Goal: Task Accomplishment & Management: Manage account settings

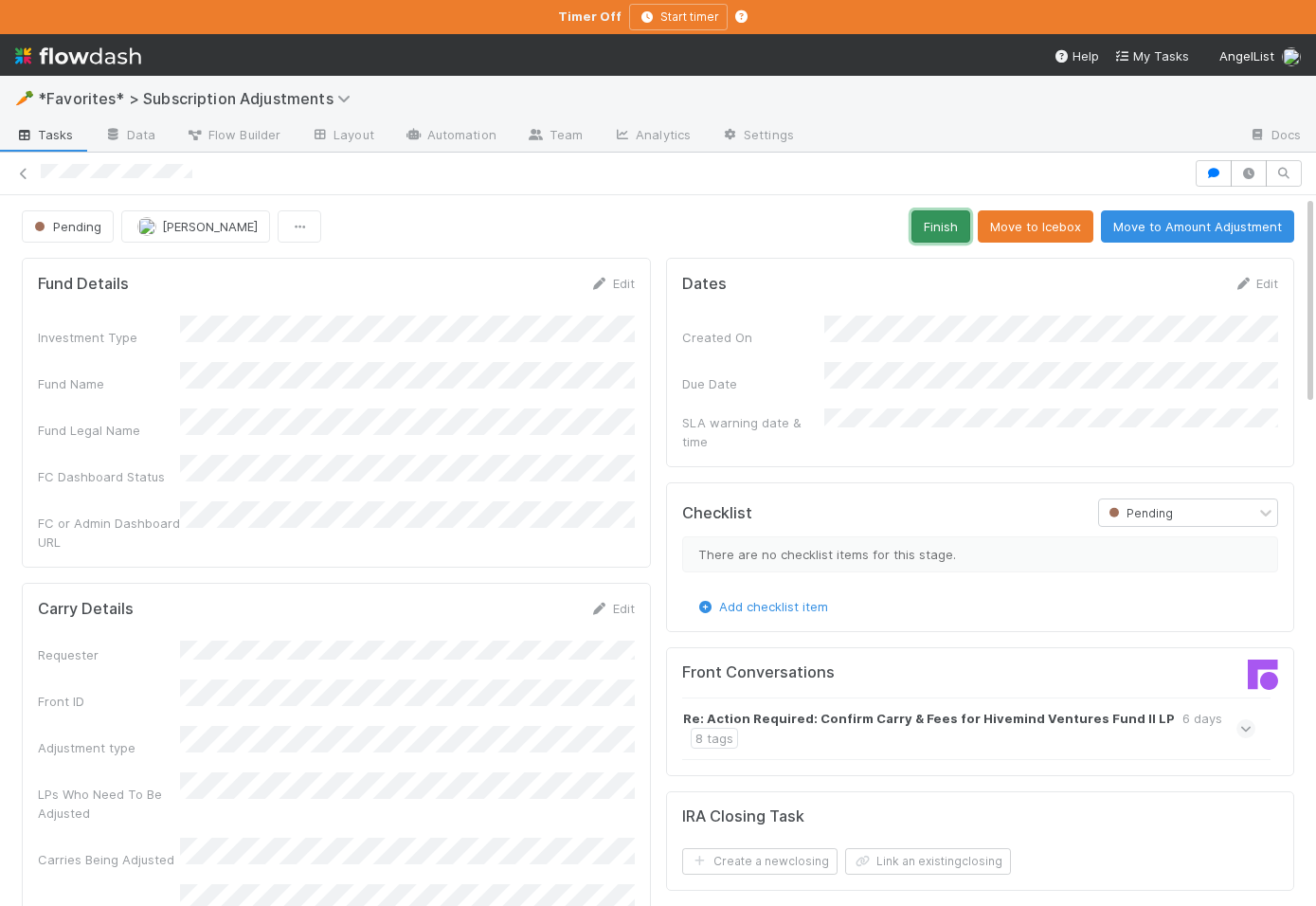
click at [943, 222] on button "Finish" at bounding box center [940, 226] width 59 height 32
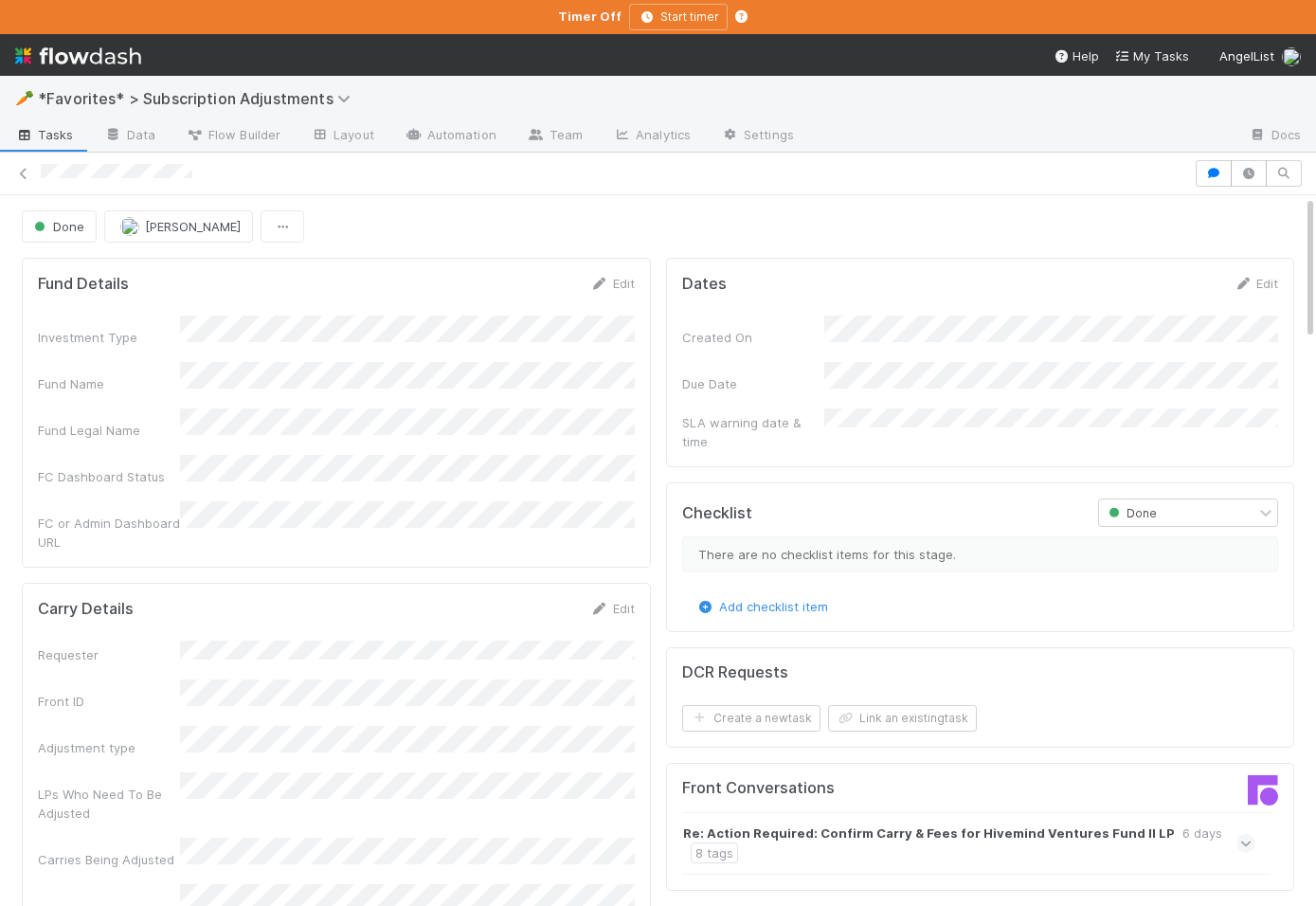
click at [590, 231] on div "Done Alix Hashagen" at bounding box center [658, 226] width 1273 height 32
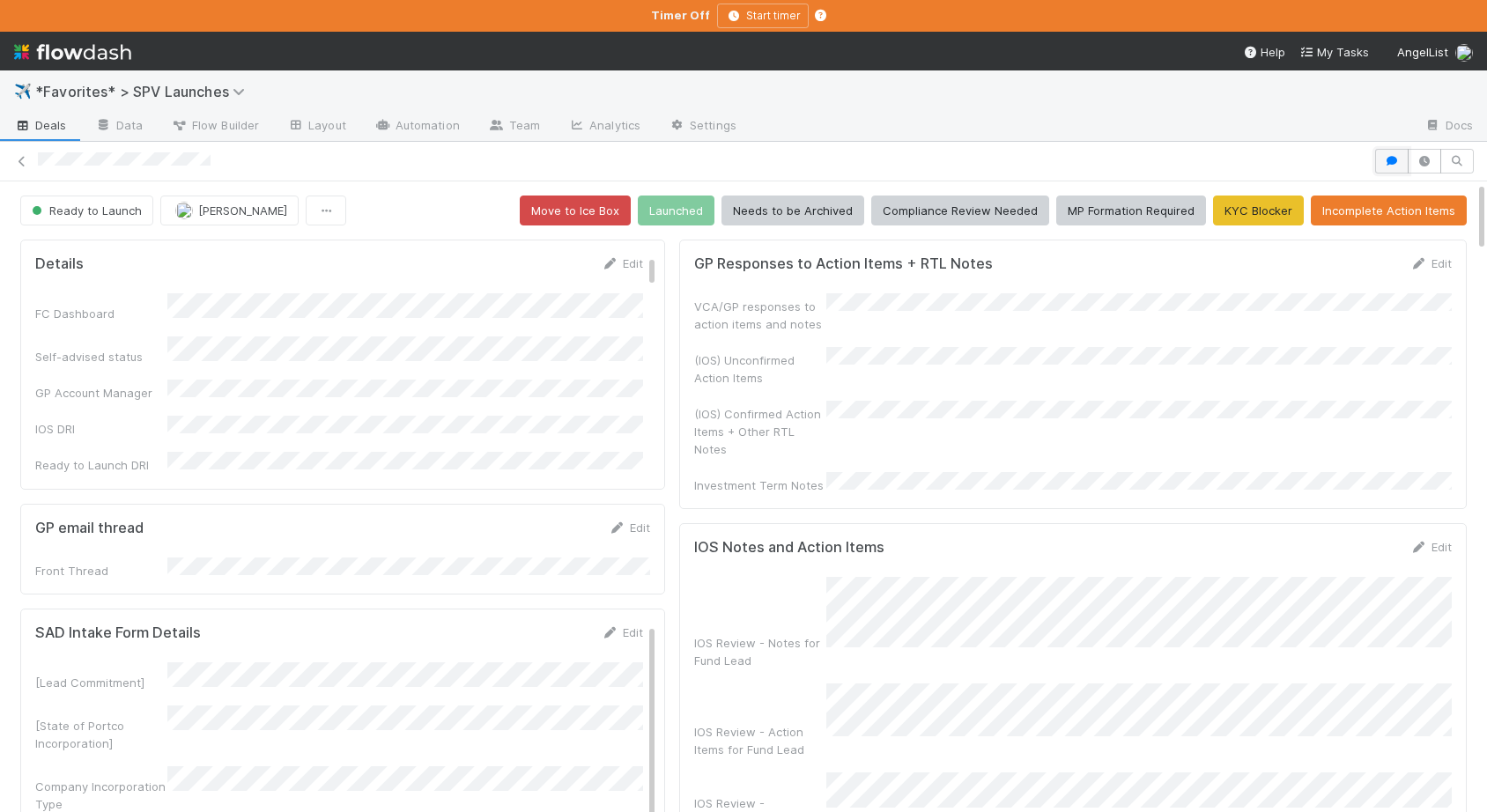
click at [1392, 153] on button "button" at bounding box center [1392, 161] width 33 height 24
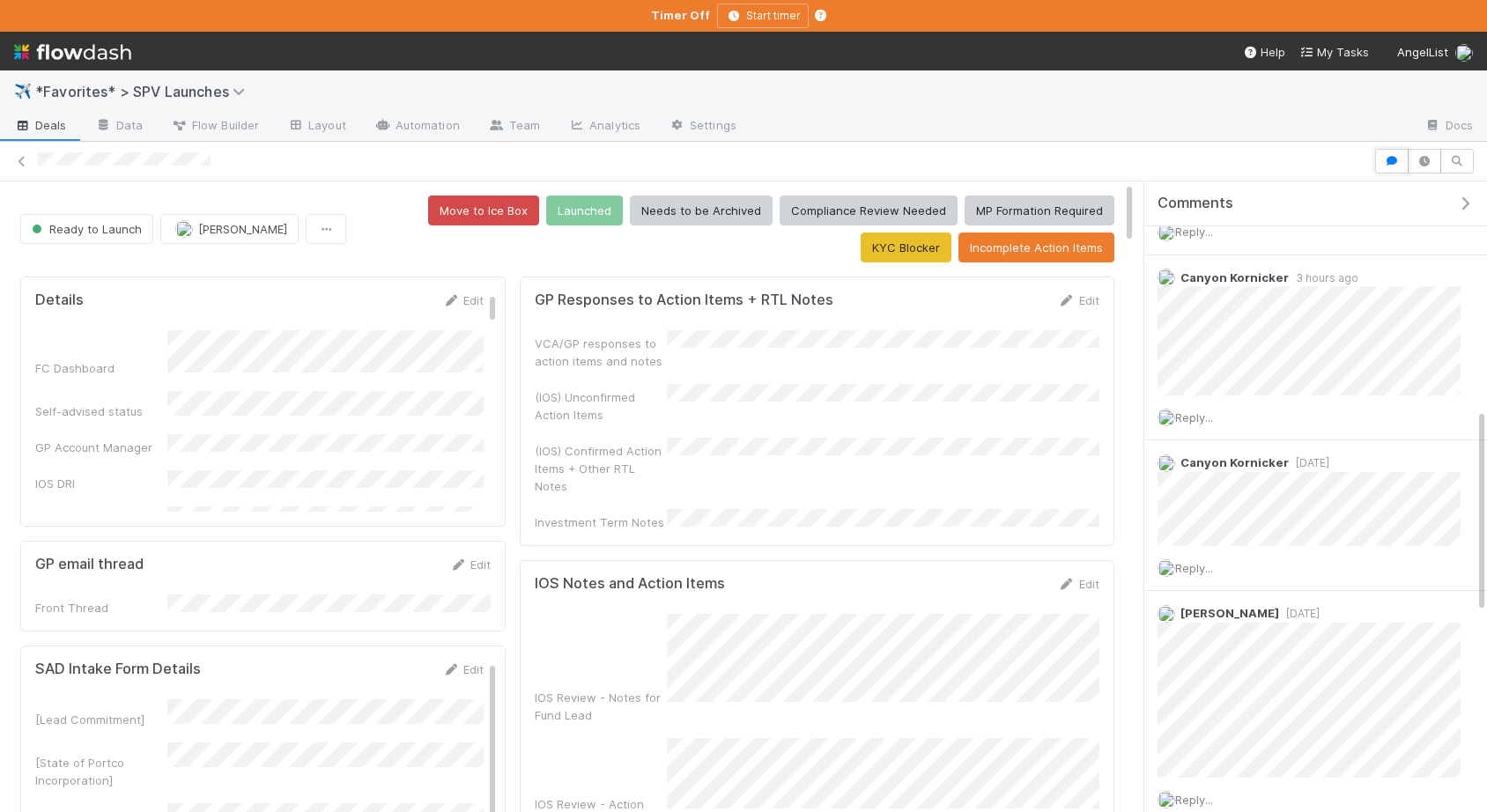
scroll to position [737, 0]
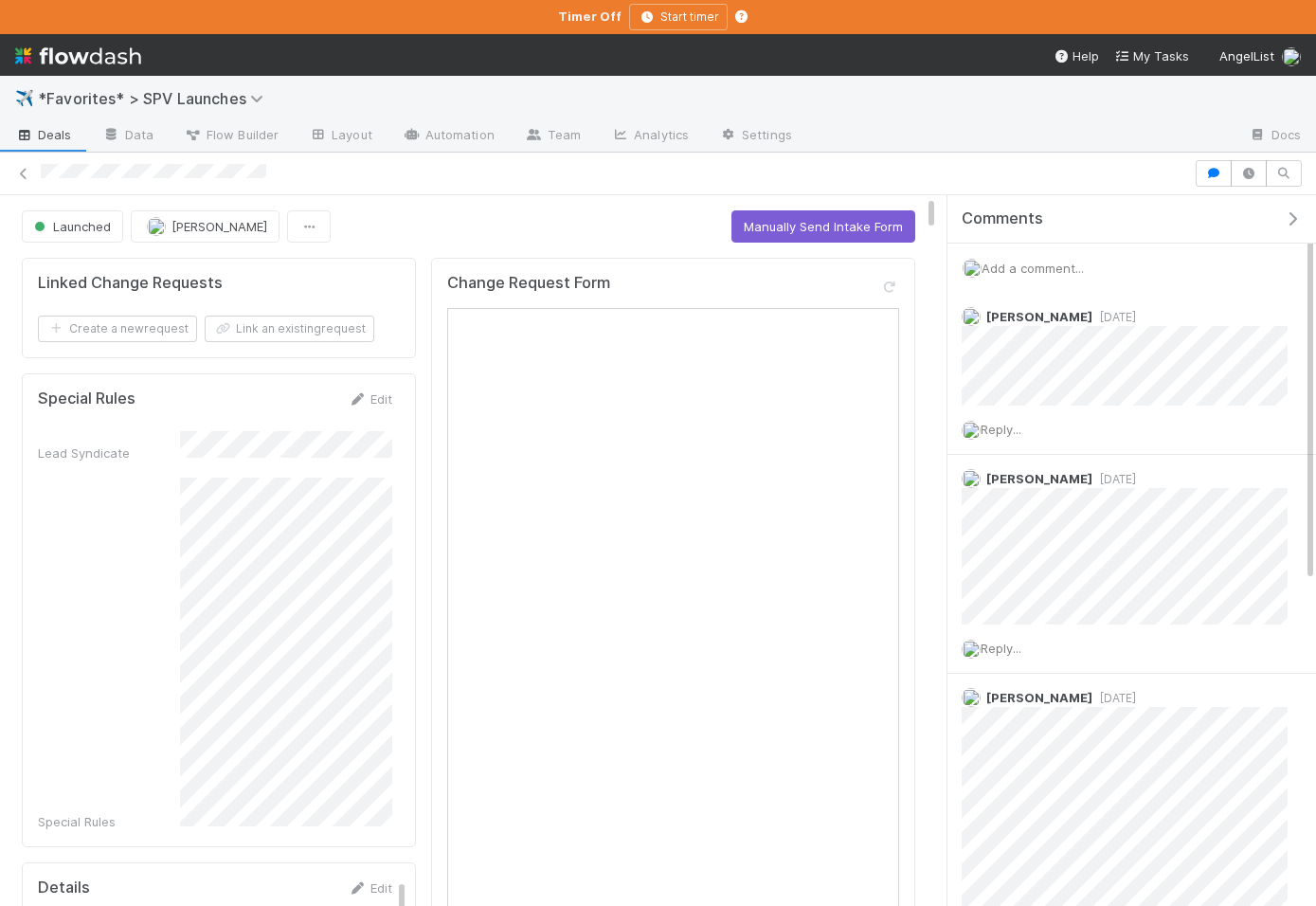
click at [40, 152] on div "✈️ *Favorites* > SPV Launches Deals Data Flow Builder Layout Automation Team An…" at bounding box center [658, 113] width 1316 height 76
click at [29, 135] on icon at bounding box center [25, 135] width 19 height 12
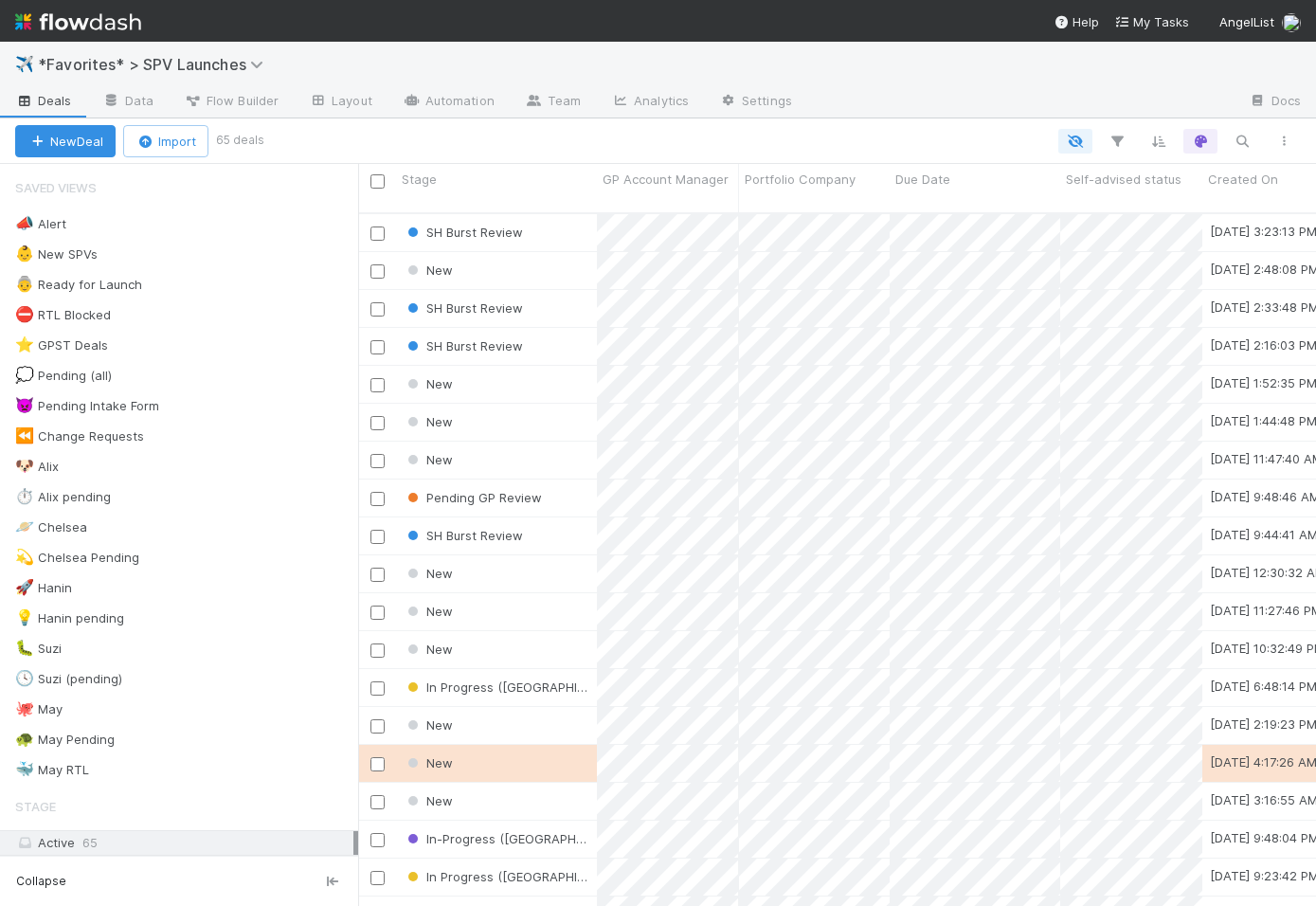
scroll to position [0, 1]
click at [163, 463] on div "🐶 Alix 8" at bounding box center [186, 467] width 343 height 24
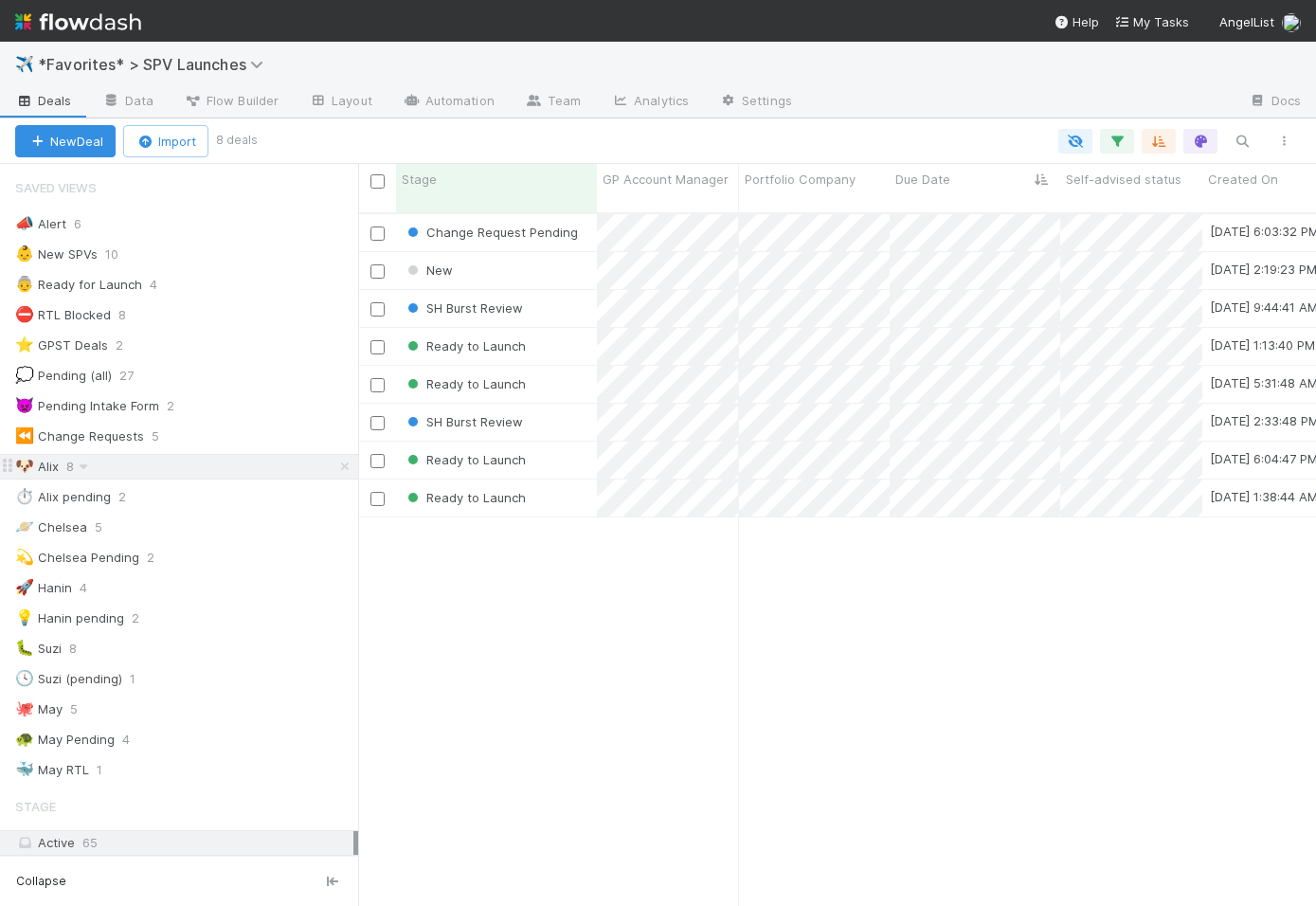
scroll to position [708, 958]
click at [586, 252] on div "New" at bounding box center [497, 270] width 201 height 37
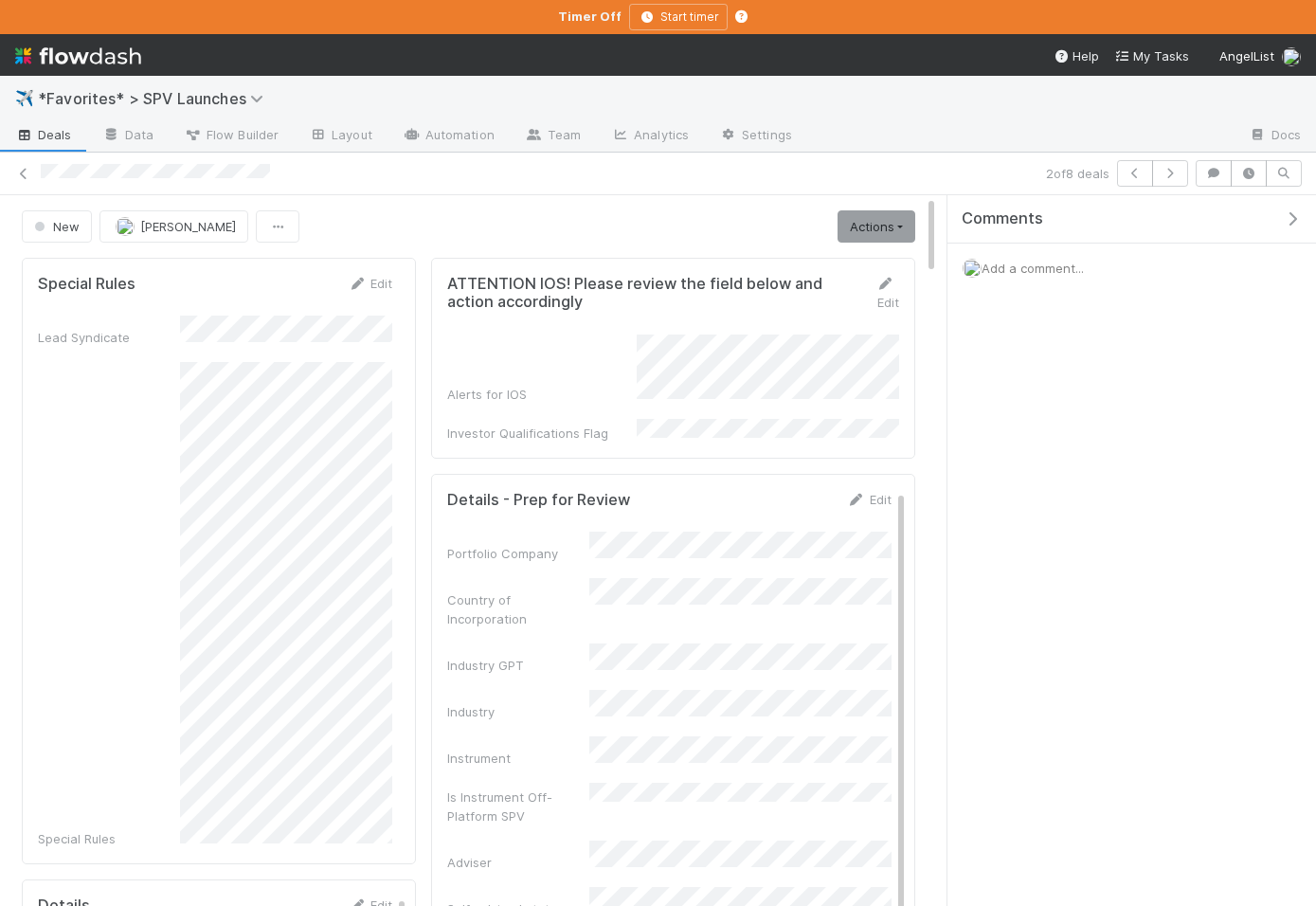
click at [1295, 211] on button "button" at bounding box center [1297, 219] width 39 height 17
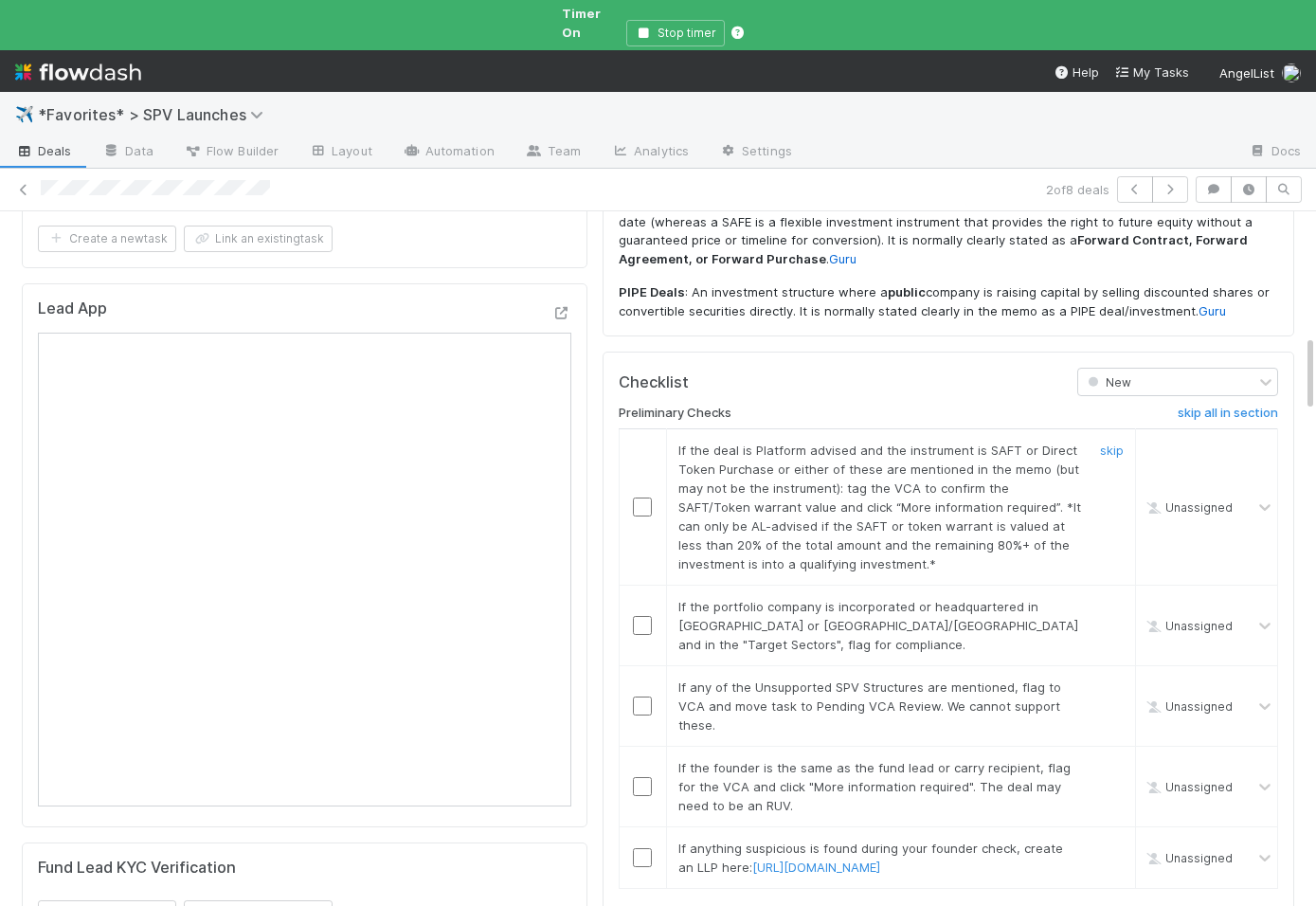
scroll to position [1134, 0]
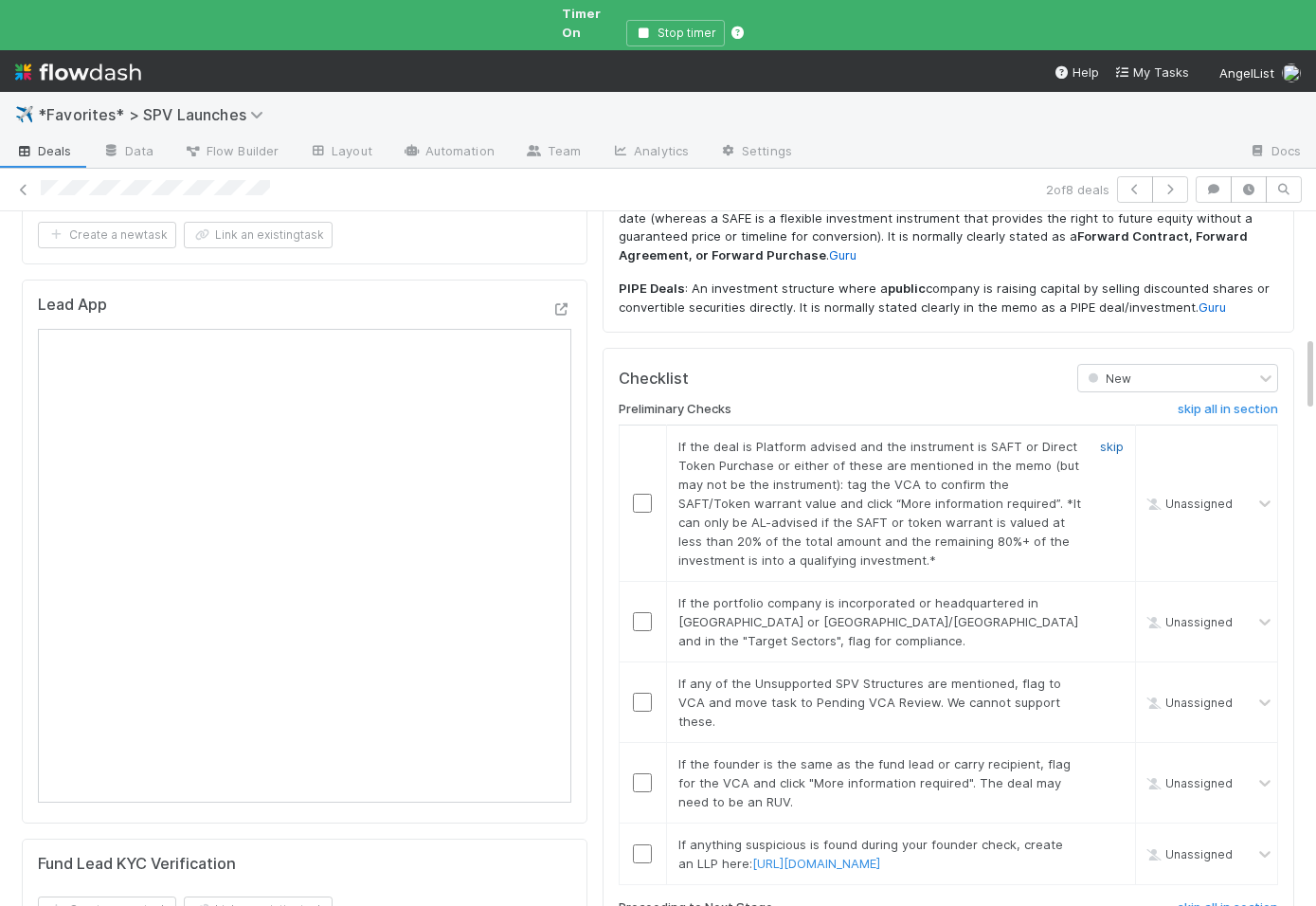
click at [1102, 439] on link "skip" at bounding box center [1112, 446] width 24 height 15
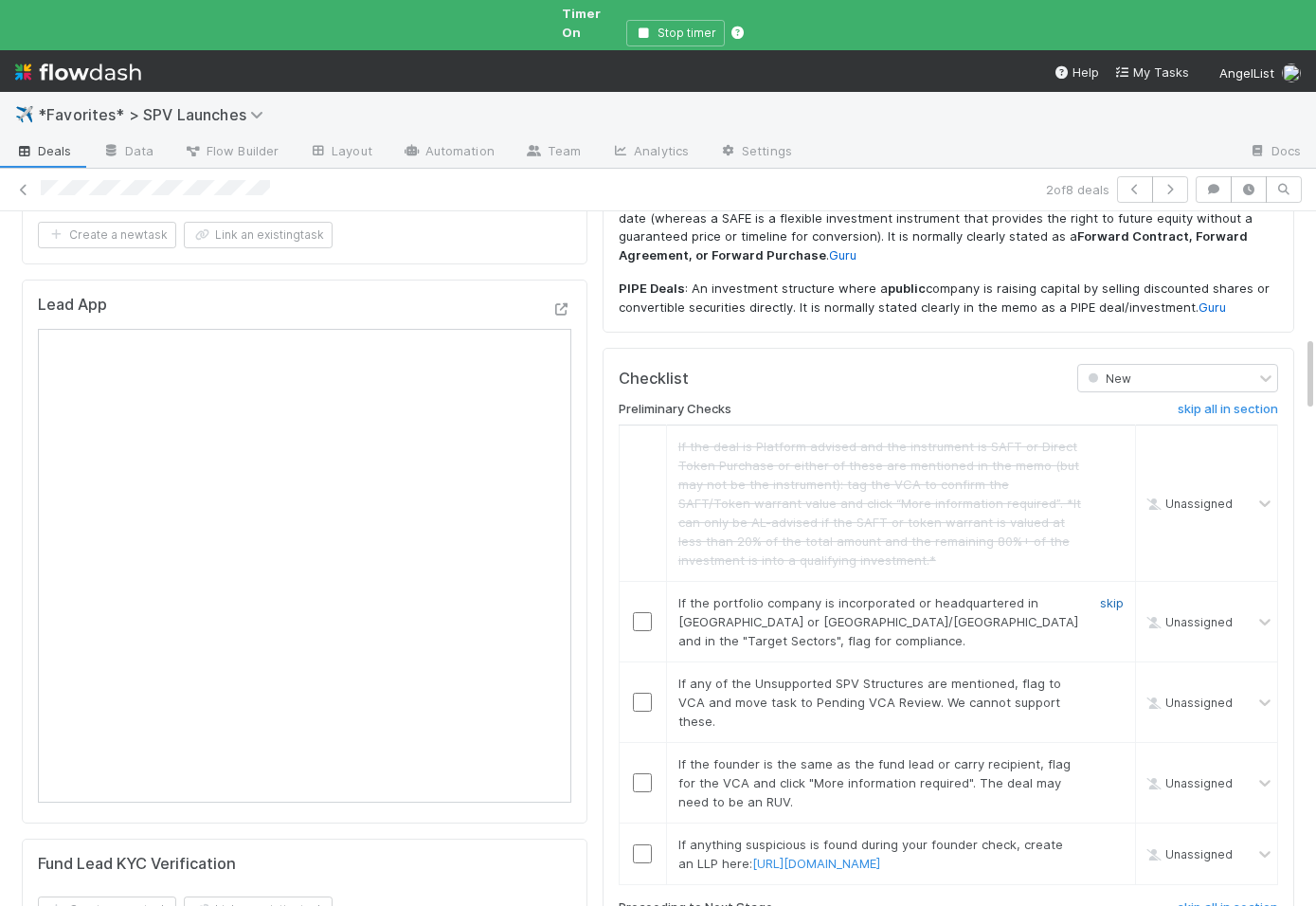
click at [1115, 595] on link "skip" at bounding box center [1112, 603] width 24 height 15
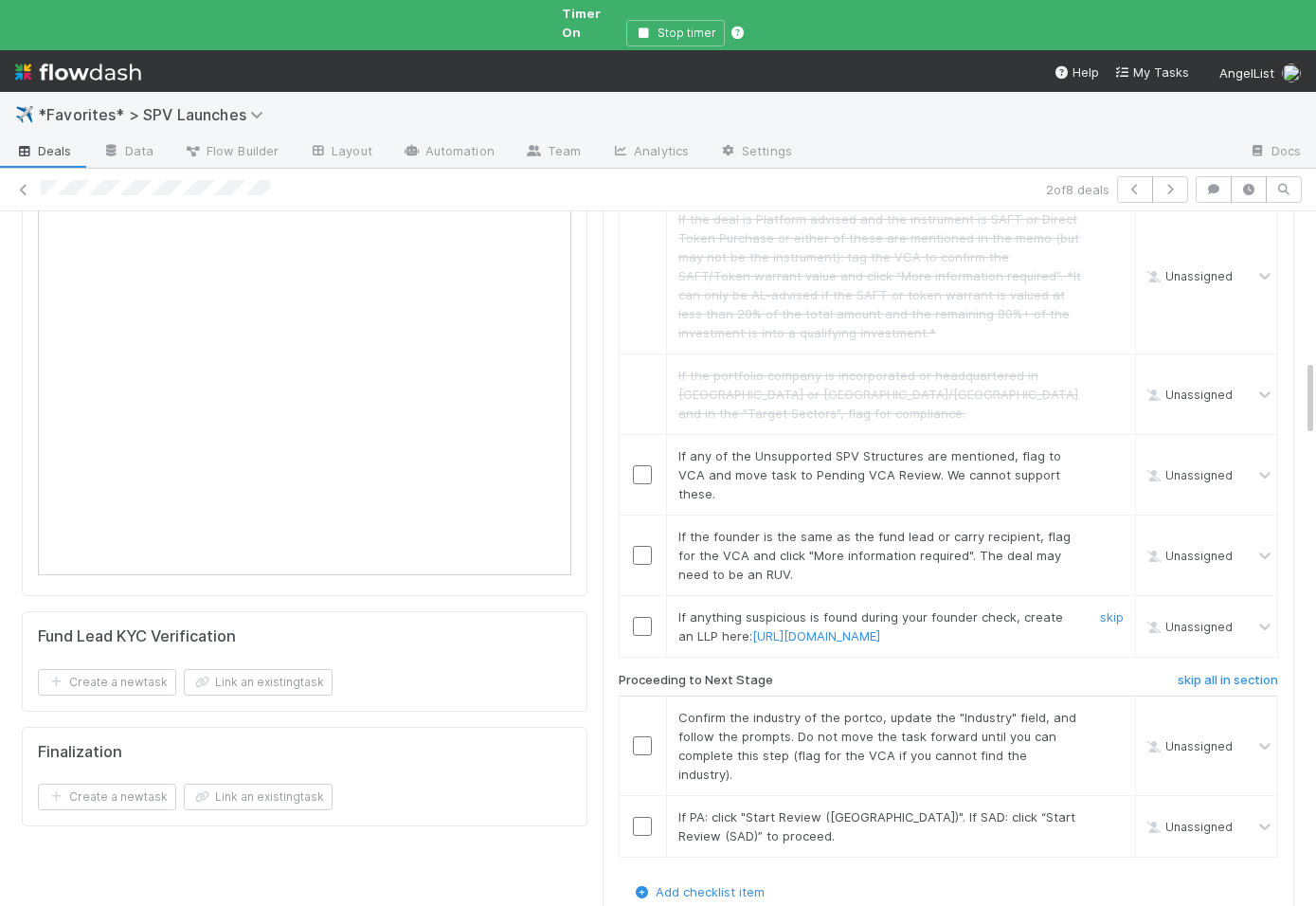
scroll to position [1366, 0]
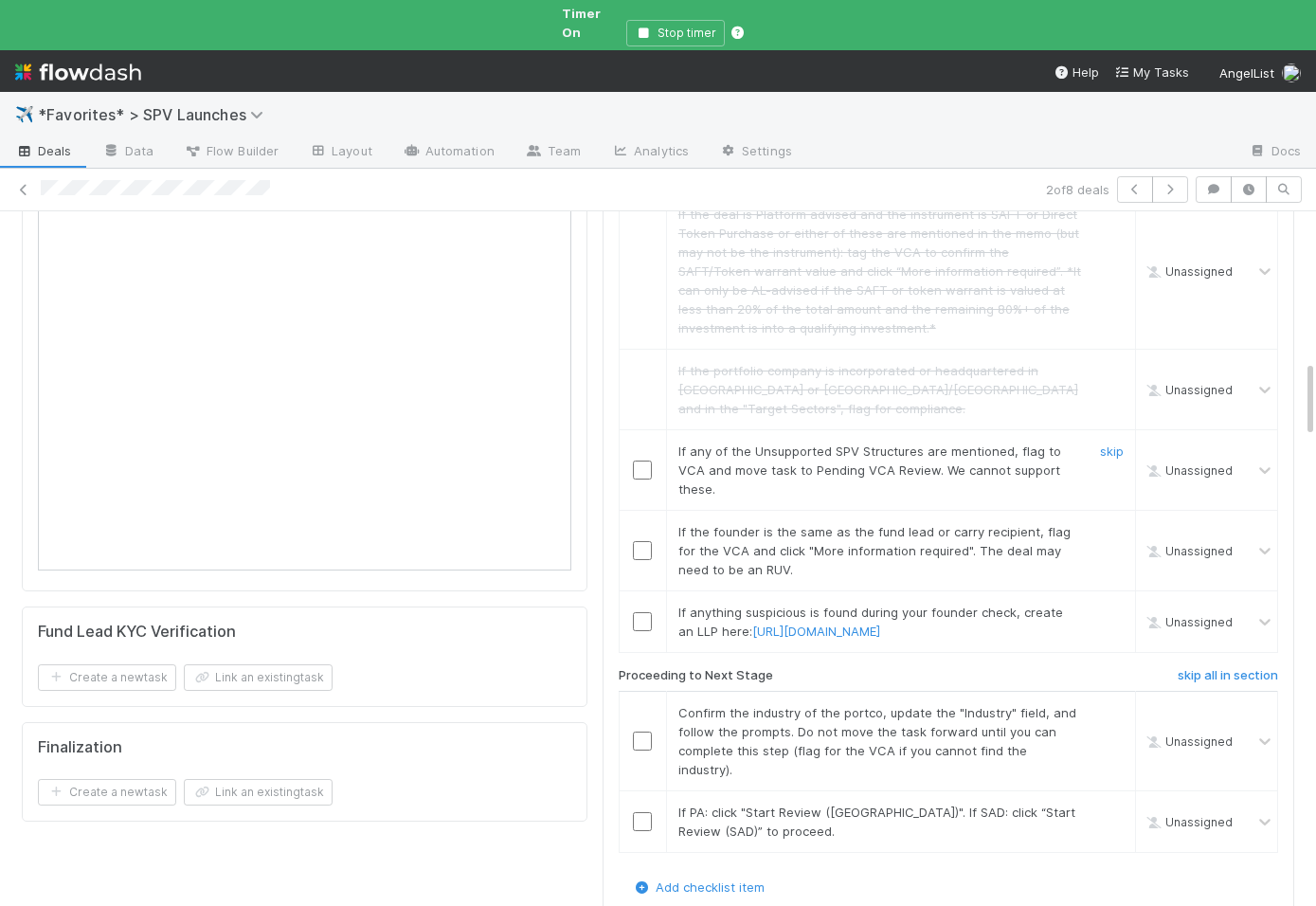
click at [1115, 441] on div "skip" at bounding box center [1109, 469] width 57 height 57
click at [1111, 443] on link "skip" at bounding box center [1112, 451] width 24 height 15
click at [1120, 524] on link "skip" at bounding box center [1112, 531] width 24 height 15
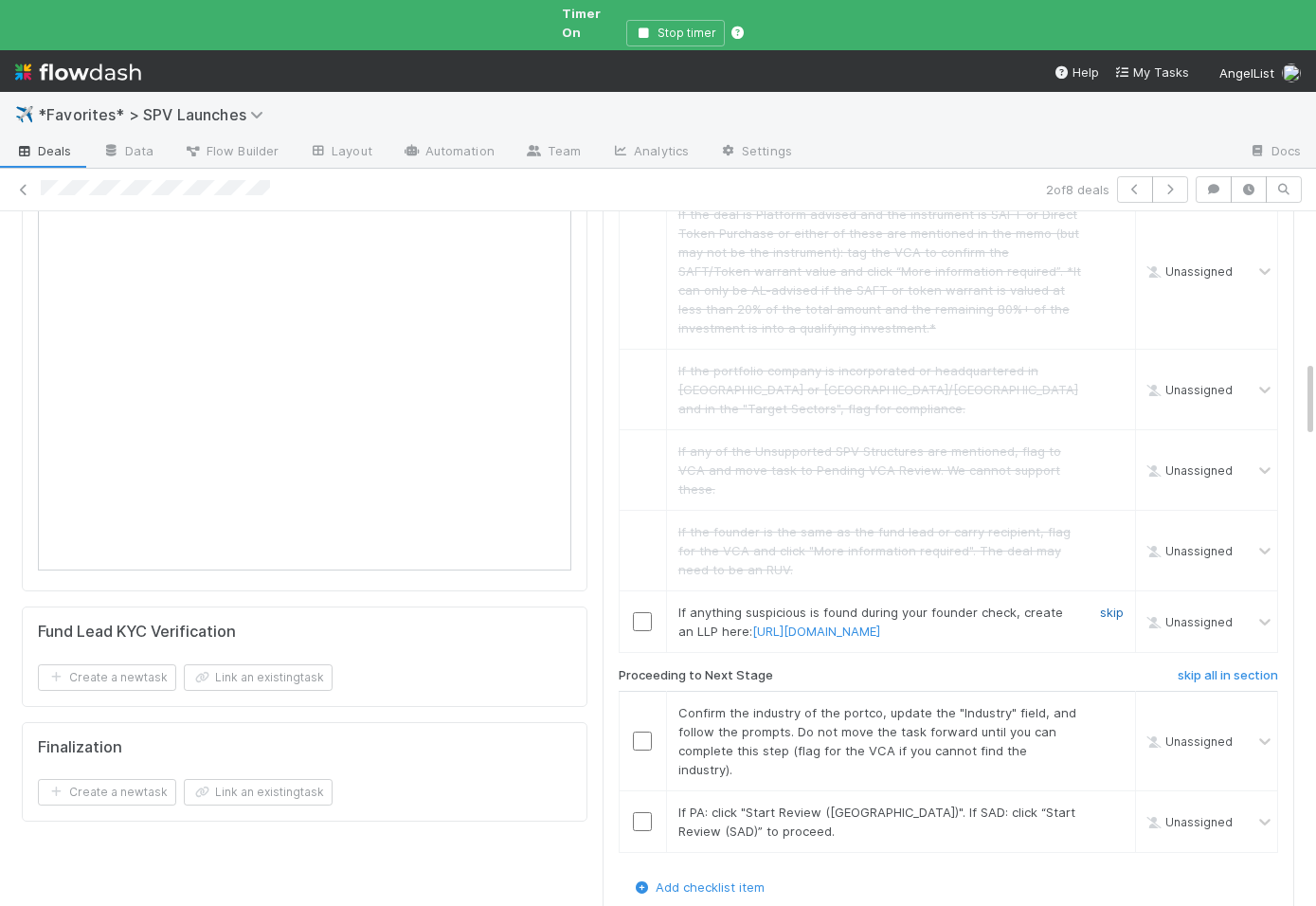
click at [1110, 605] on link "skip" at bounding box center [1112, 612] width 24 height 15
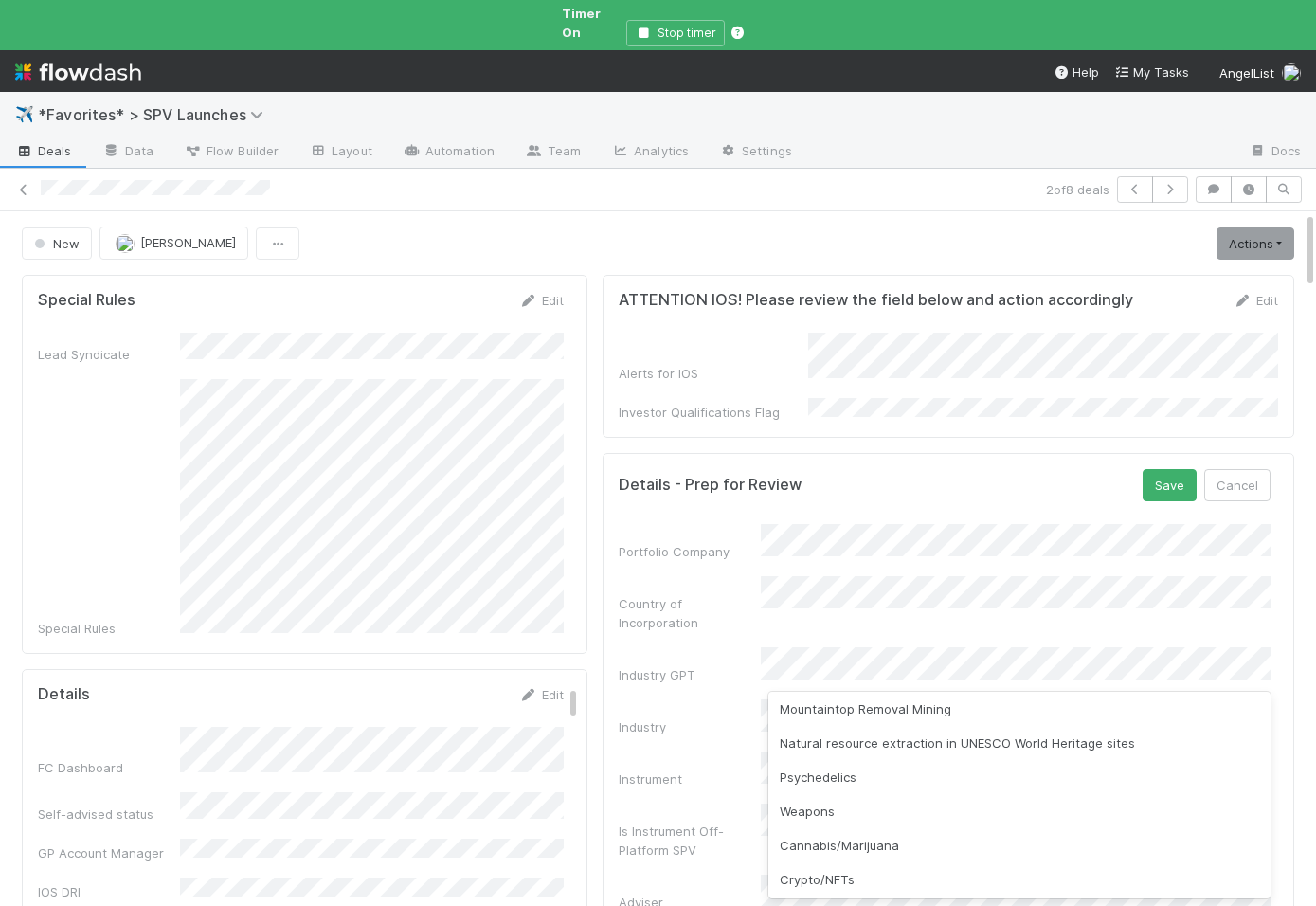
scroll to position [0, 0]
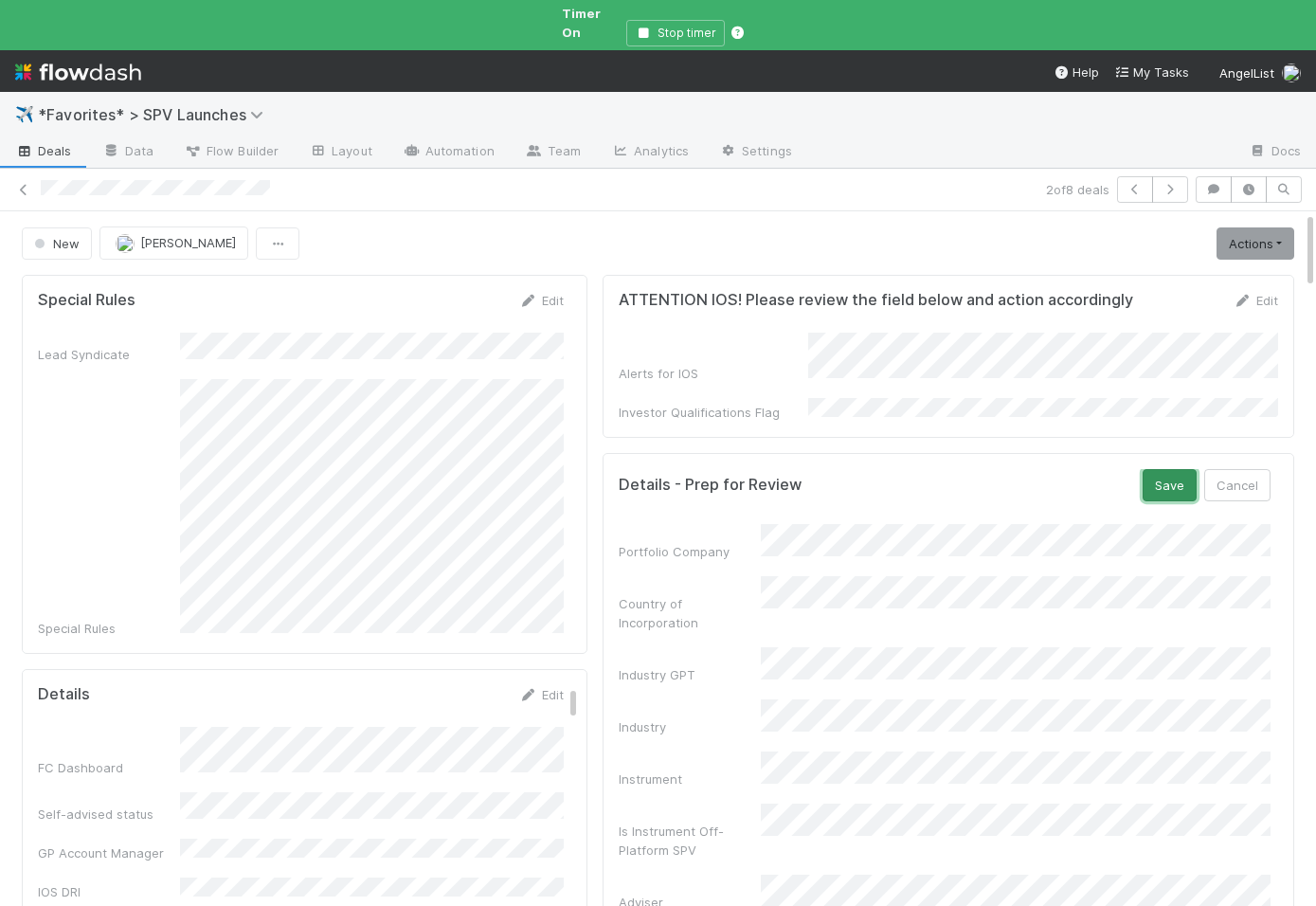
click at [1170, 468] on button "Save" at bounding box center [1170, 484] width 54 height 32
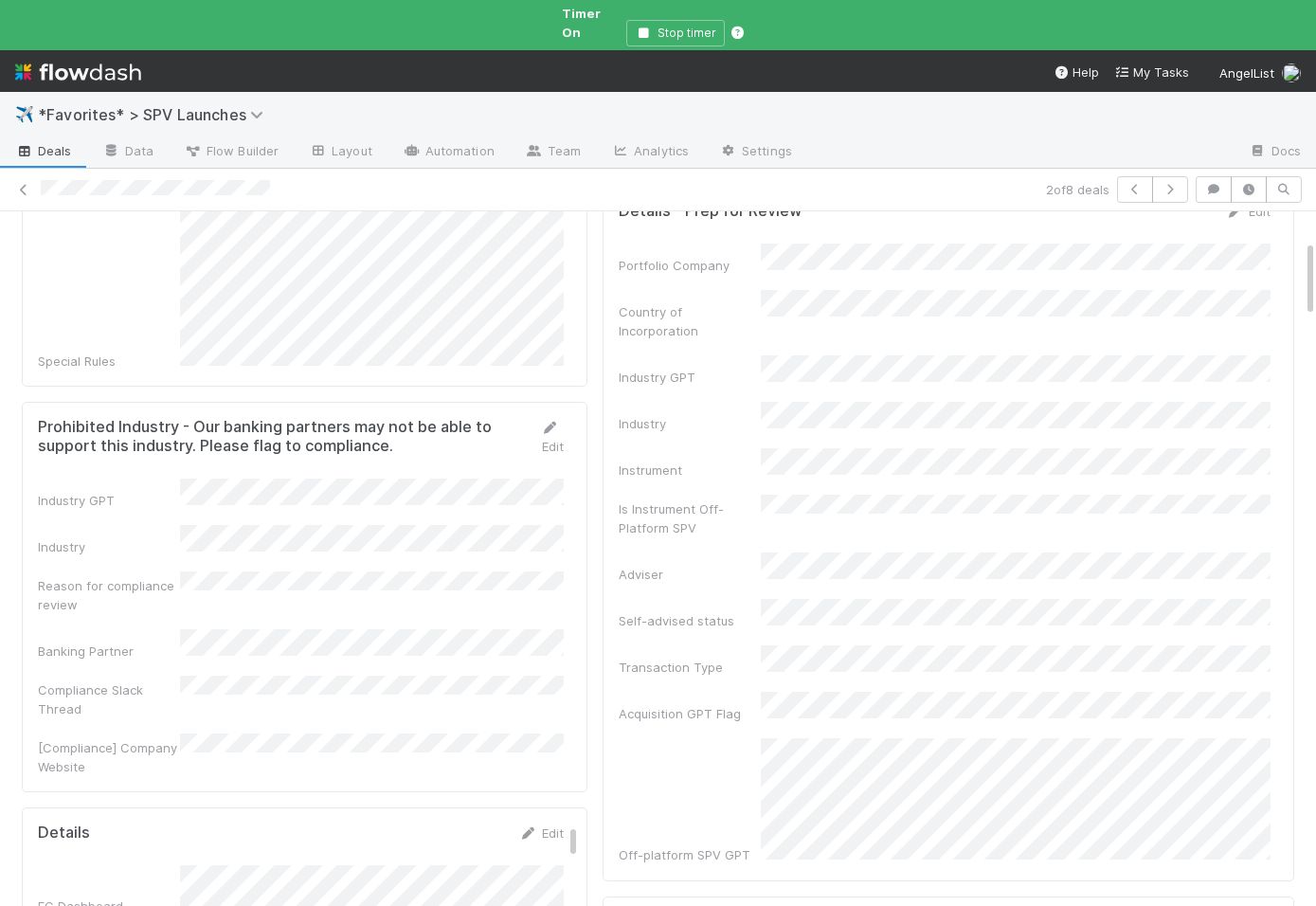
scroll to position [272, 0]
click at [215, 565] on div "Reason for compliance review" at bounding box center [300, 586] width 526 height 42
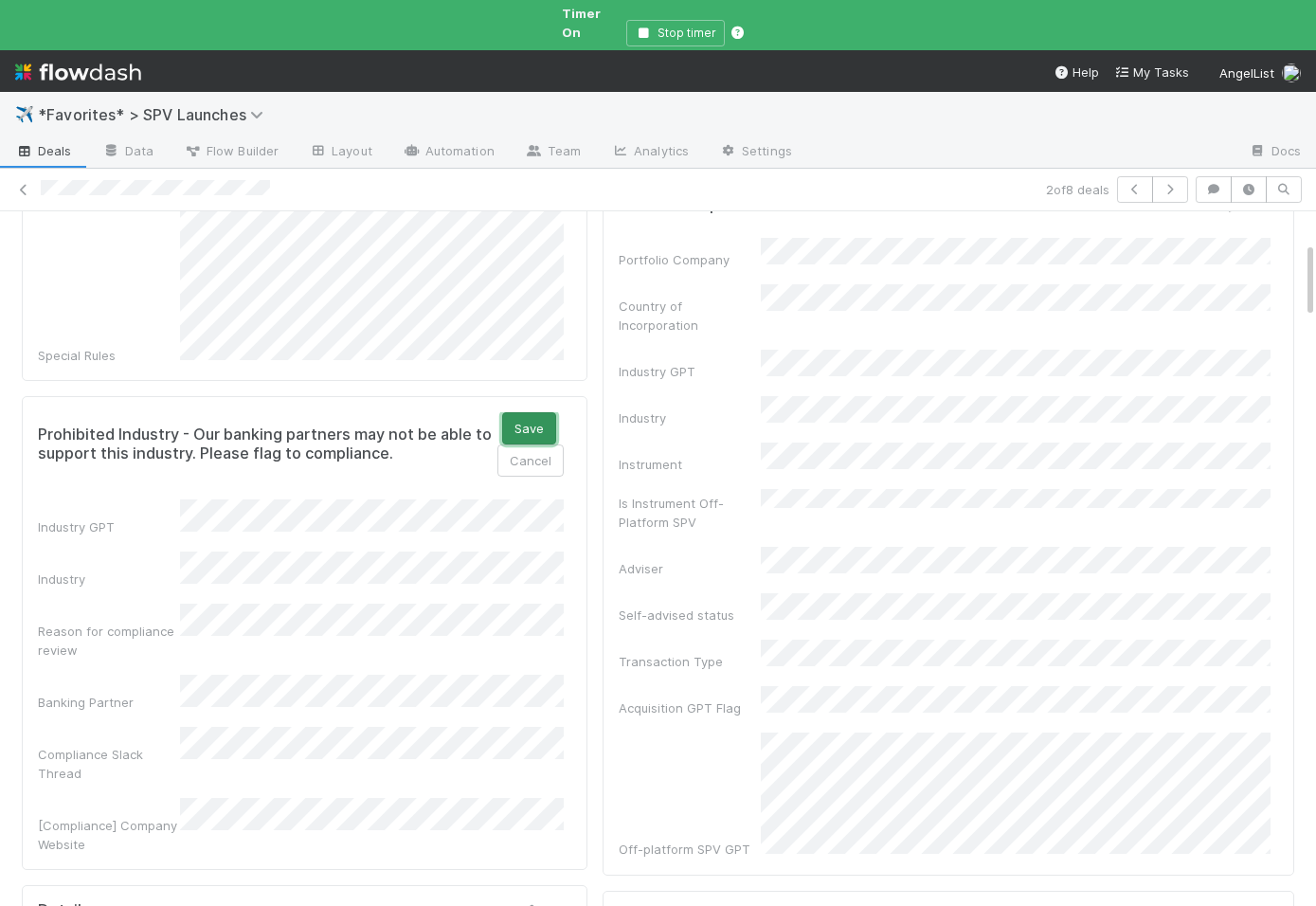
click at [537, 412] on button "Save" at bounding box center [529, 428] width 54 height 32
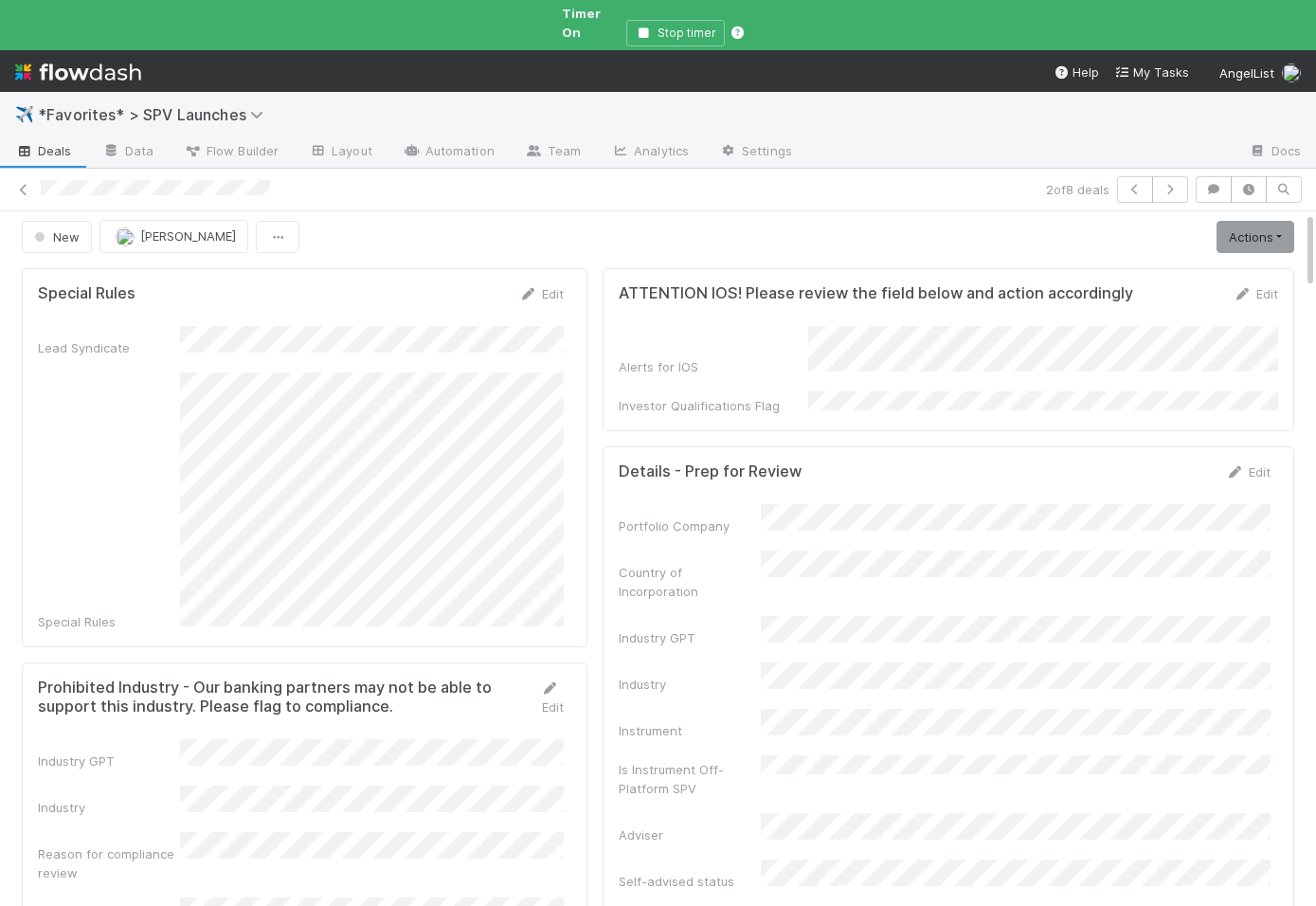
scroll to position [0, 0]
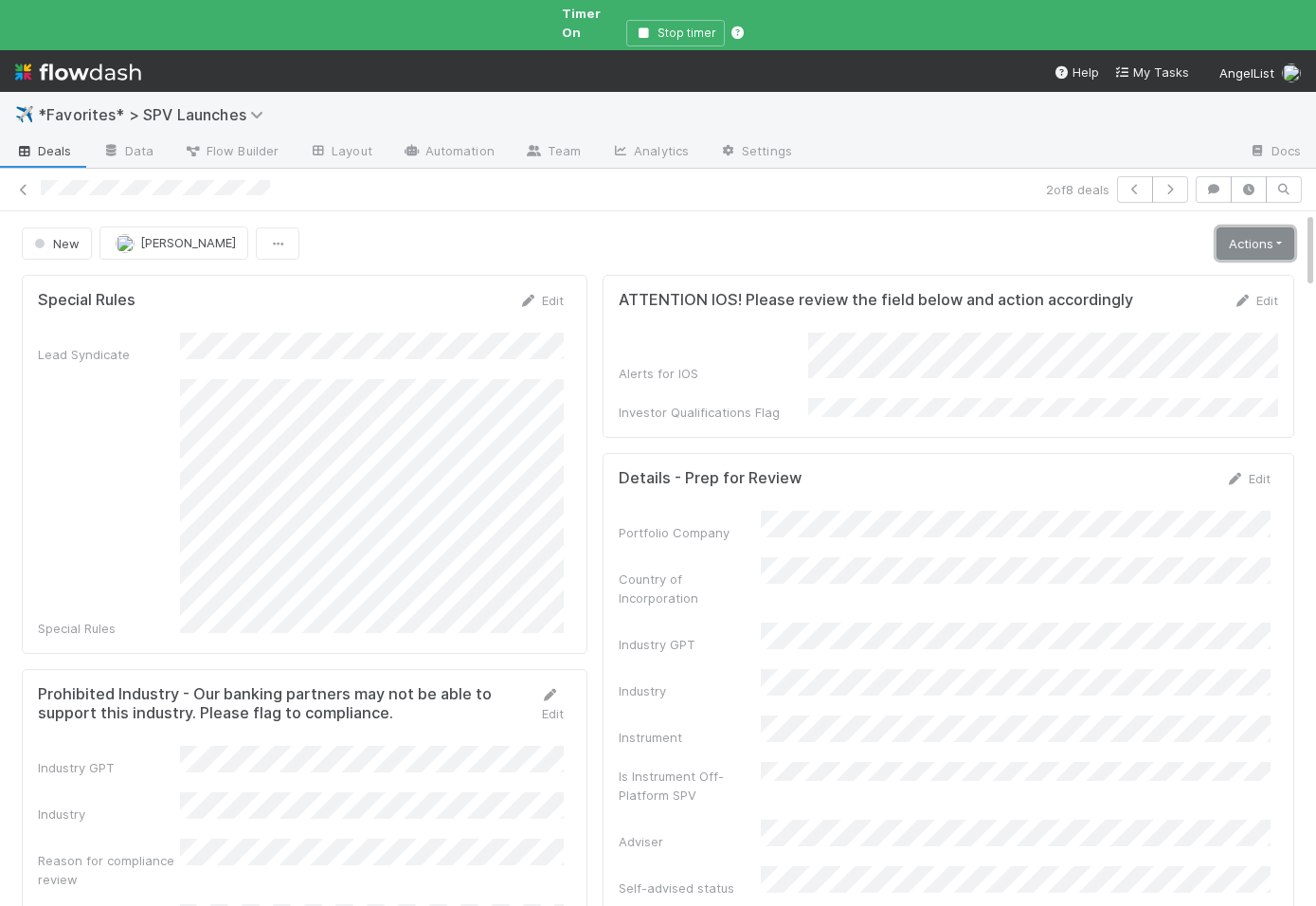
click at [1248, 227] on link "Actions" at bounding box center [1255, 242] width 77 height 32
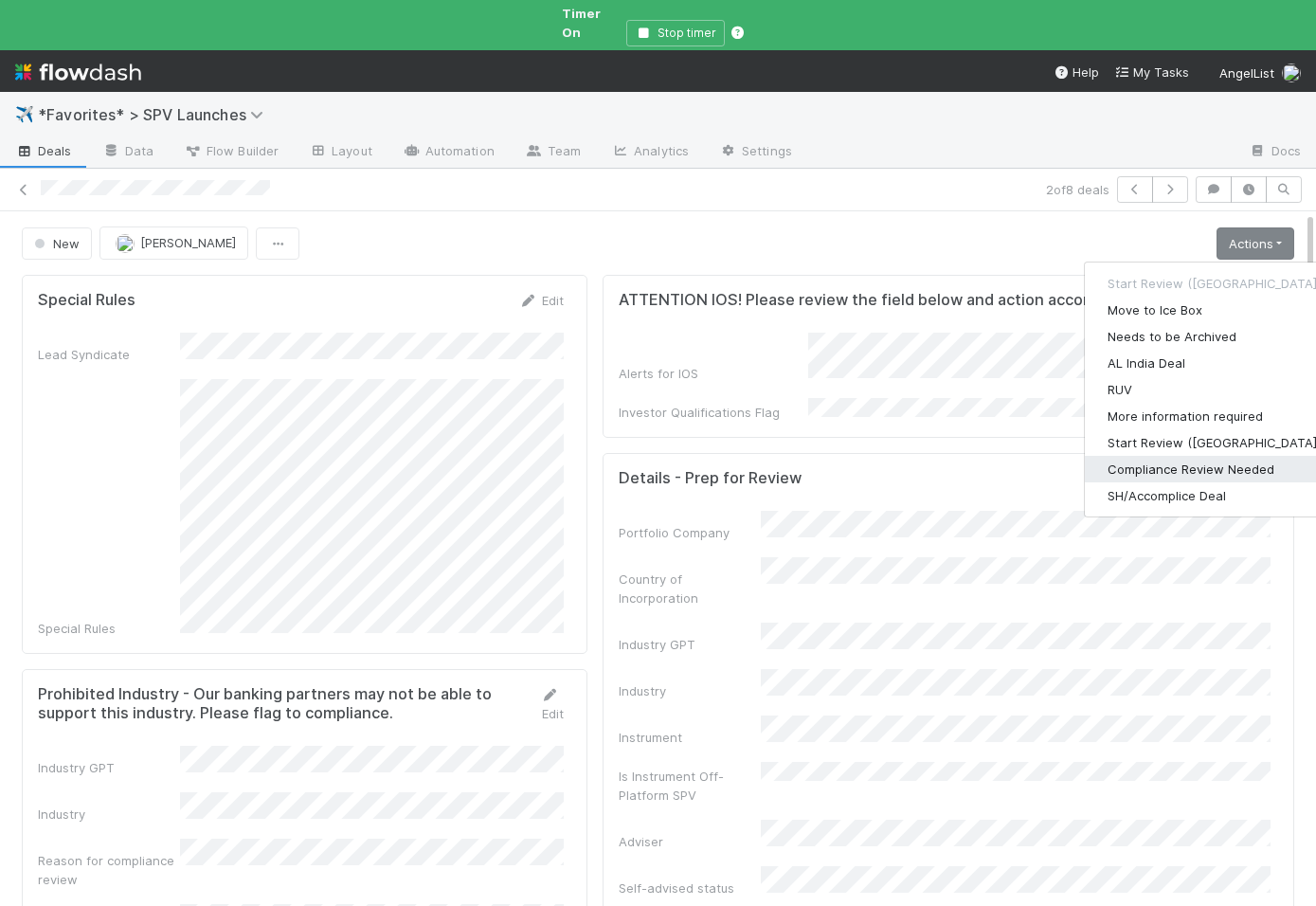
click at [1154, 456] on button "Compliance Review Needed" at bounding box center [1215, 468] width 259 height 26
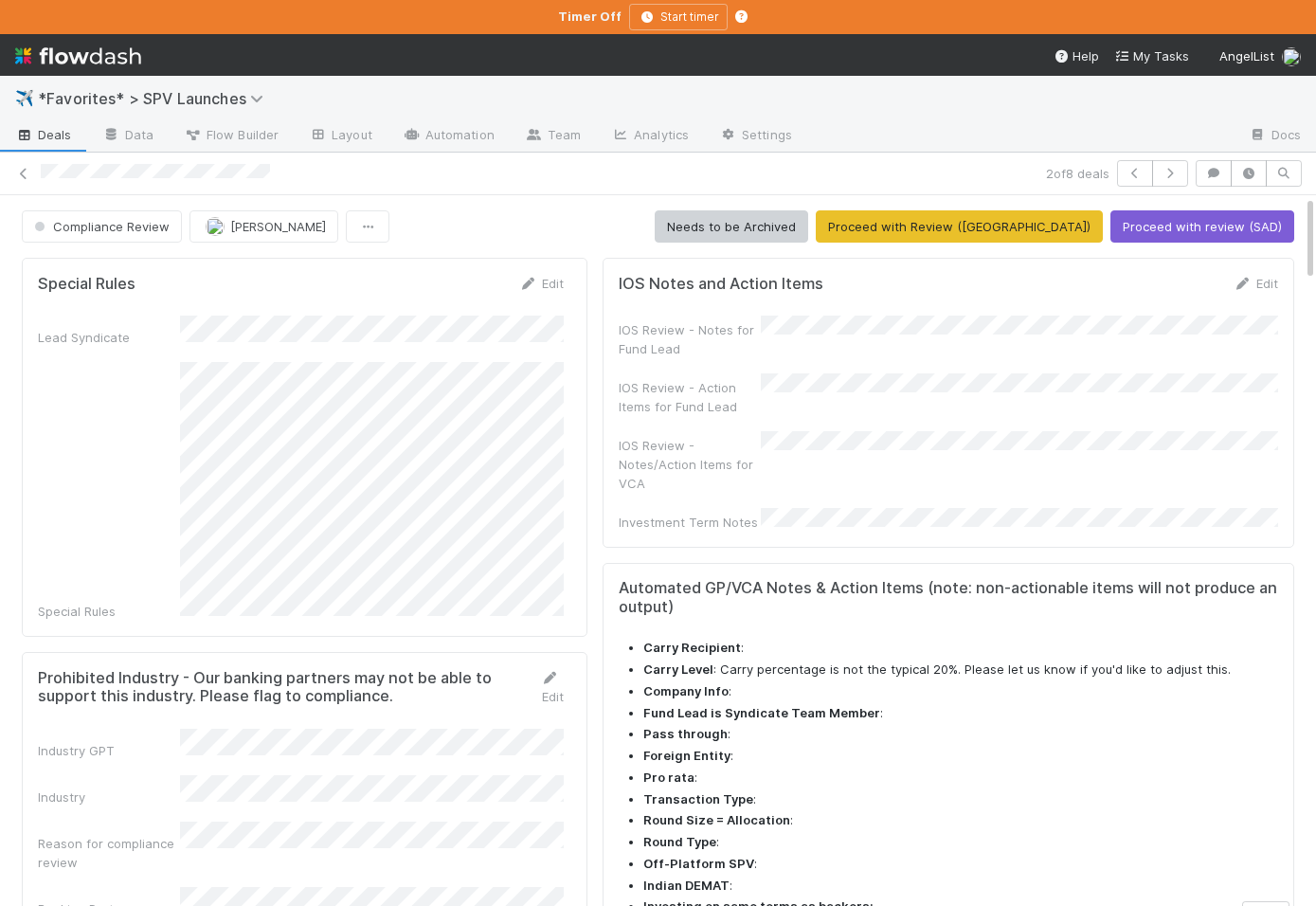
click at [58, 132] on span "Deals" at bounding box center [43, 134] width 57 height 19
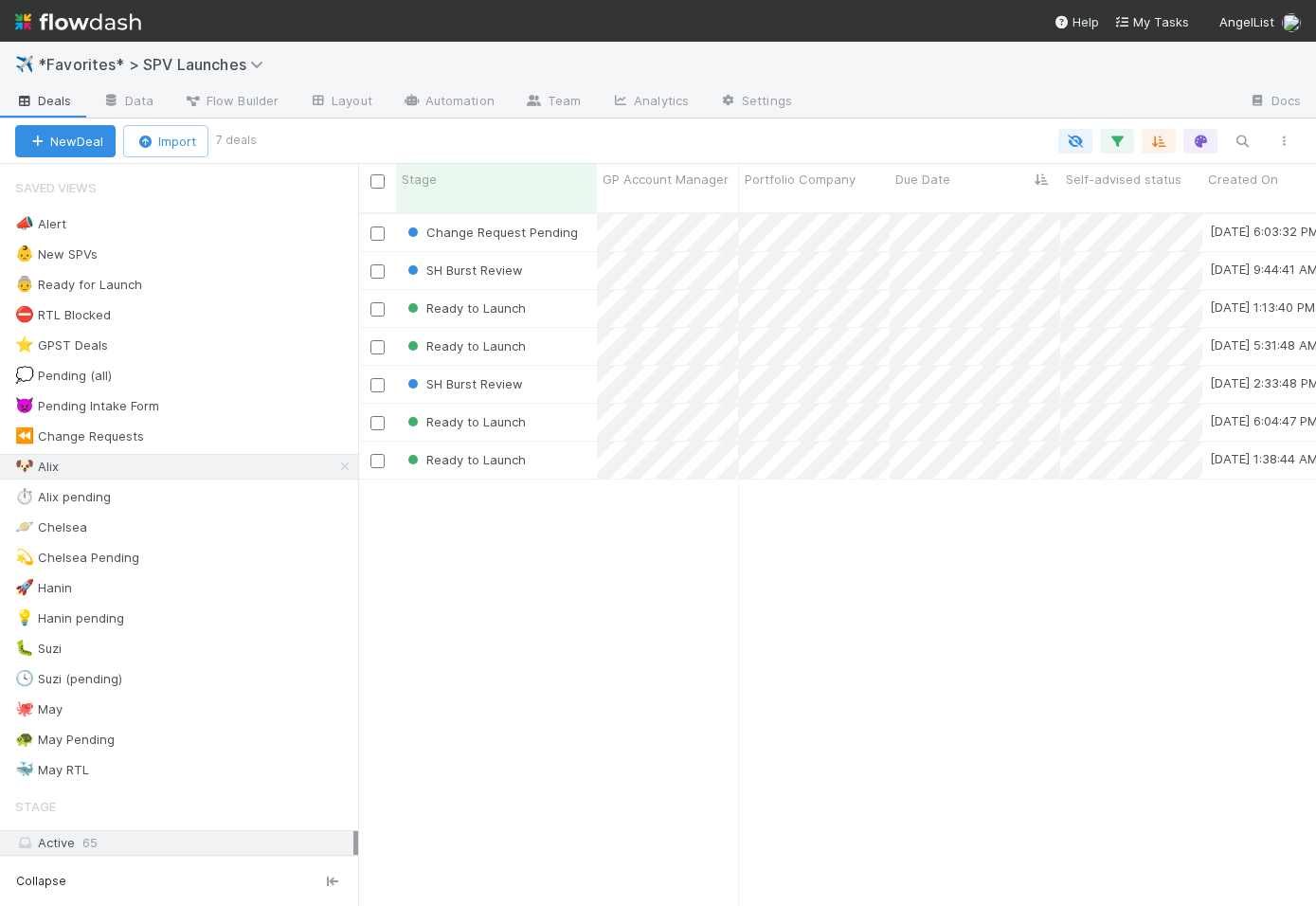
scroll to position [0, 1]
click at [245, 287] on div "👵 Ready for Launch 4" at bounding box center [186, 284] width 343 height 24
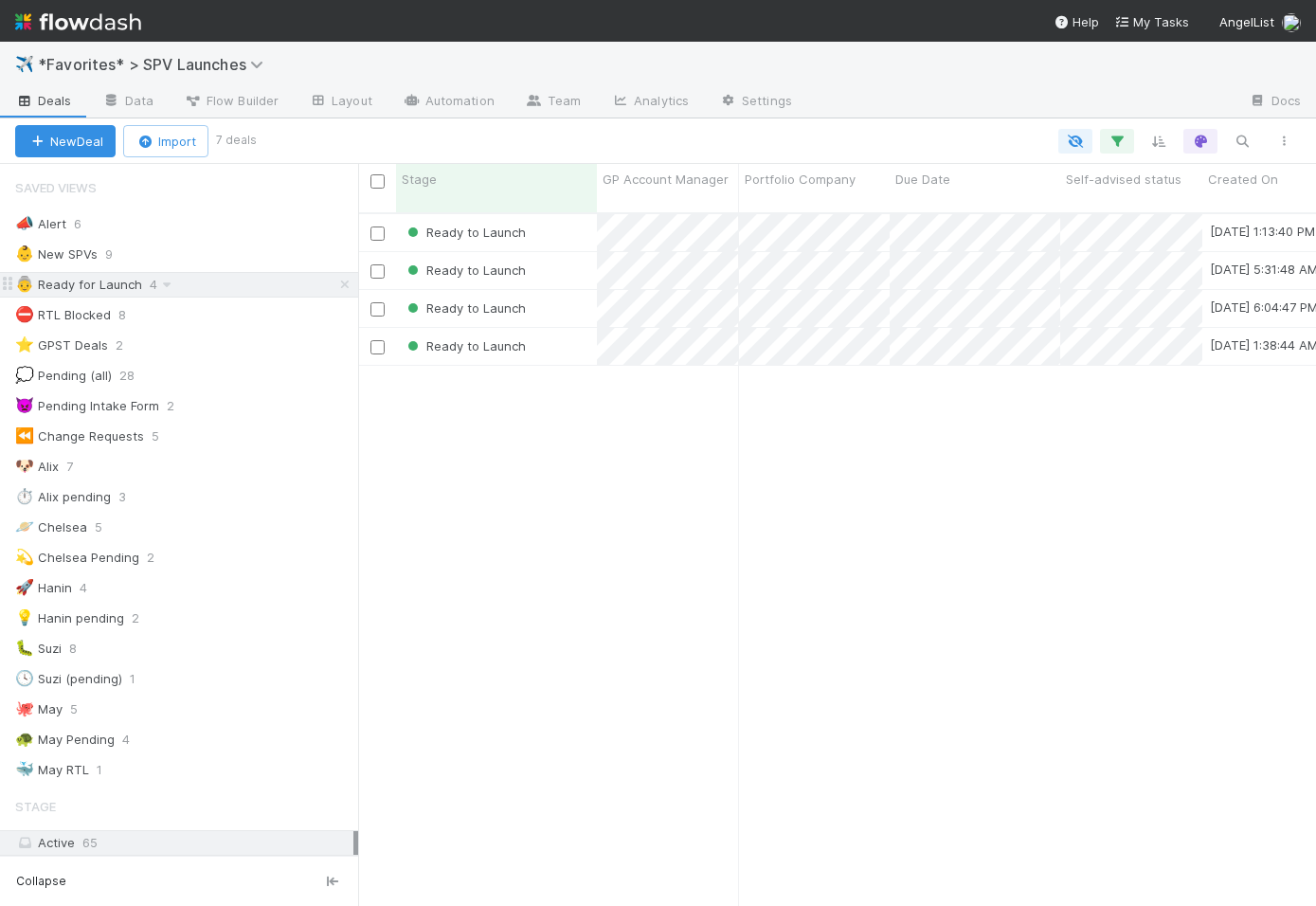
scroll to position [708, 958]
click at [543, 225] on div "Ready to Launch" at bounding box center [497, 233] width 201 height 37
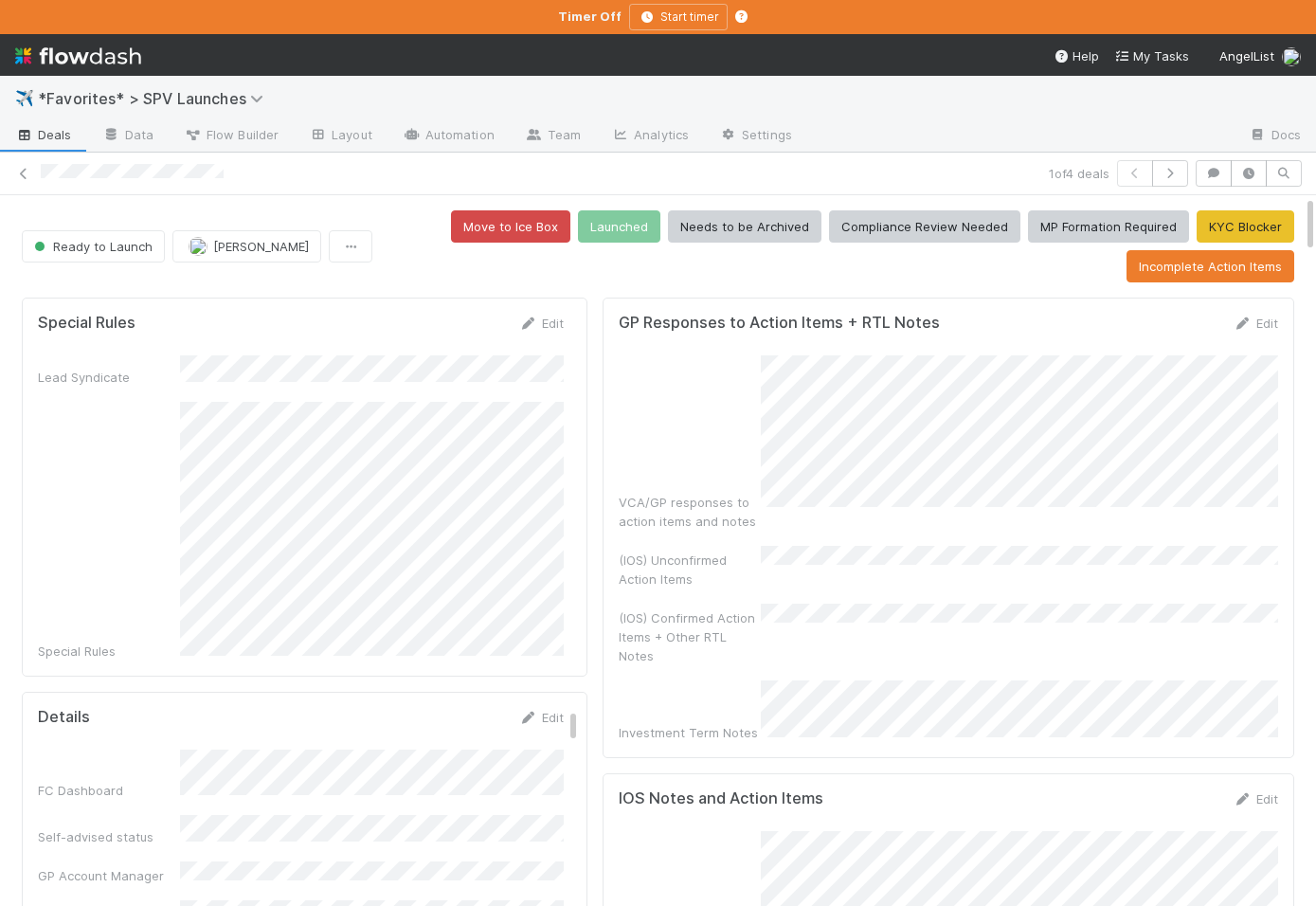
click at [583, 490] on div "Special Rules Edit Lead Syndicate Special Rules" at bounding box center [304, 487] width 565 height 379
click at [707, 609] on div "(IOS) Confirmed Action Items + Other RTL Notes" at bounding box center [689, 637] width 142 height 57
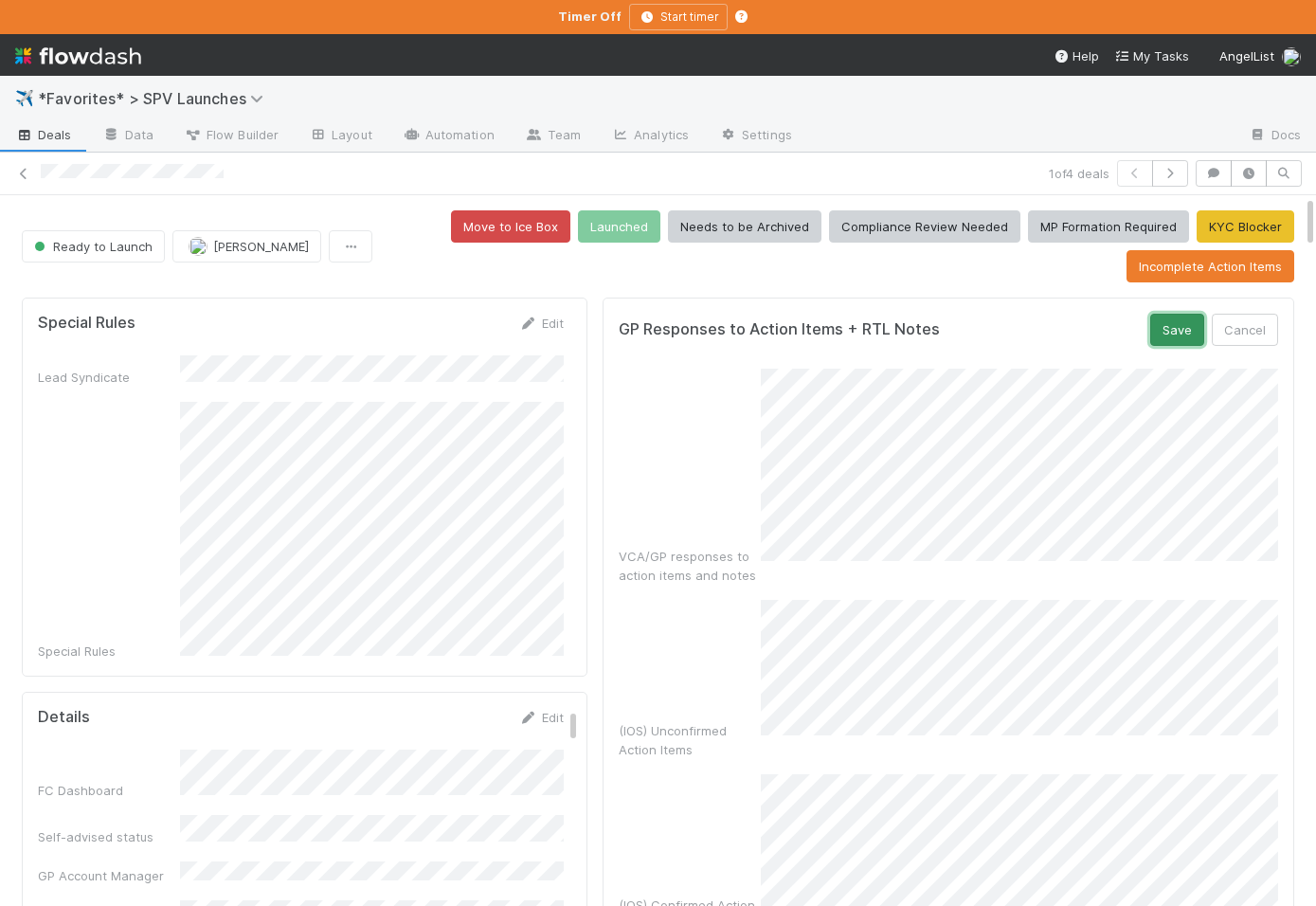
click at [1171, 338] on button "Save" at bounding box center [1178, 329] width 54 height 32
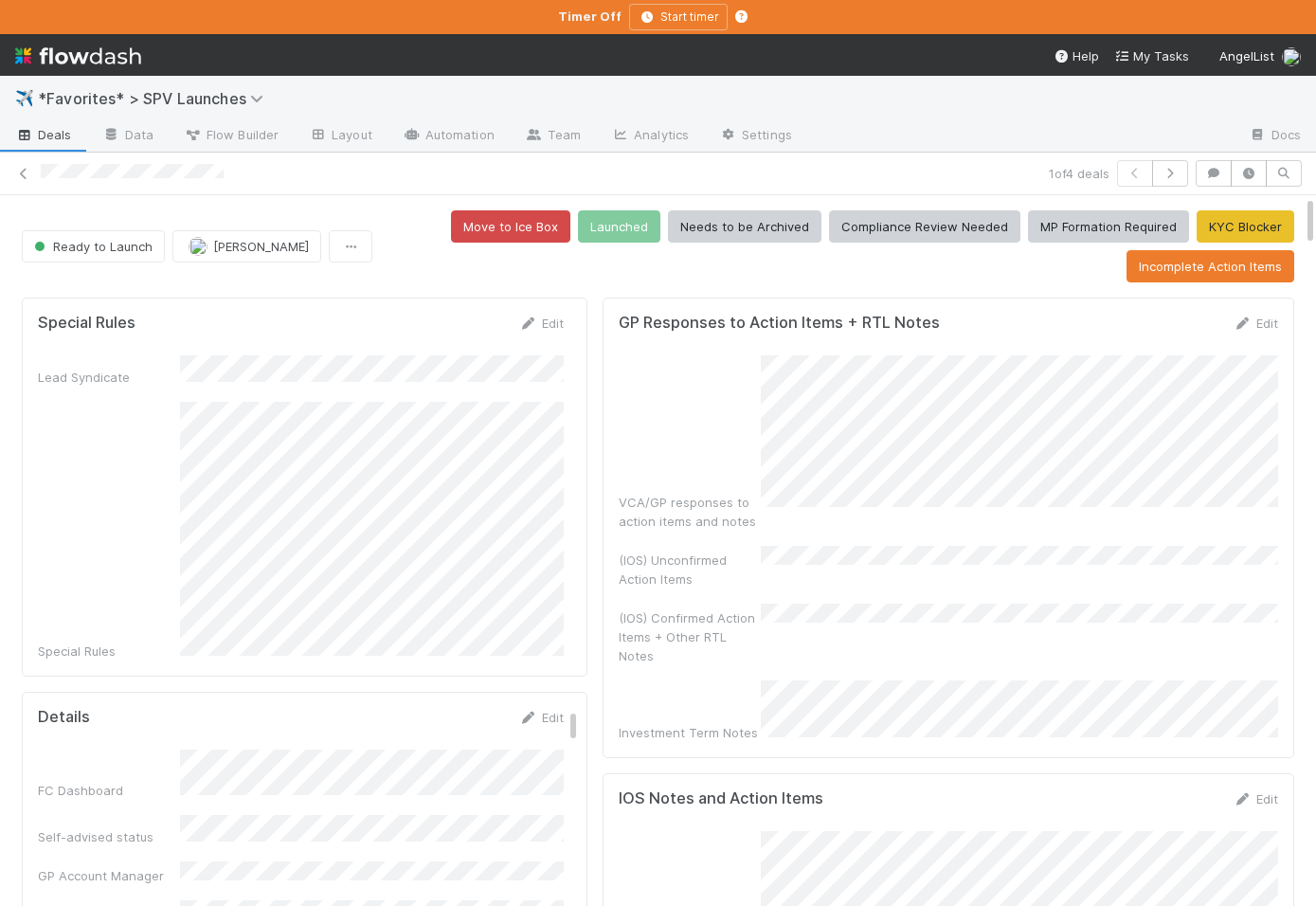
click at [688, 473] on div "VCA/GP responses to action items and notes" at bounding box center [948, 442] width 660 height 175
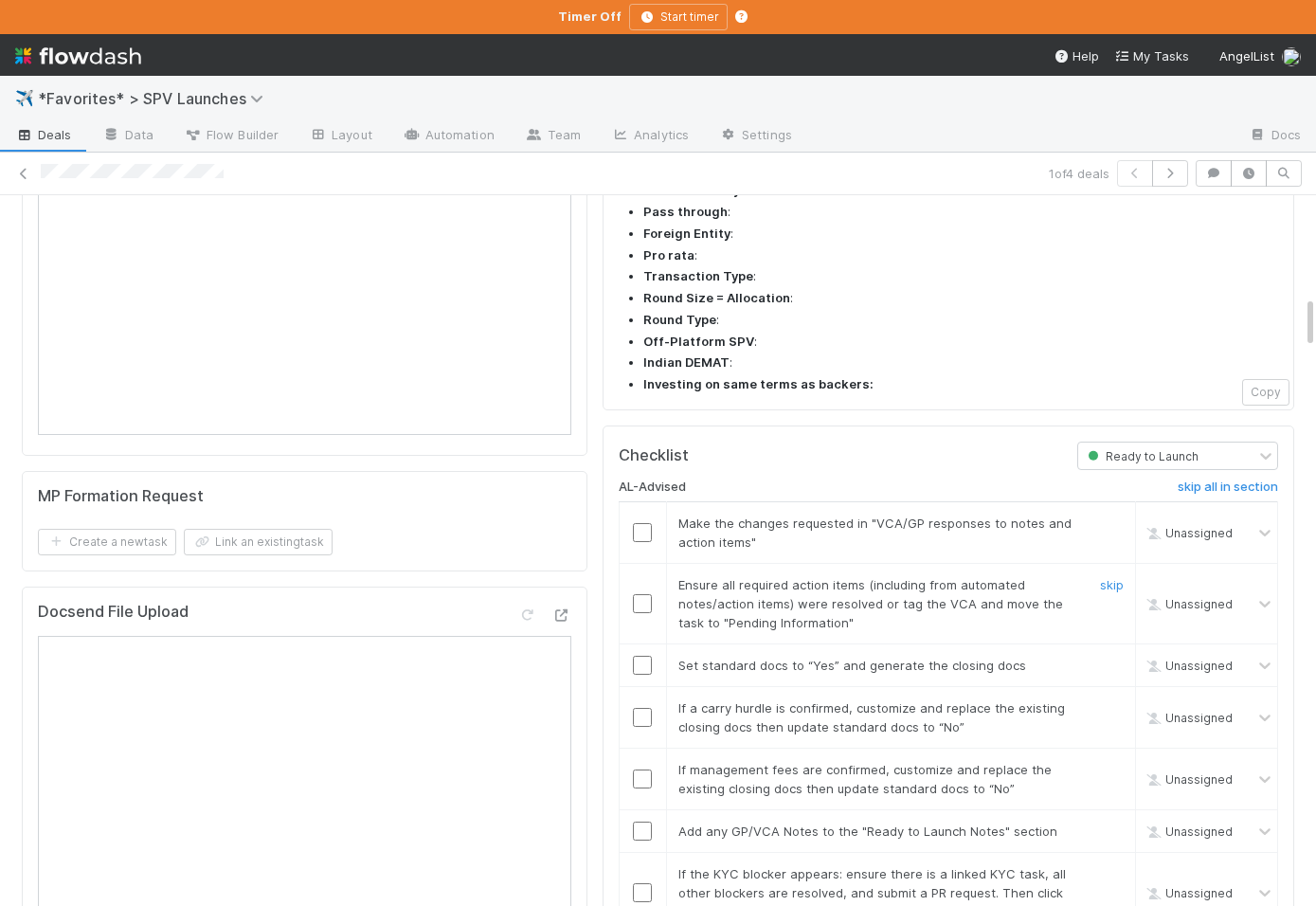
scroll to position [1379, 0]
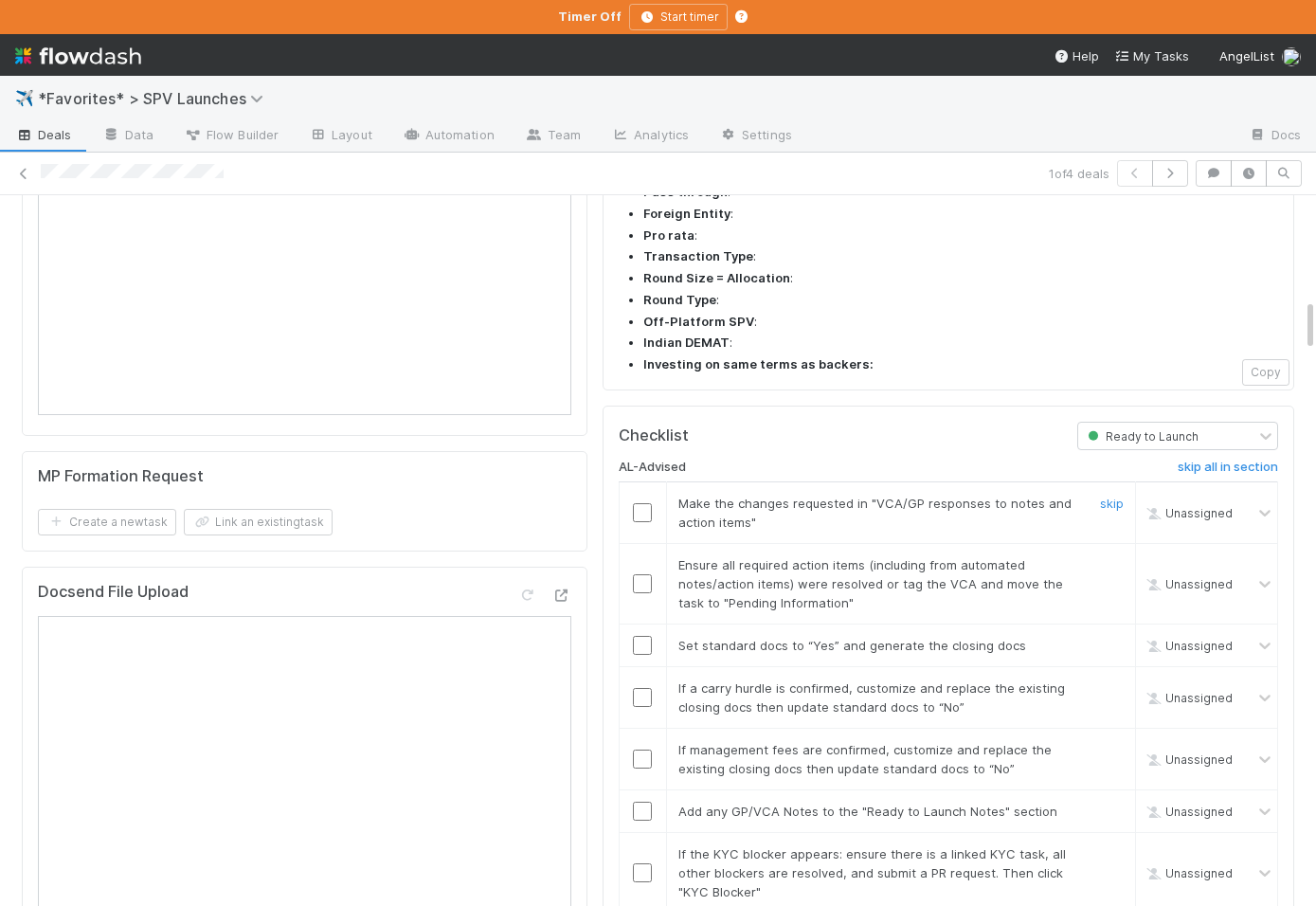
click at [644, 503] on input "checkbox" at bounding box center [643, 513] width 19 height 19
click at [644, 574] on input "checkbox" at bounding box center [643, 583] width 19 height 19
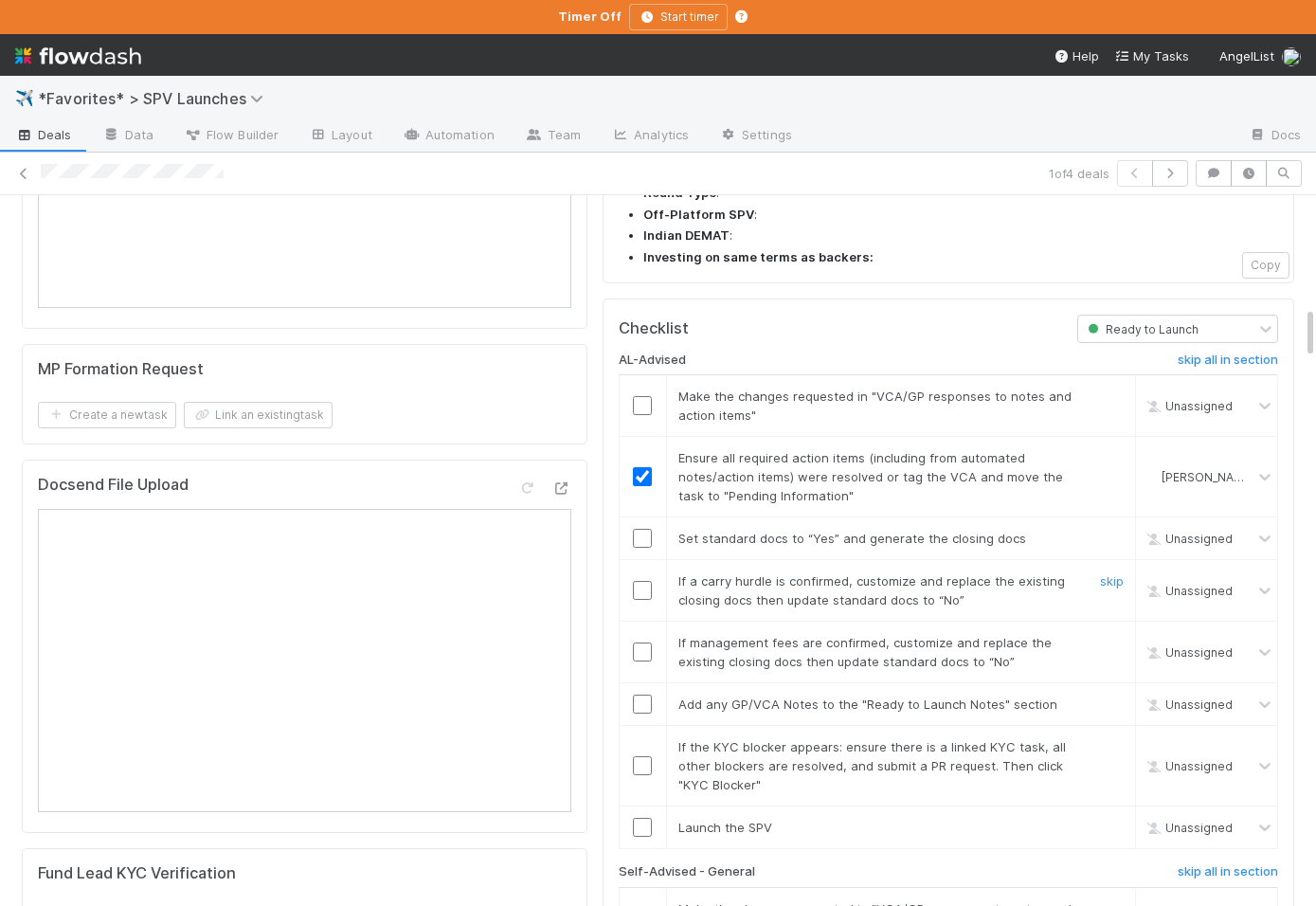
scroll to position [1489, 0]
click at [647, 525] on input "checkbox" at bounding box center [643, 535] width 19 height 19
checkbox input "true"
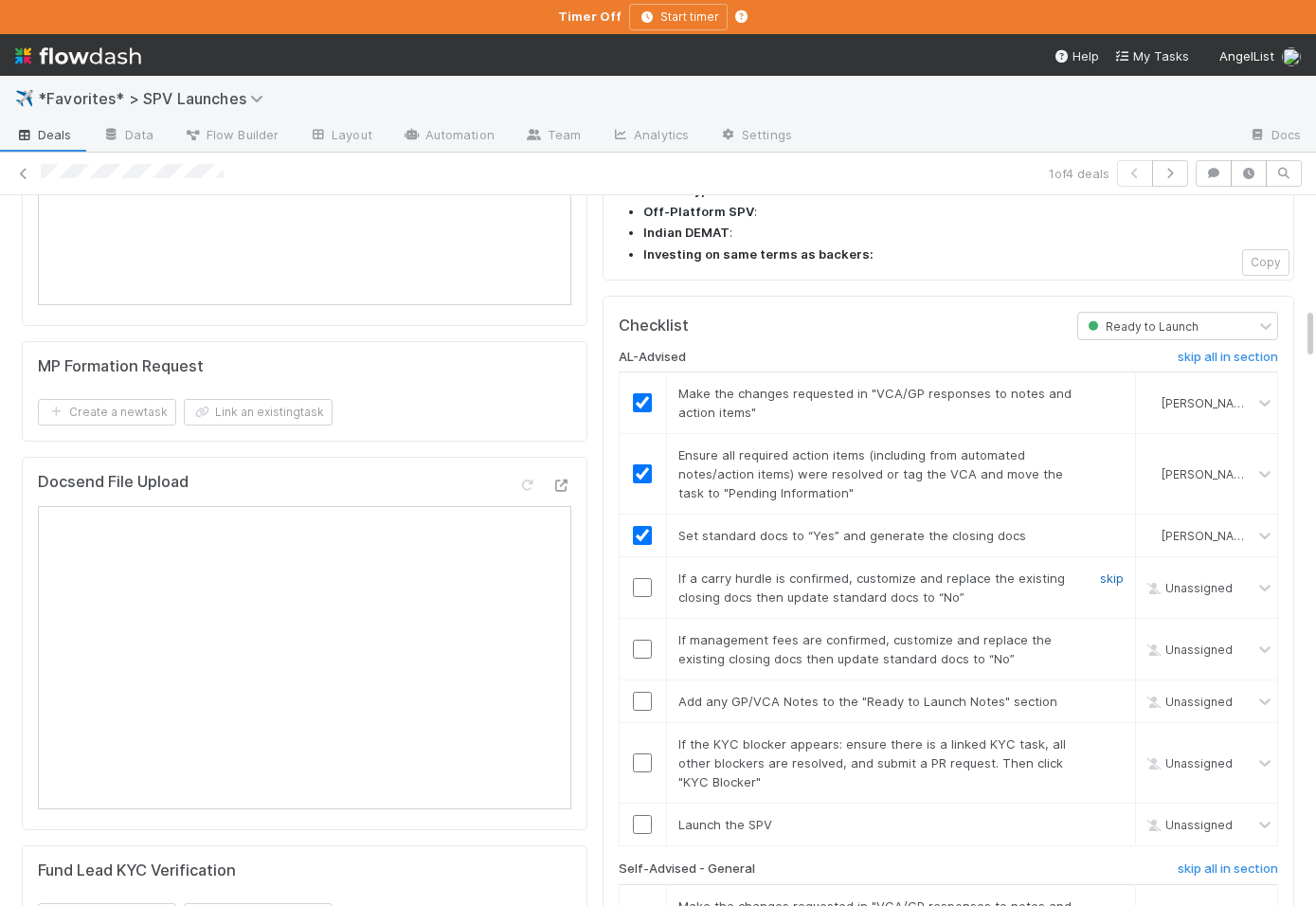
click at [1111, 570] on link "skip" at bounding box center [1112, 578] width 24 height 15
click at [1111, 632] on link "skip" at bounding box center [1112, 639] width 24 height 15
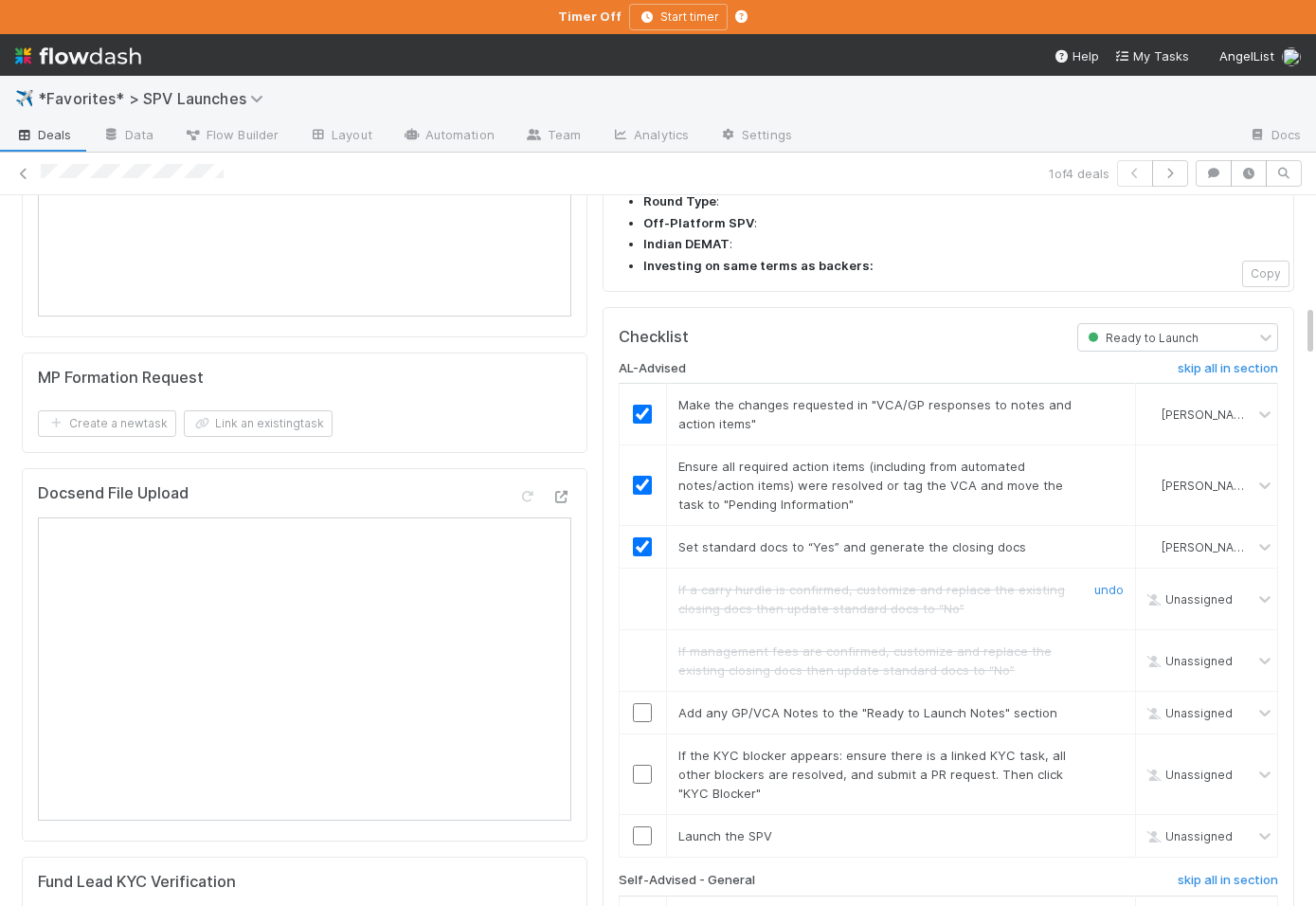
scroll to position [1538, 0]
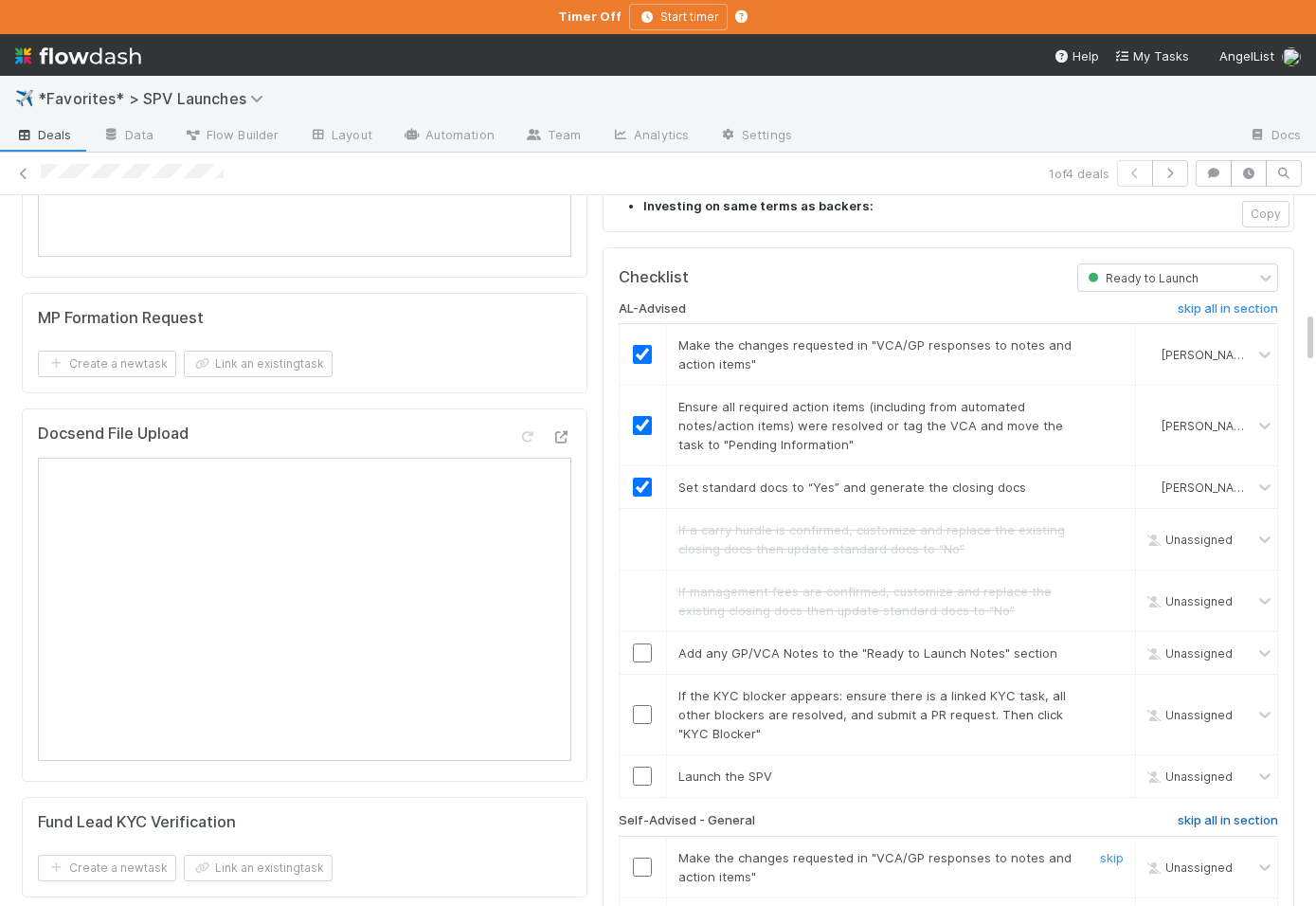
click at [1193, 812] on h6 "skip all in section" at bounding box center [1228, 820] width 100 height 15
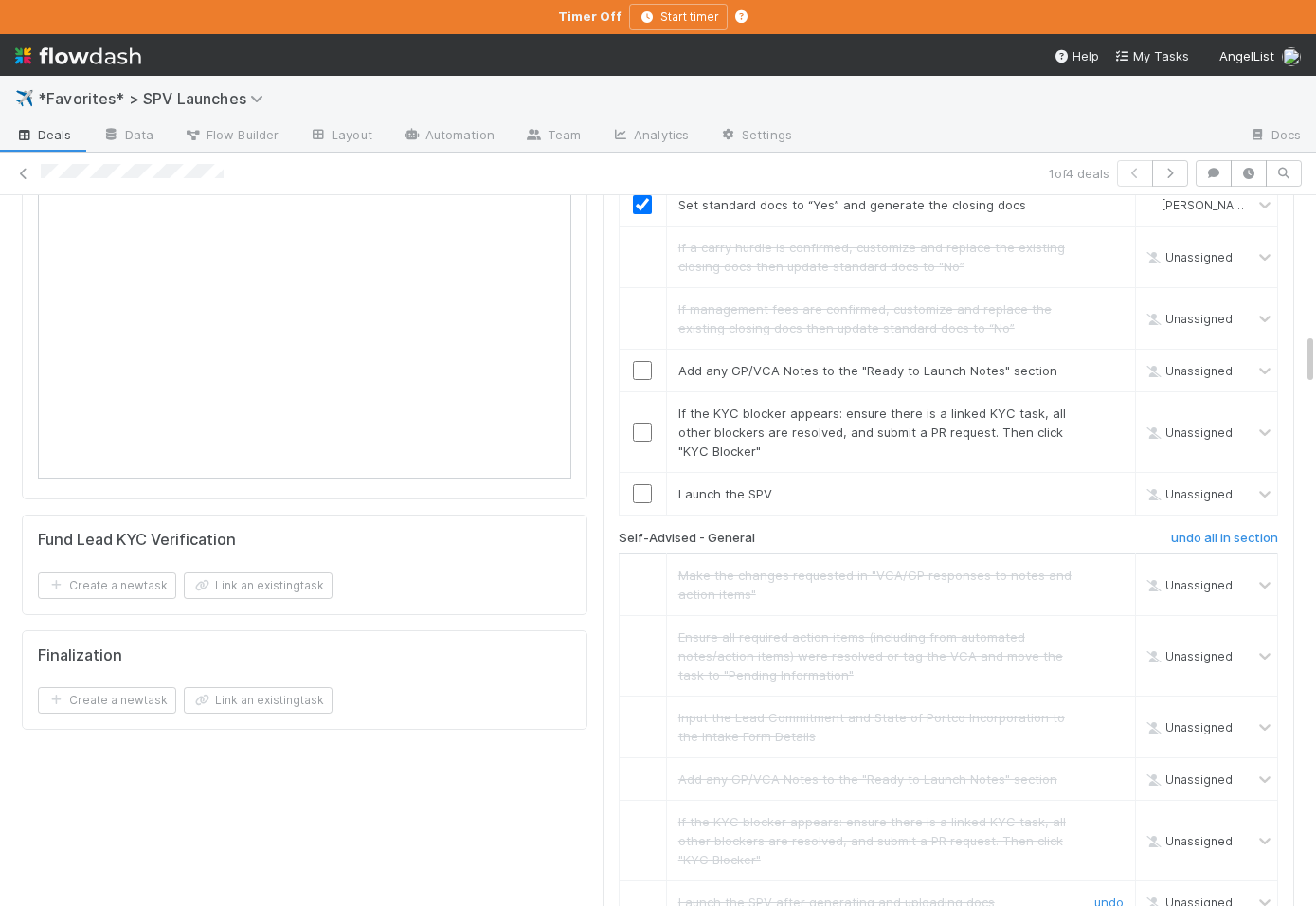
scroll to position [1830, 0]
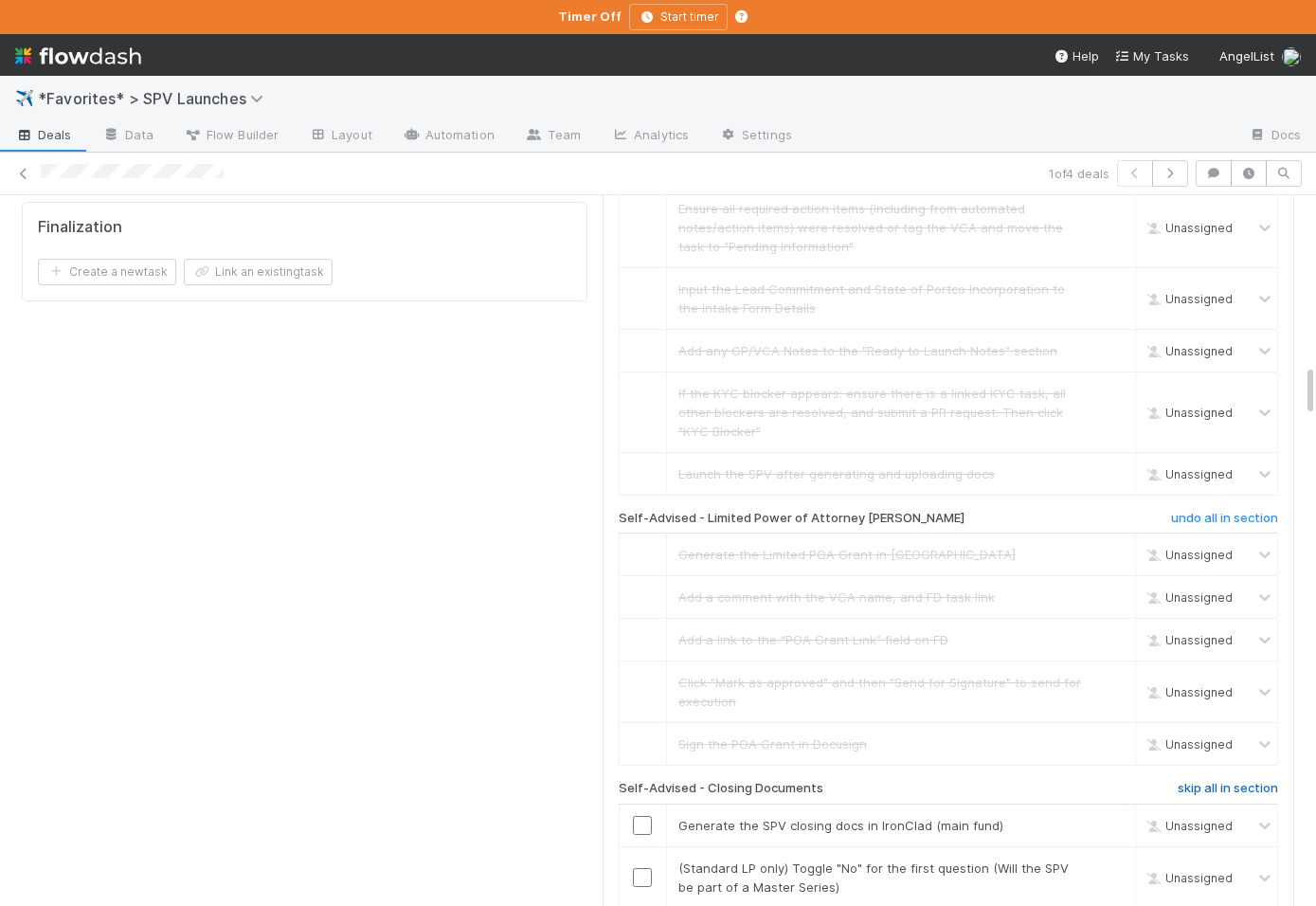
click at [1178, 780] on h6 "skip all in section" at bounding box center [1228, 788] width 100 height 15
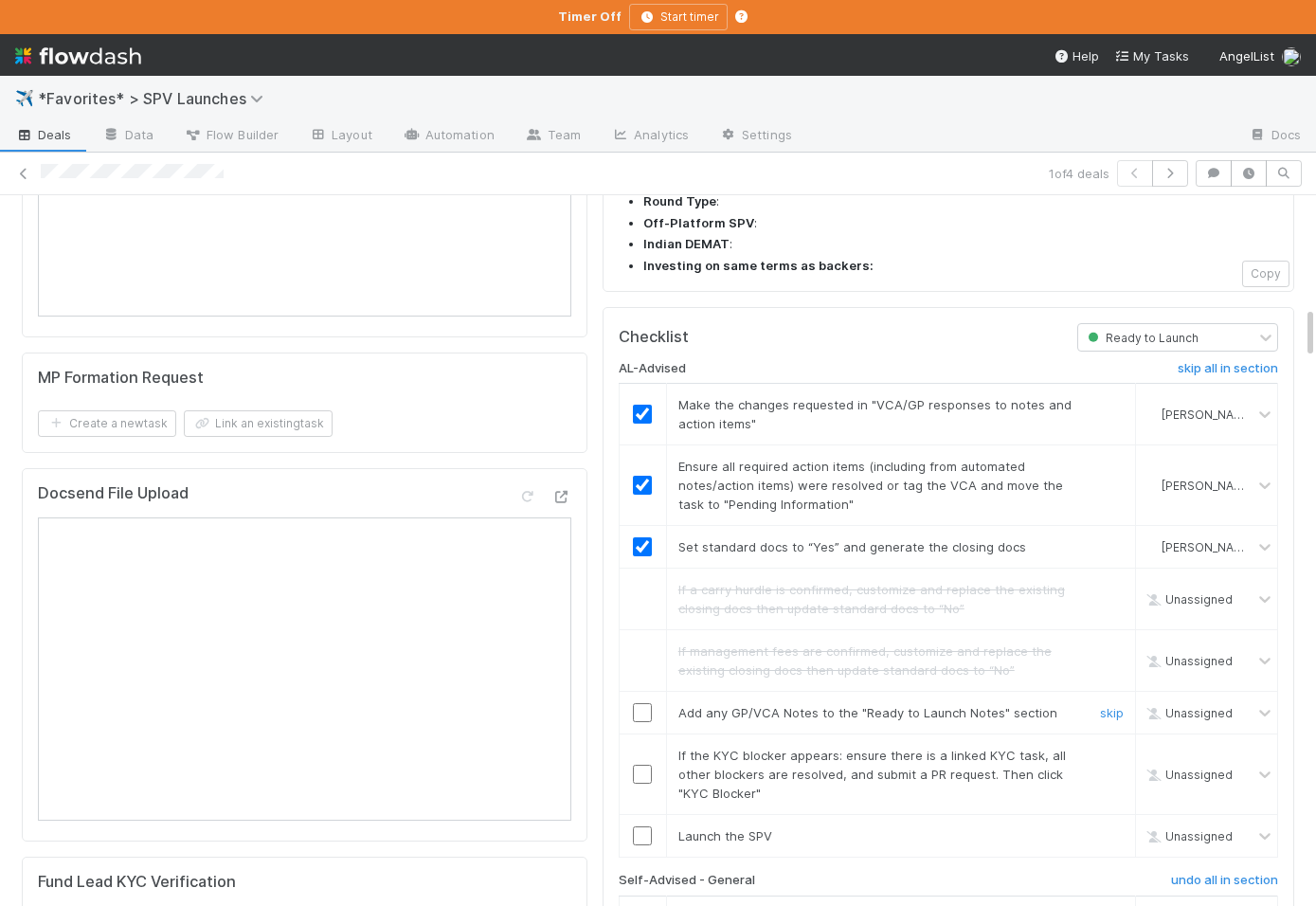
scroll to position [1476, 0]
click at [650, 705] on input "checkbox" at bounding box center [643, 715] width 19 height 19
click at [1105, 750] on link "skip" at bounding box center [1112, 757] width 24 height 15
checkbox input "true"
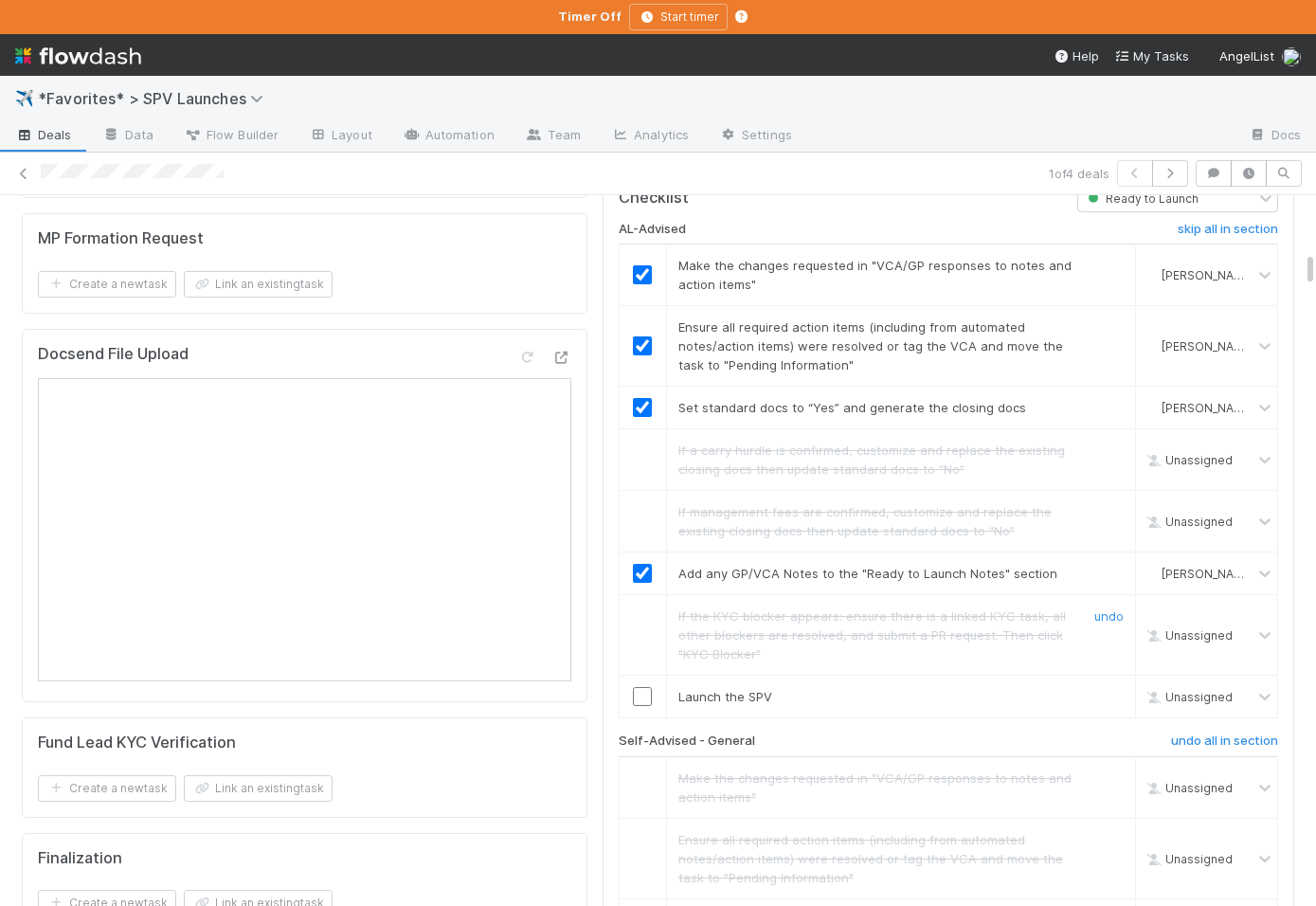
scroll to position [1625, 0]
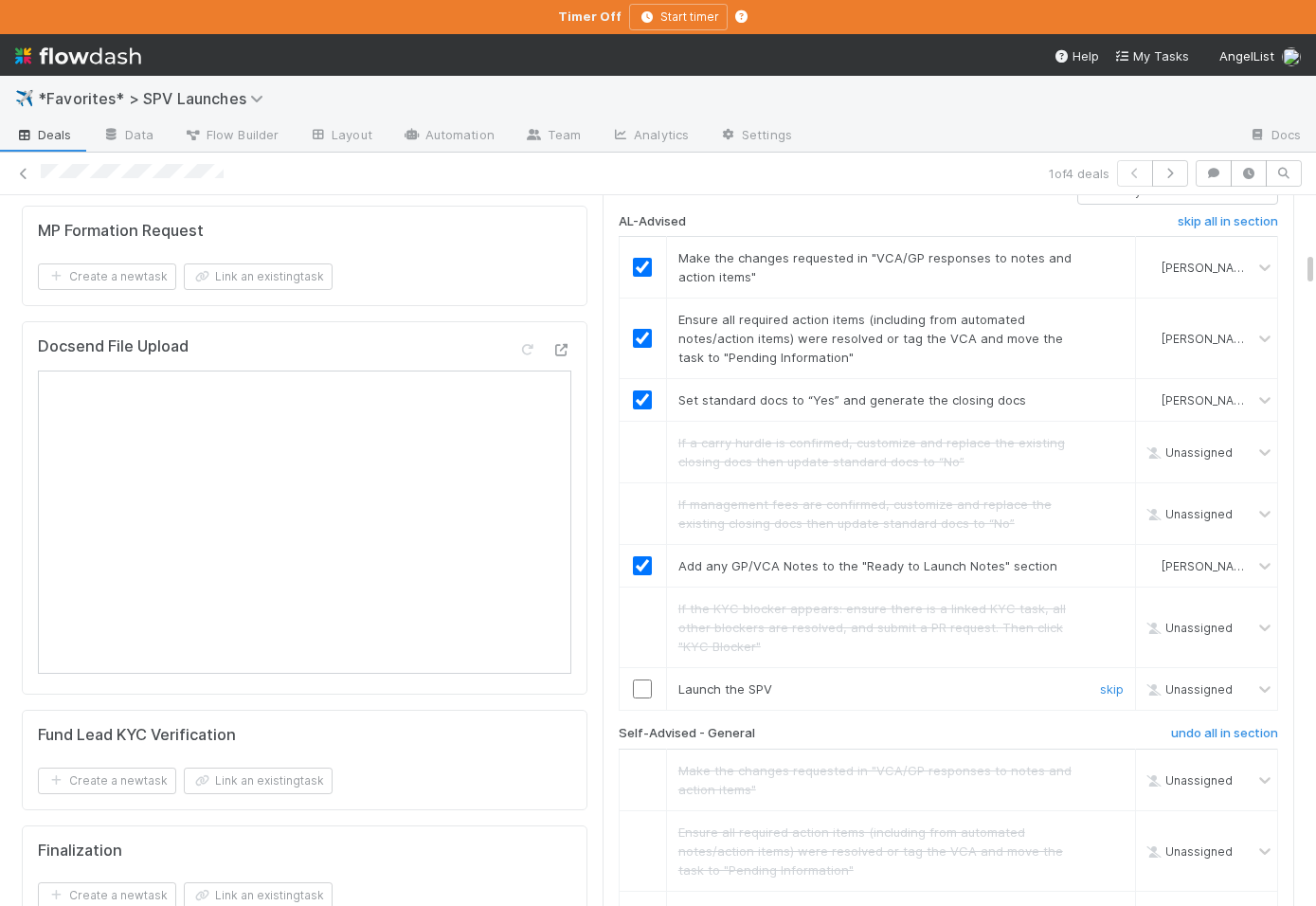
click at [641, 679] on input "checkbox" at bounding box center [643, 689] width 19 height 19
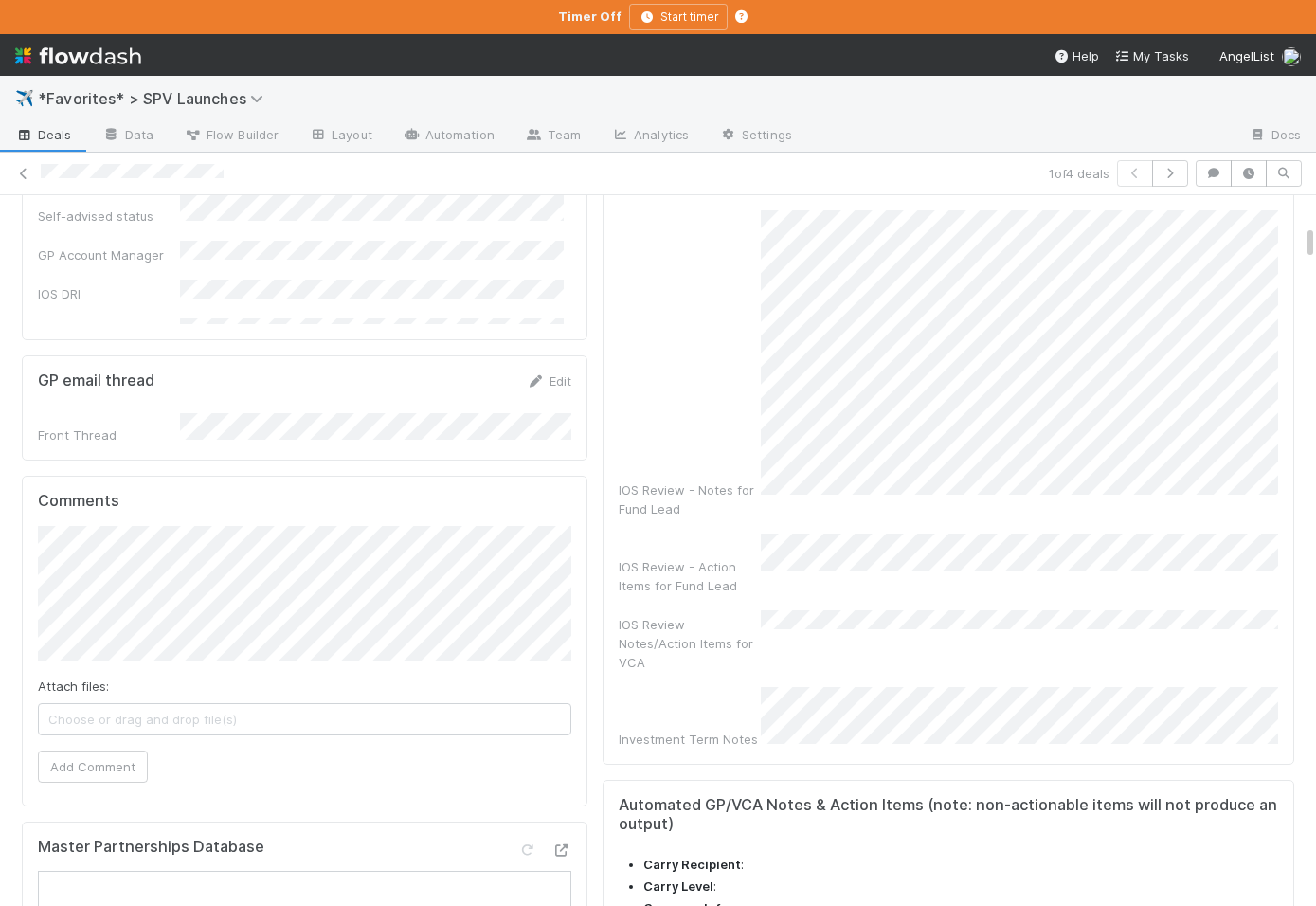
scroll to position [0, 0]
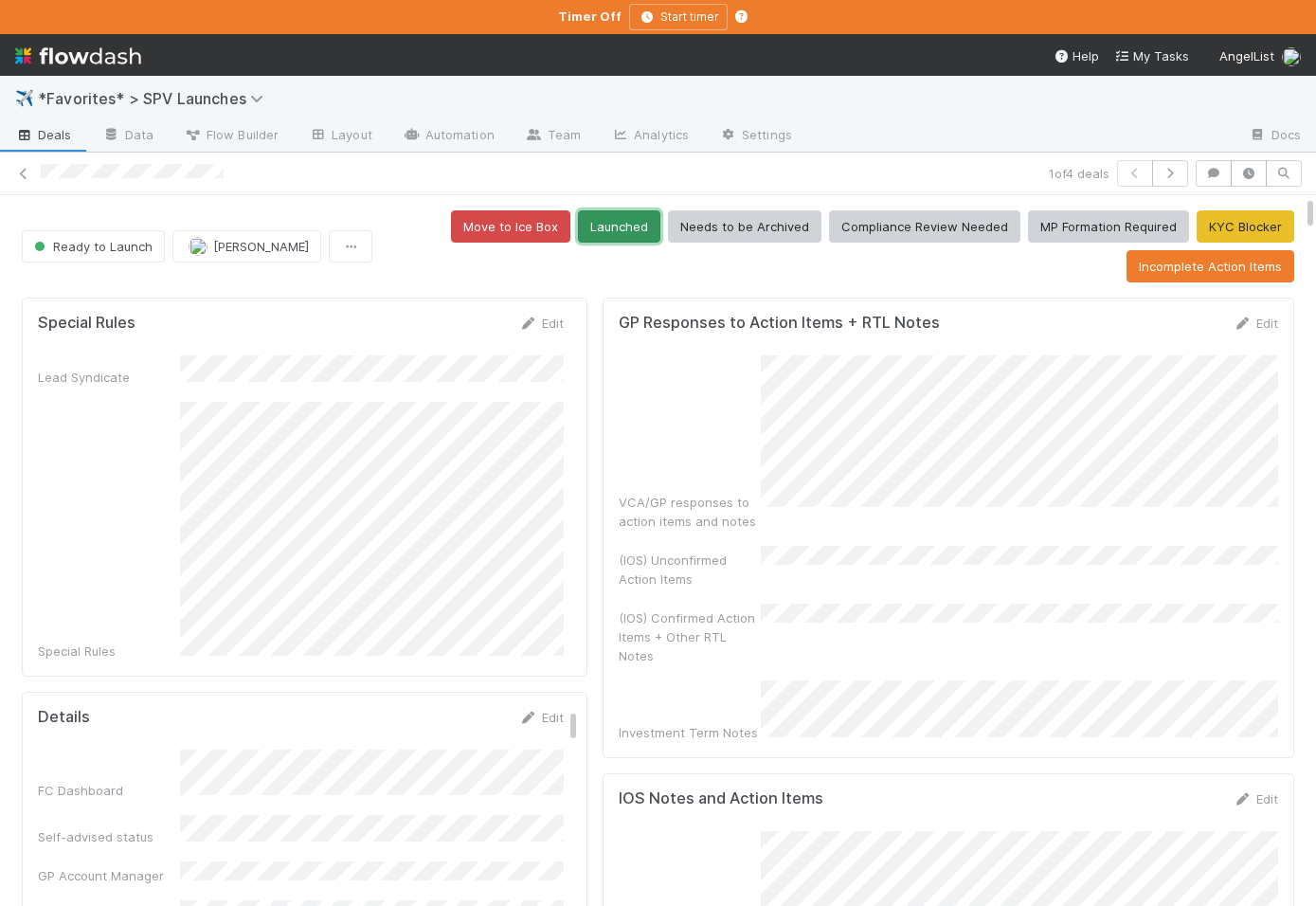
click at [613, 224] on button "Launched" at bounding box center [618, 226] width 82 height 32
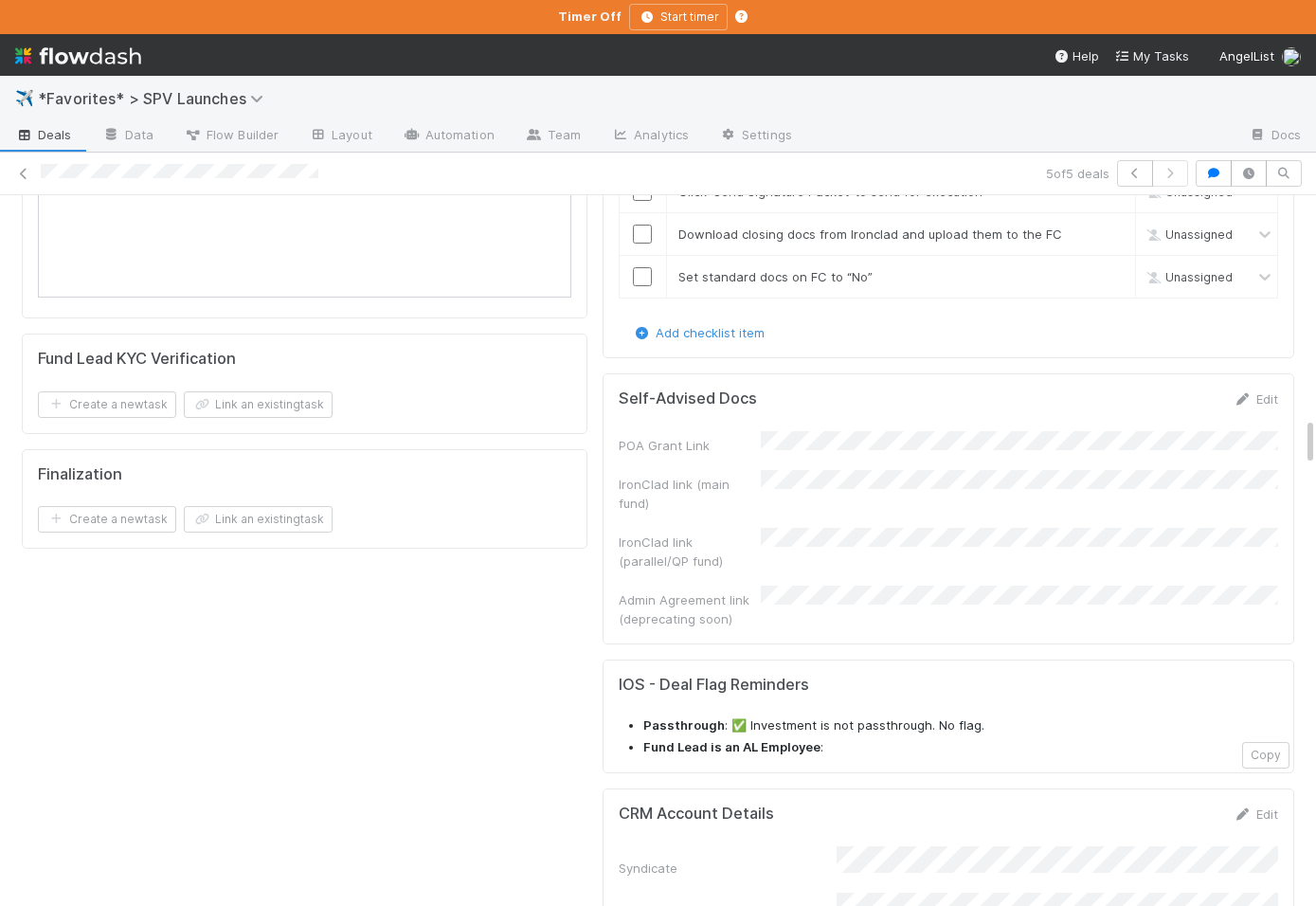
scroll to position [3208, 0]
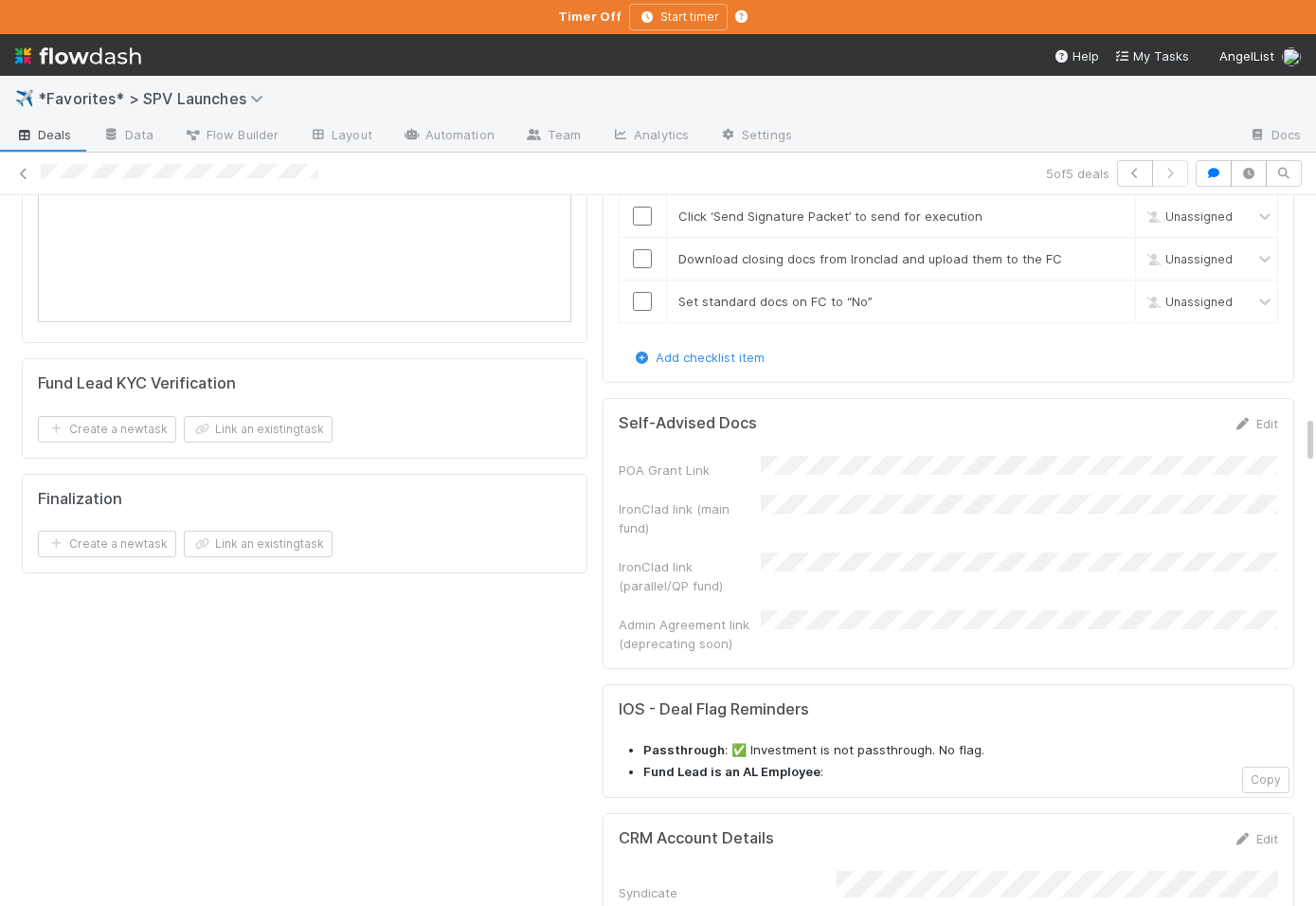
click at [432, 456] on div "POA Grant Link IronClad link (main fund) IronClad link (parallel/QP fund) Admin…" at bounding box center [948, 554] width 660 height 197
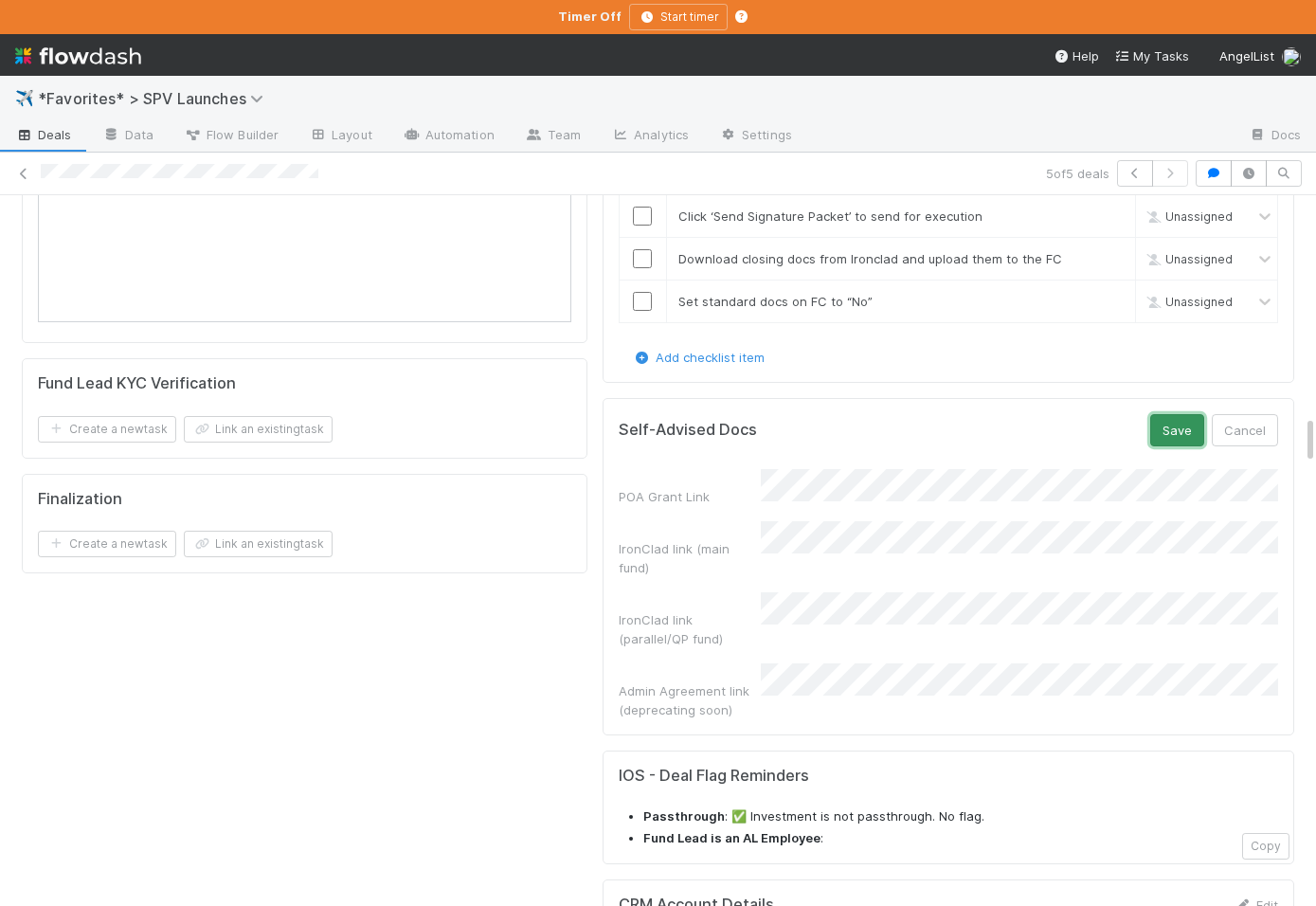
click at [432, 414] on button "Save" at bounding box center [1178, 430] width 54 height 32
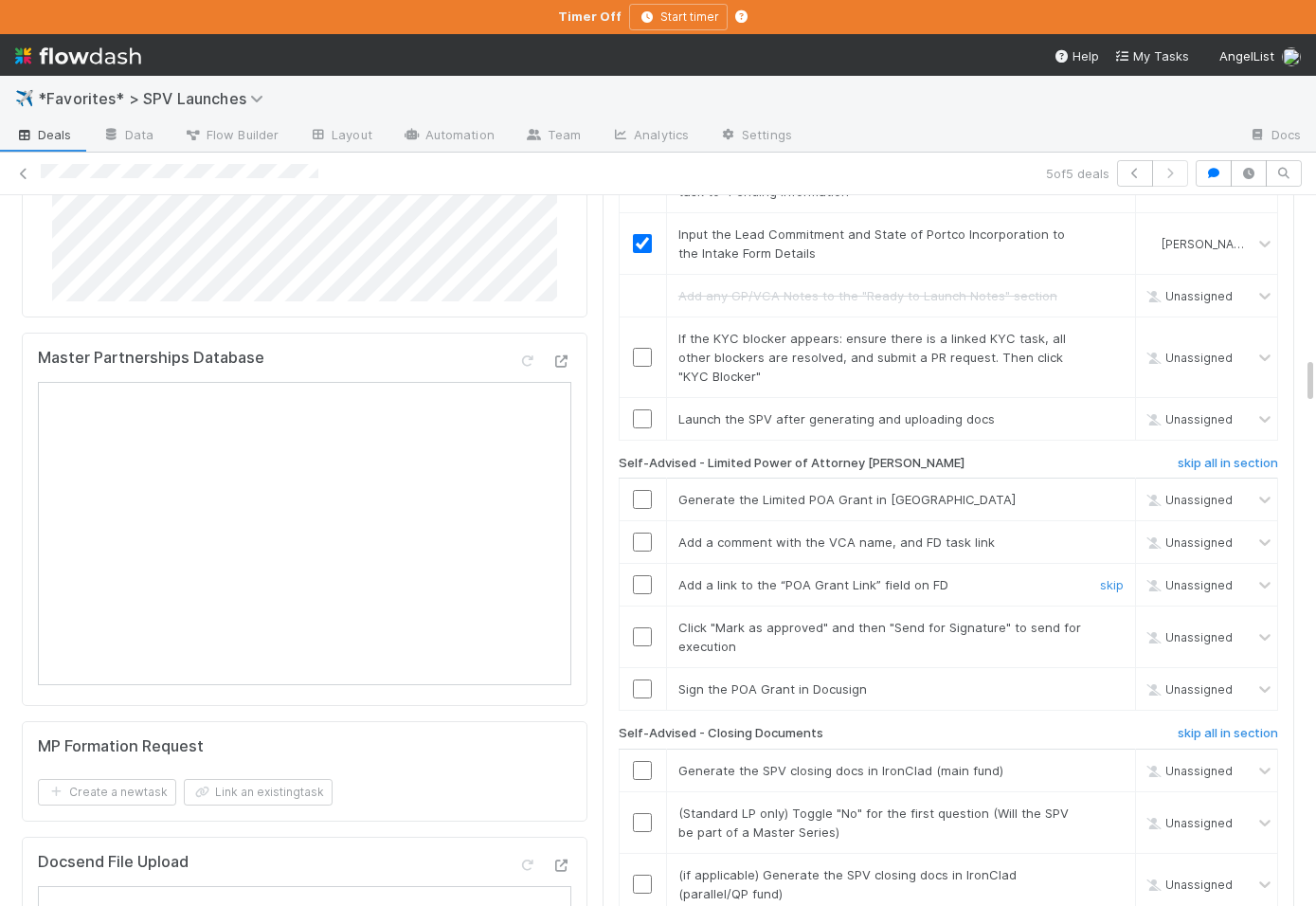
scroll to position [2349, 0]
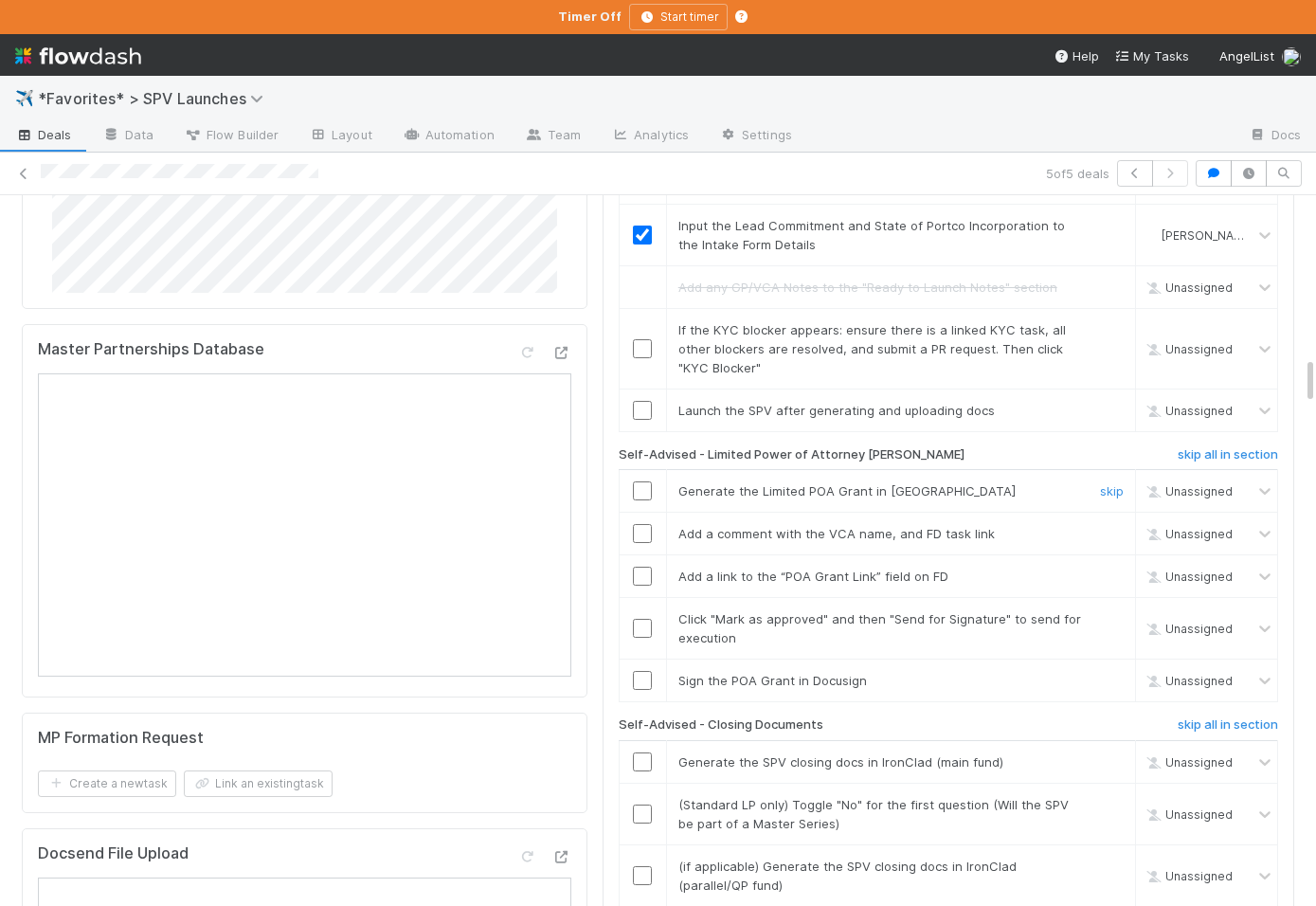
click at [432, 481] on input "checkbox" at bounding box center [643, 491] width 19 height 19
click at [432, 525] on span "Add a comment with the VCA name, and FD task link" at bounding box center [837, 533] width 317 height 15
click at [432, 524] on input "checkbox" at bounding box center [643, 533] width 19 height 19
click at [432, 566] on input "checkbox" at bounding box center [643, 576] width 19 height 19
click at [432, 618] on input "checkbox" at bounding box center [643, 628] width 19 height 19
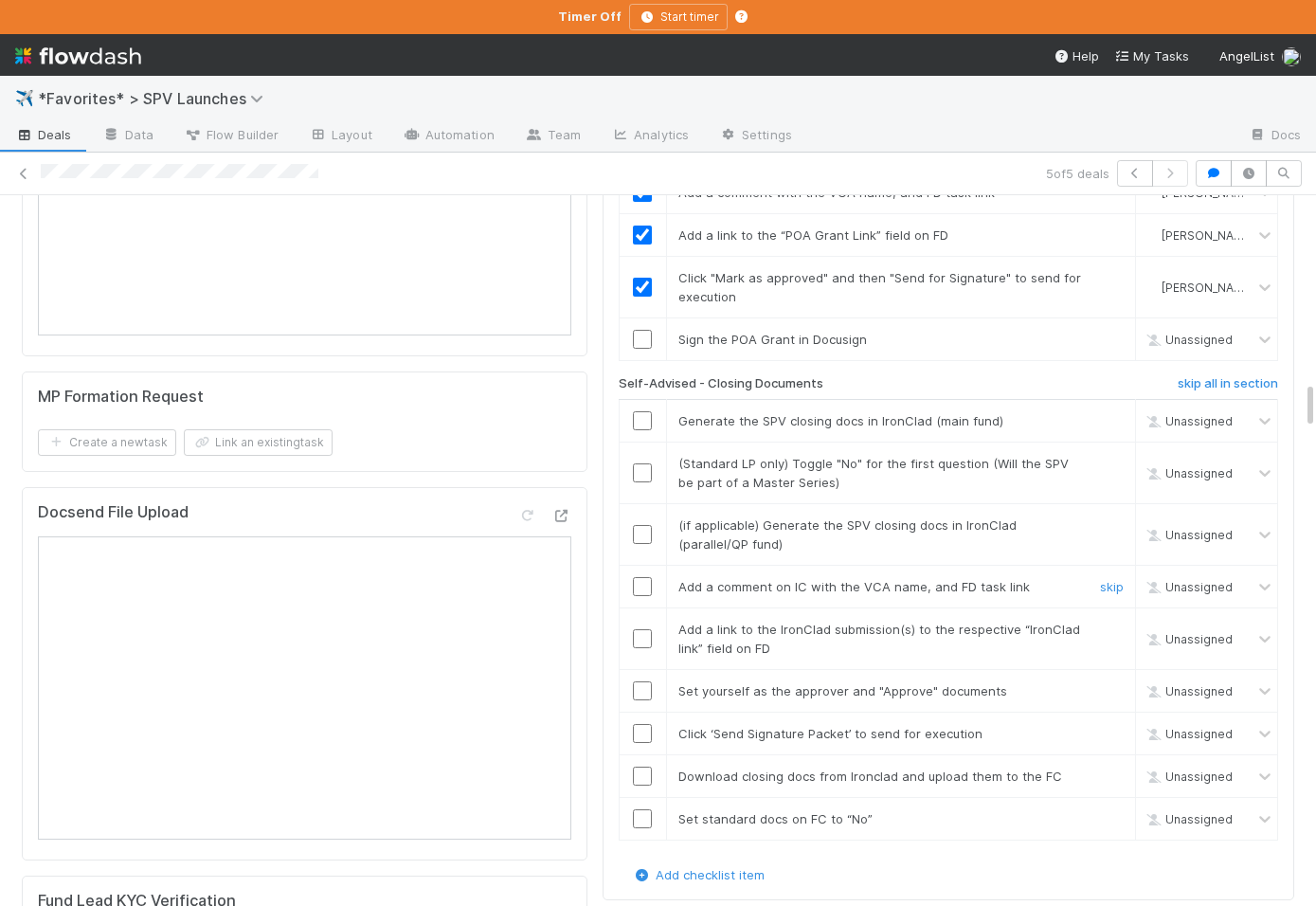
scroll to position [2717, 0]
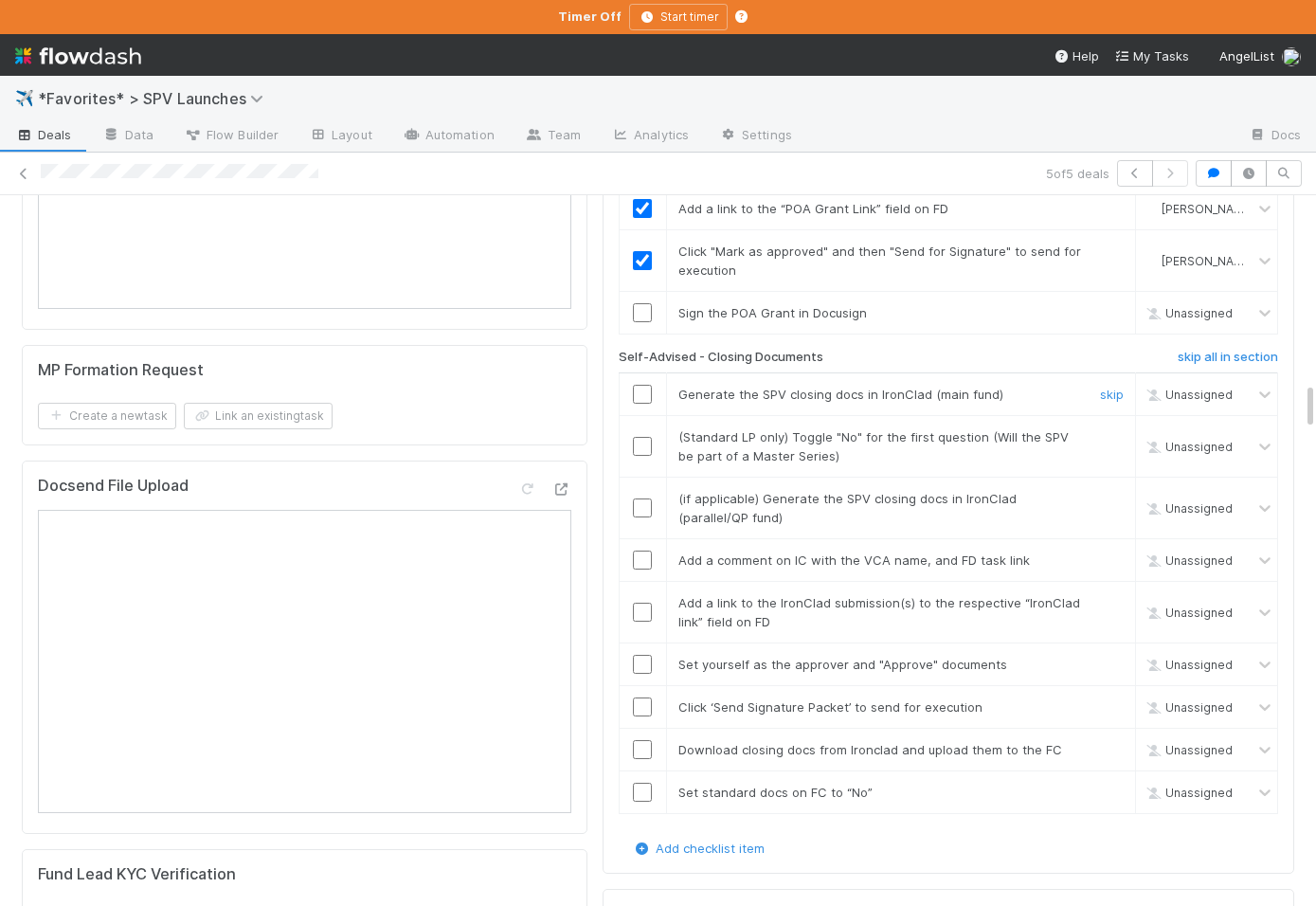
click at [432, 384] on input "checkbox" at bounding box center [643, 394] width 19 height 19
click at [432, 429] on link "skip" at bounding box center [1112, 437] width 24 height 15
click at [432, 491] on link "skip" at bounding box center [1112, 498] width 24 height 15
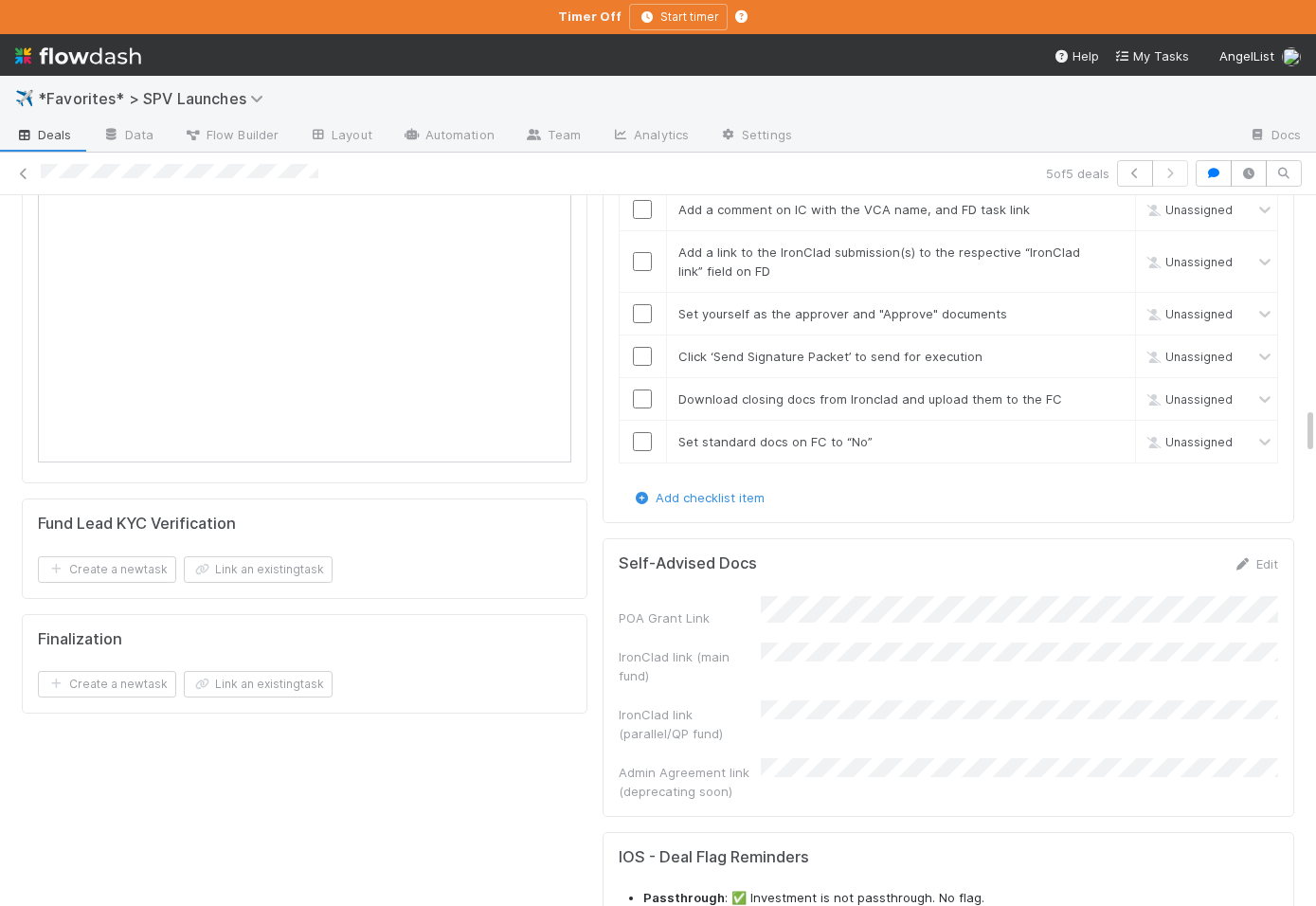
scroll to position [3077, 0]
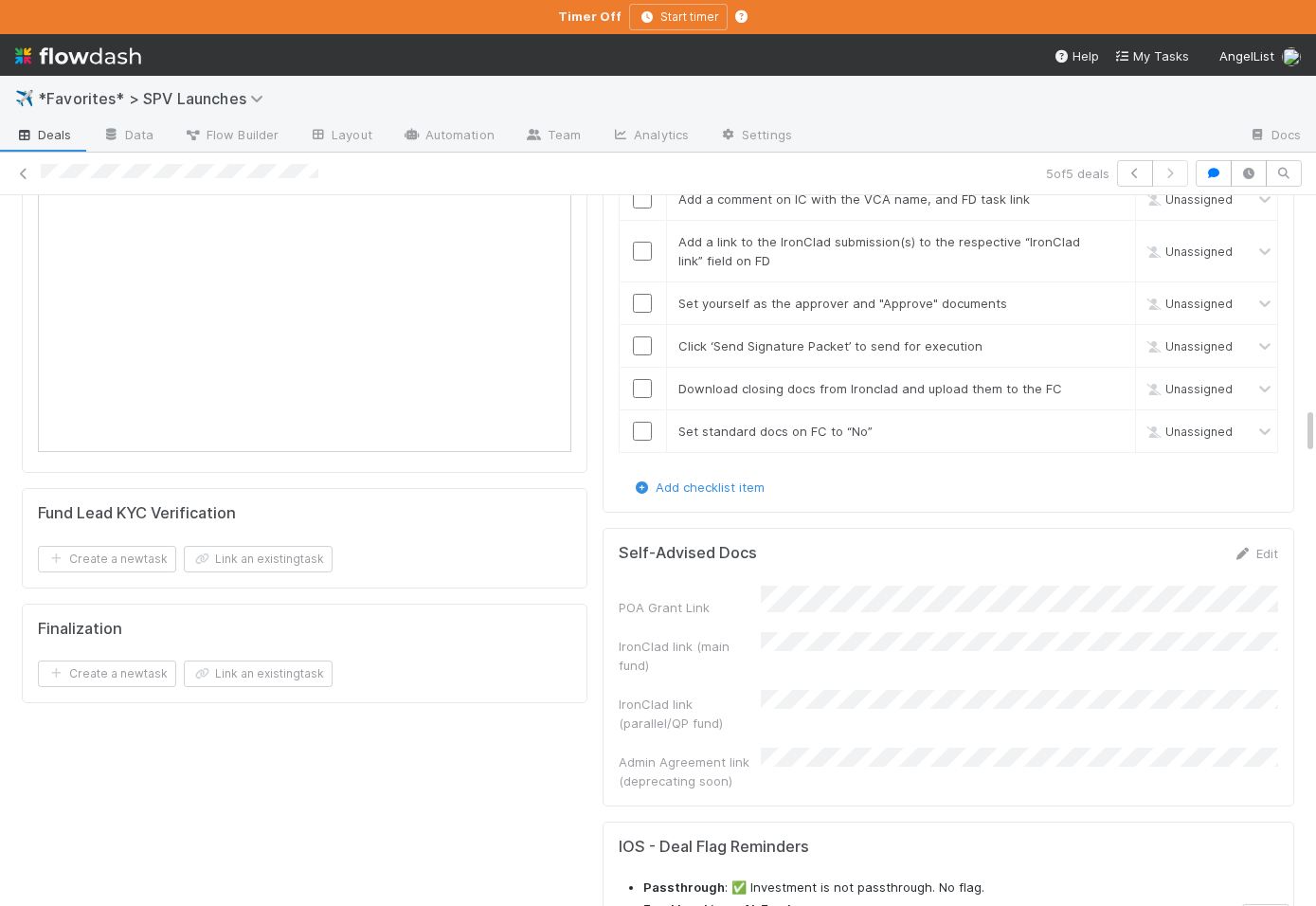
click at [432, 690] on div "IronClad link (parallel/QP fund)" at bounding box center [948, 711] width 660 height 42
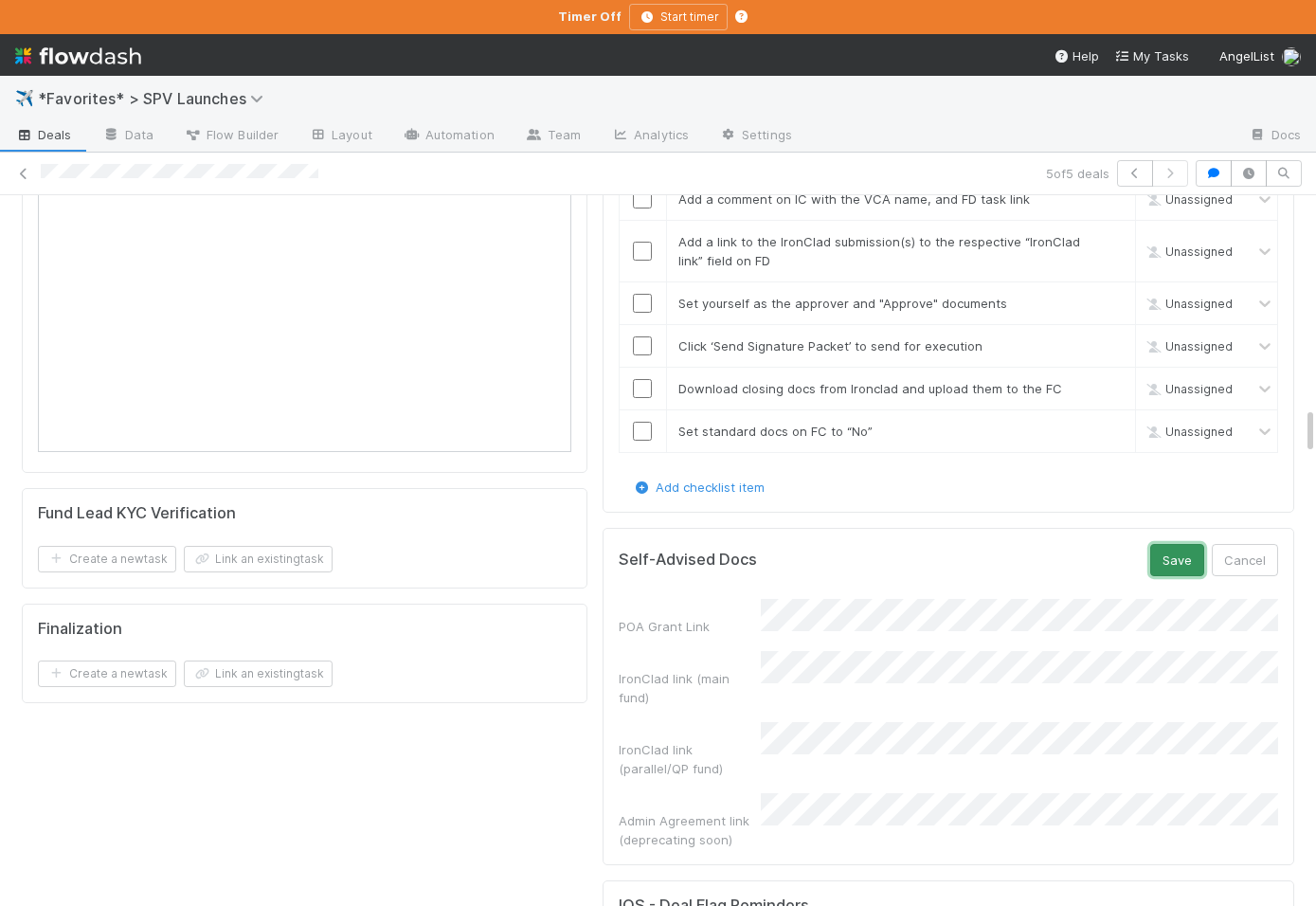
click at [432, 544] on button "Save" at bounding box center [1178, 559] width 54 height 32
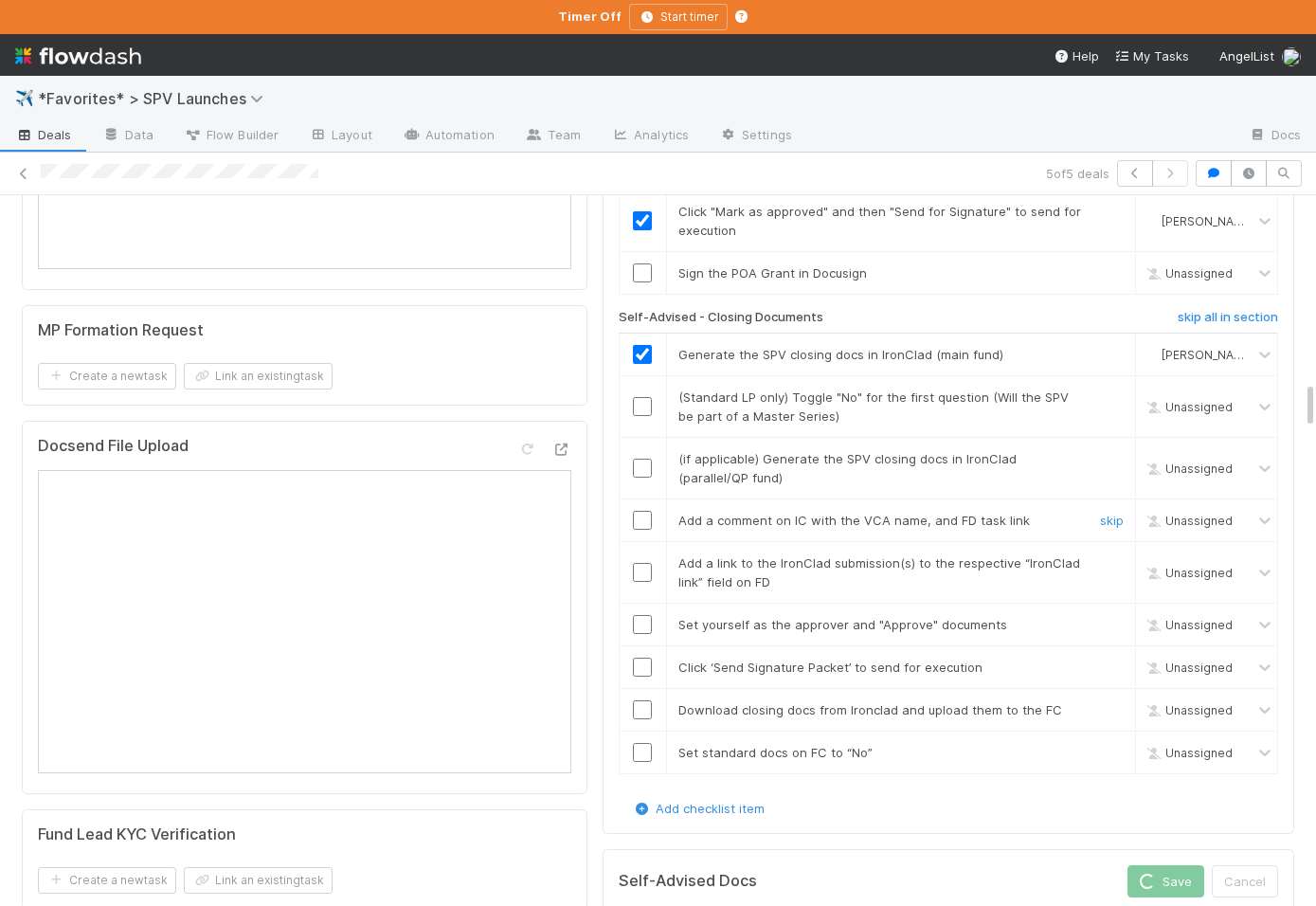
scroll to position [2654, 0]
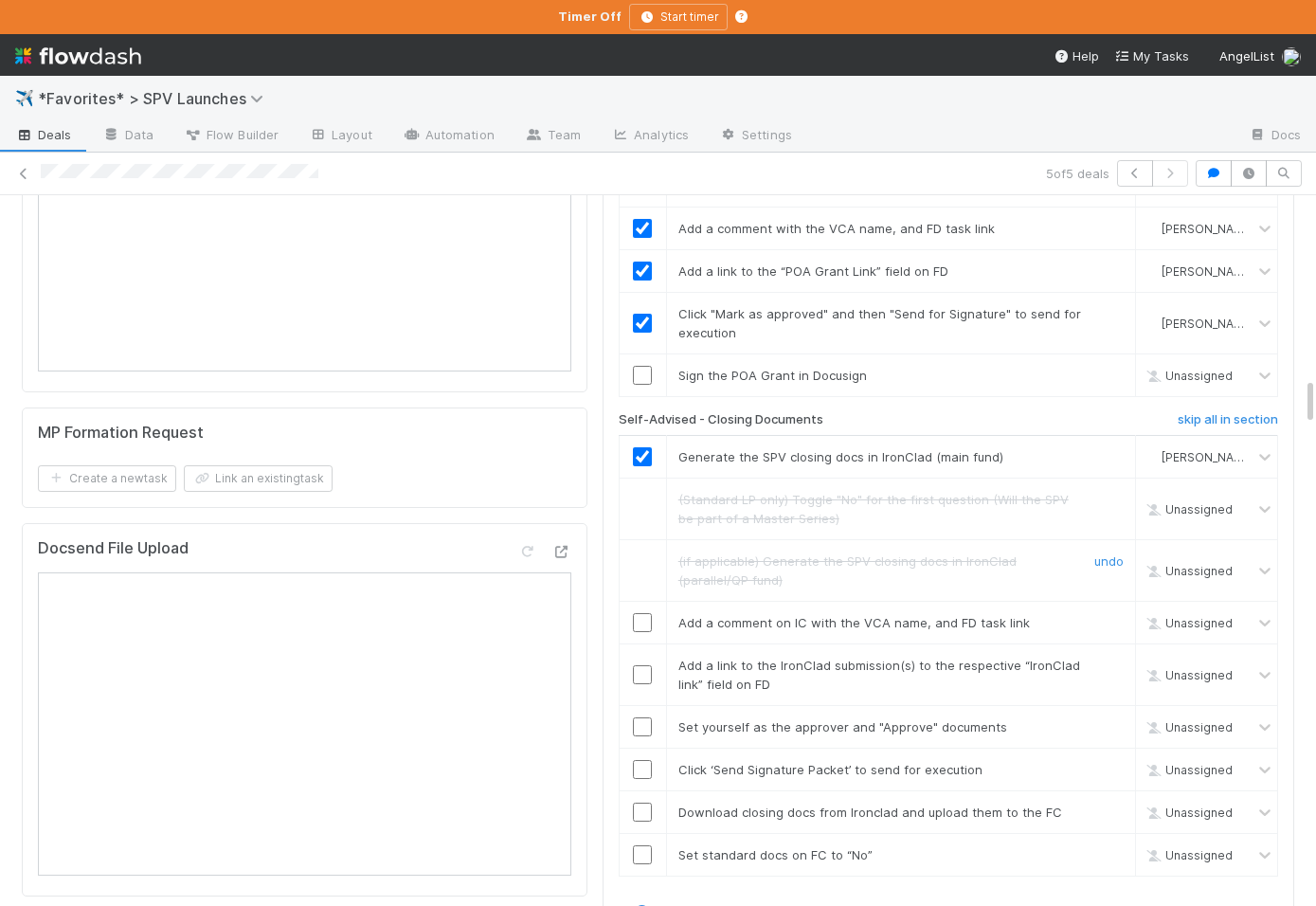
click at [432, 612] on input "checkbox" at bounding box center [643, 622] width 19 height 19
click at [432, 367] on link "skip" at bounding box center [1112, 375] width 24 height 15
click at [432, 665] on input "checkbox" at bounding box center [643, 674] width 19 height 19
click at [432, 717] on input "checkbox" at bounding box center [643, 726] width 19 height 19
click at [432, 759] on input "checkbox" at bounding box center [643, 769] width 19 height 19
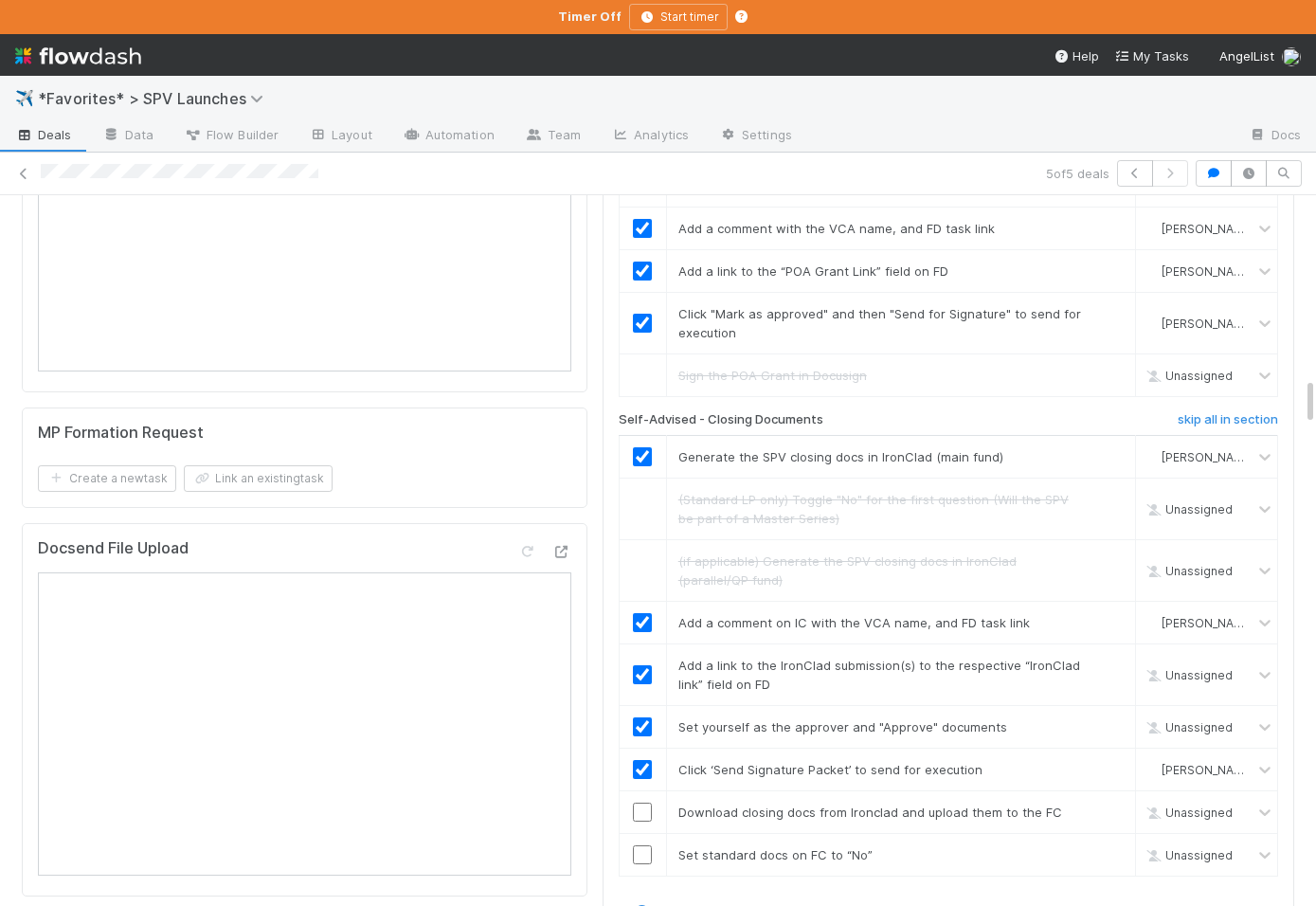
checkbox input "true"
click at [432, 803] on input "checkbox" at bounding box center [643, 812] width 19 height 19
click at [432, 845] on input "checkbox" at bounding box center [643, 855] width 19 height 19
checkbox input "true"
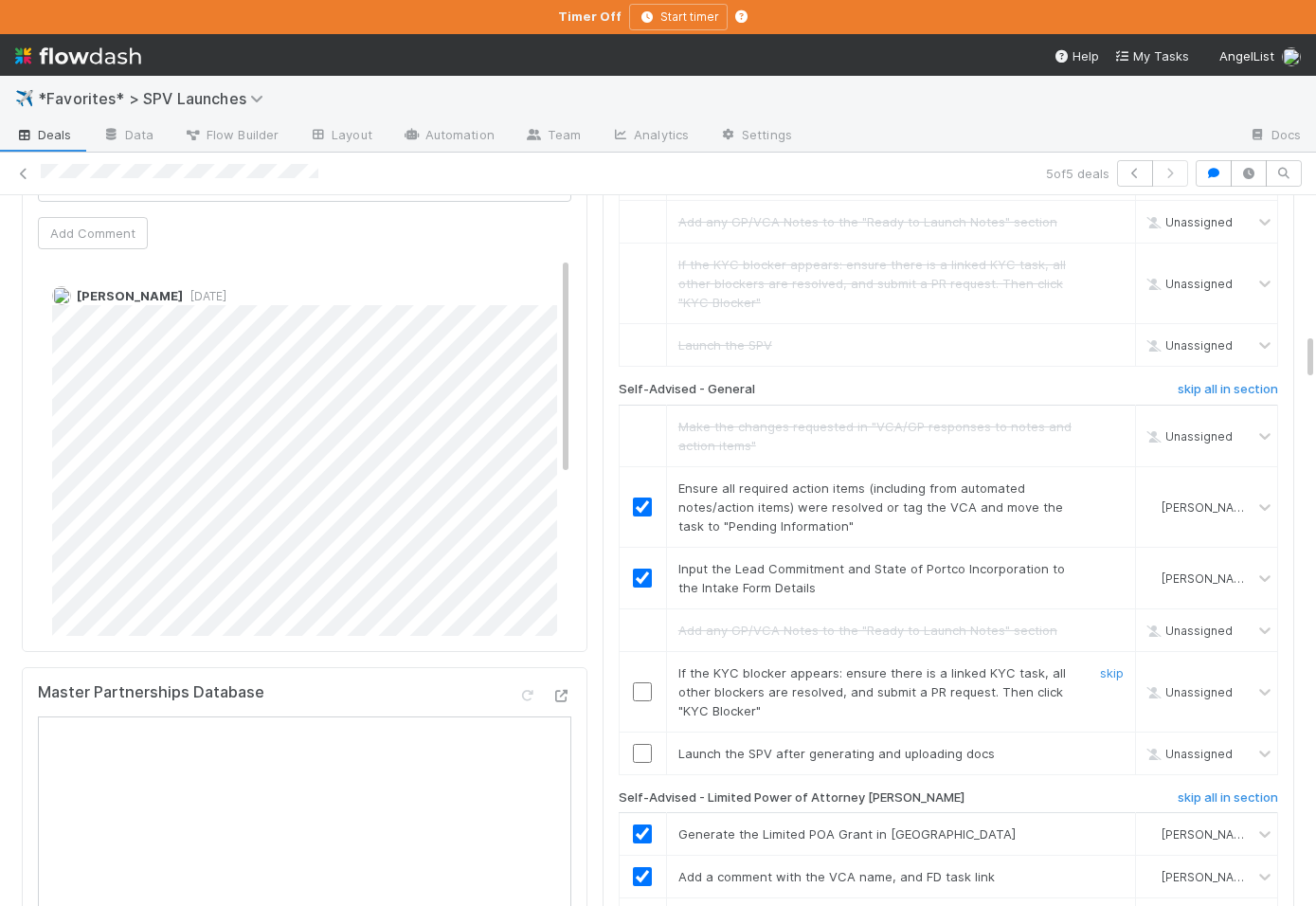
scroll to position [1988, 0]
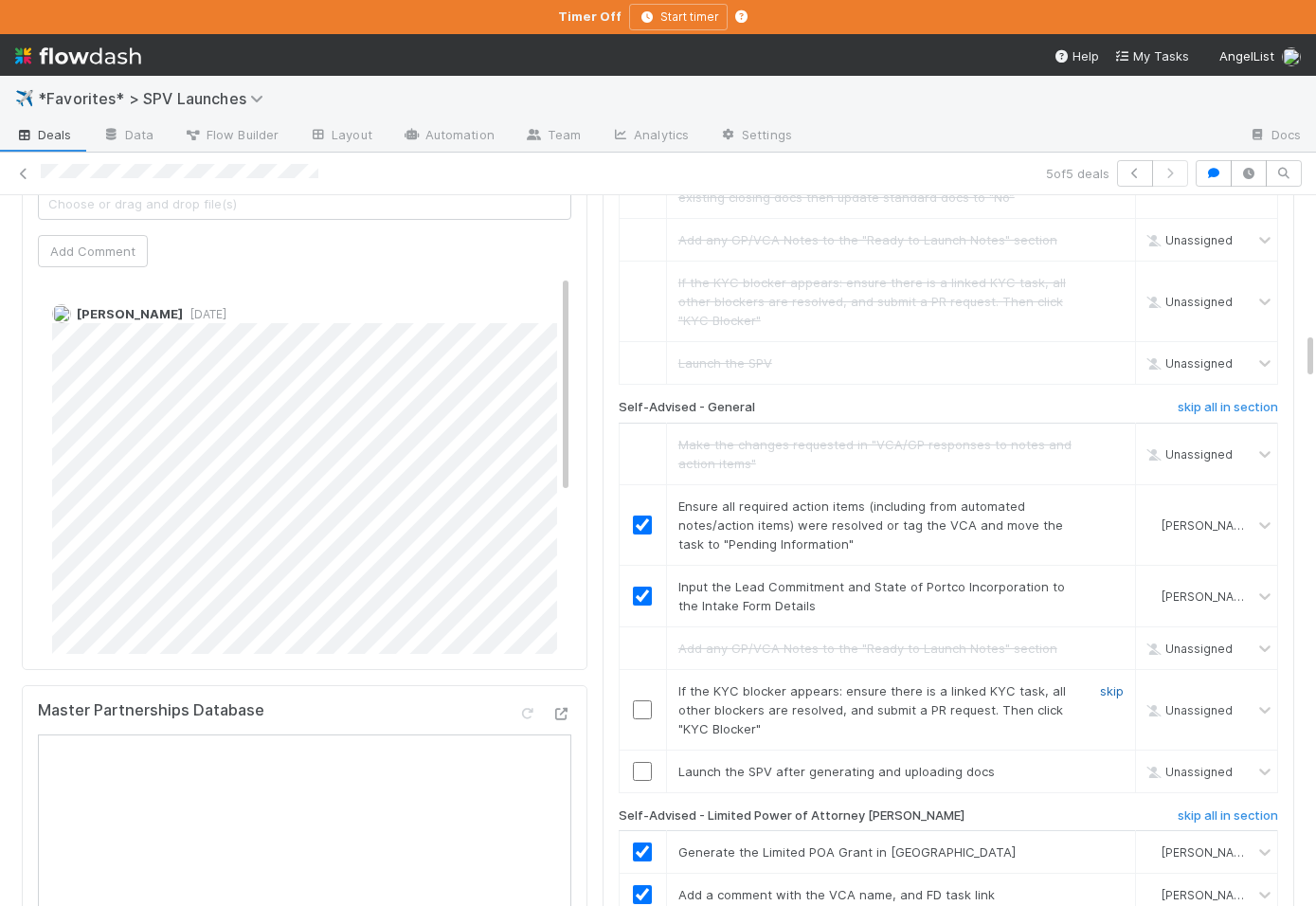
click at [432, 683] on link "skip" at bounding box center [1112, 691] width 24 height 15
click at [432, 761] on input "checkbox" at bounding box center [643, 771] width 19 height 19
click at [432, 683] on link "skip" at bounding box center [1112, 691] width 24 height 15
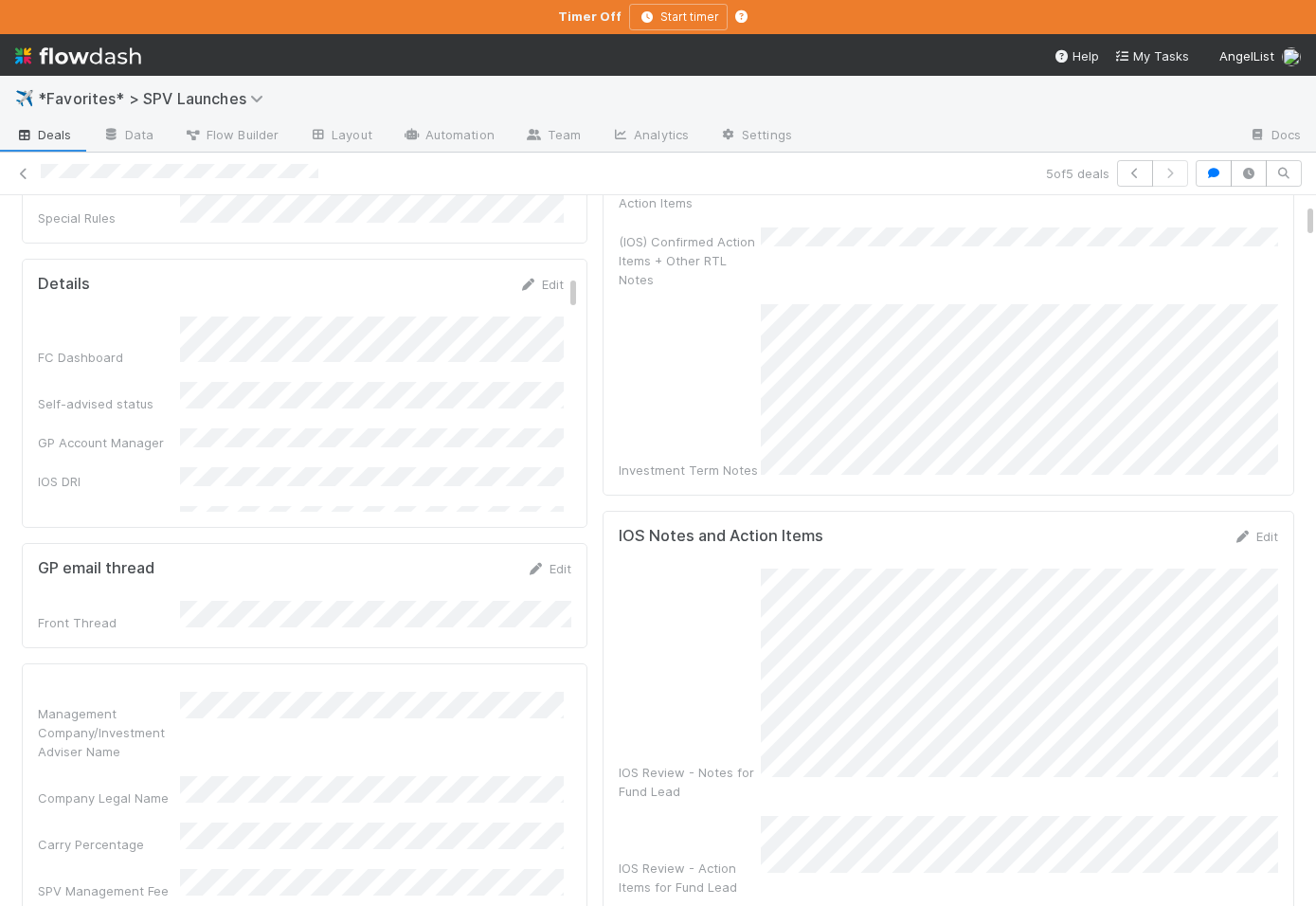
scroll to position [0, 0]
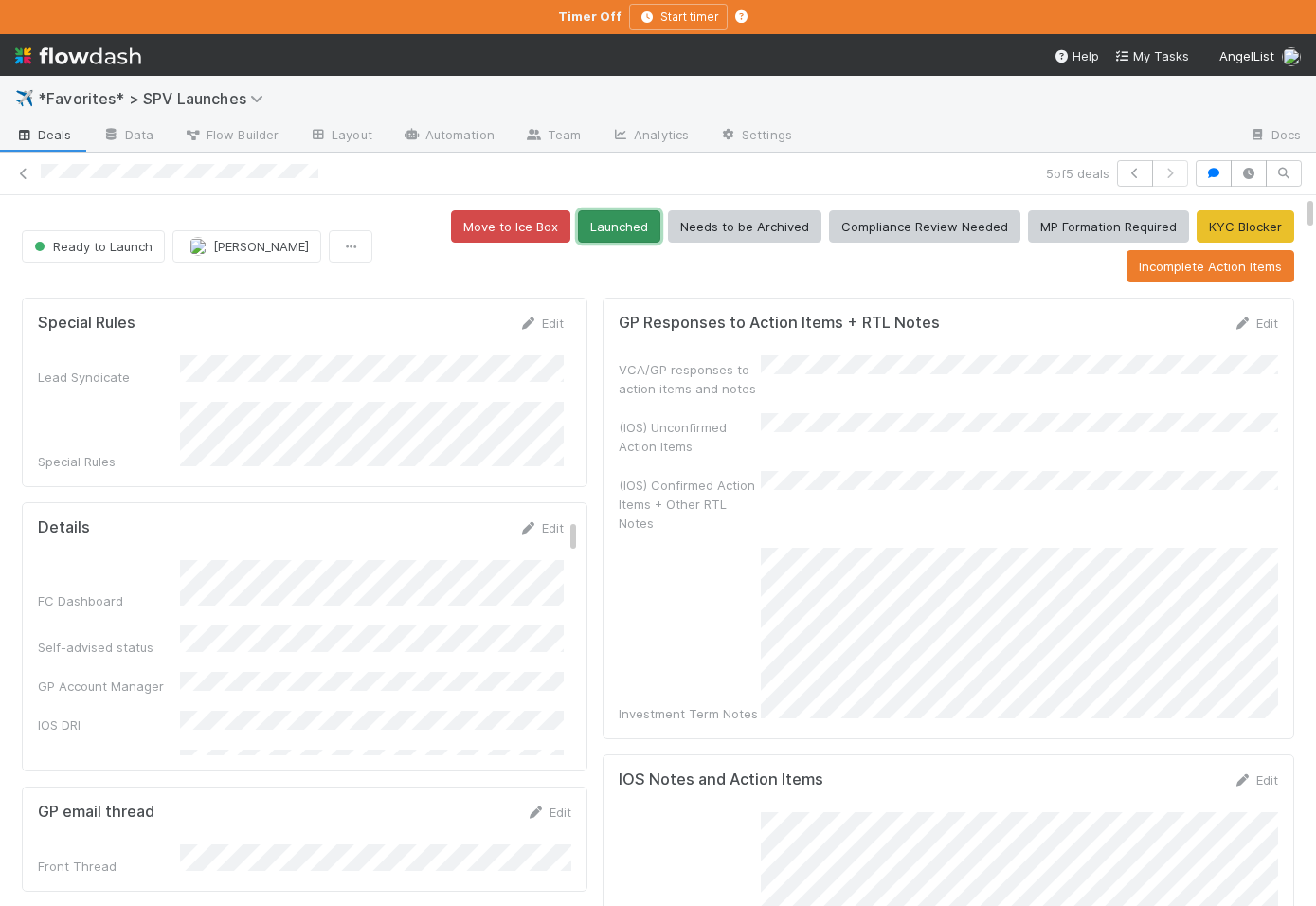
click at [432, 227] on button "Launched" at bounding box center [618, 226] width 82 height 32
click at [56, 115] on div "✈️ *Favorites* > SPV Launches" at bounding box center [658, 98] width 1316 height 45
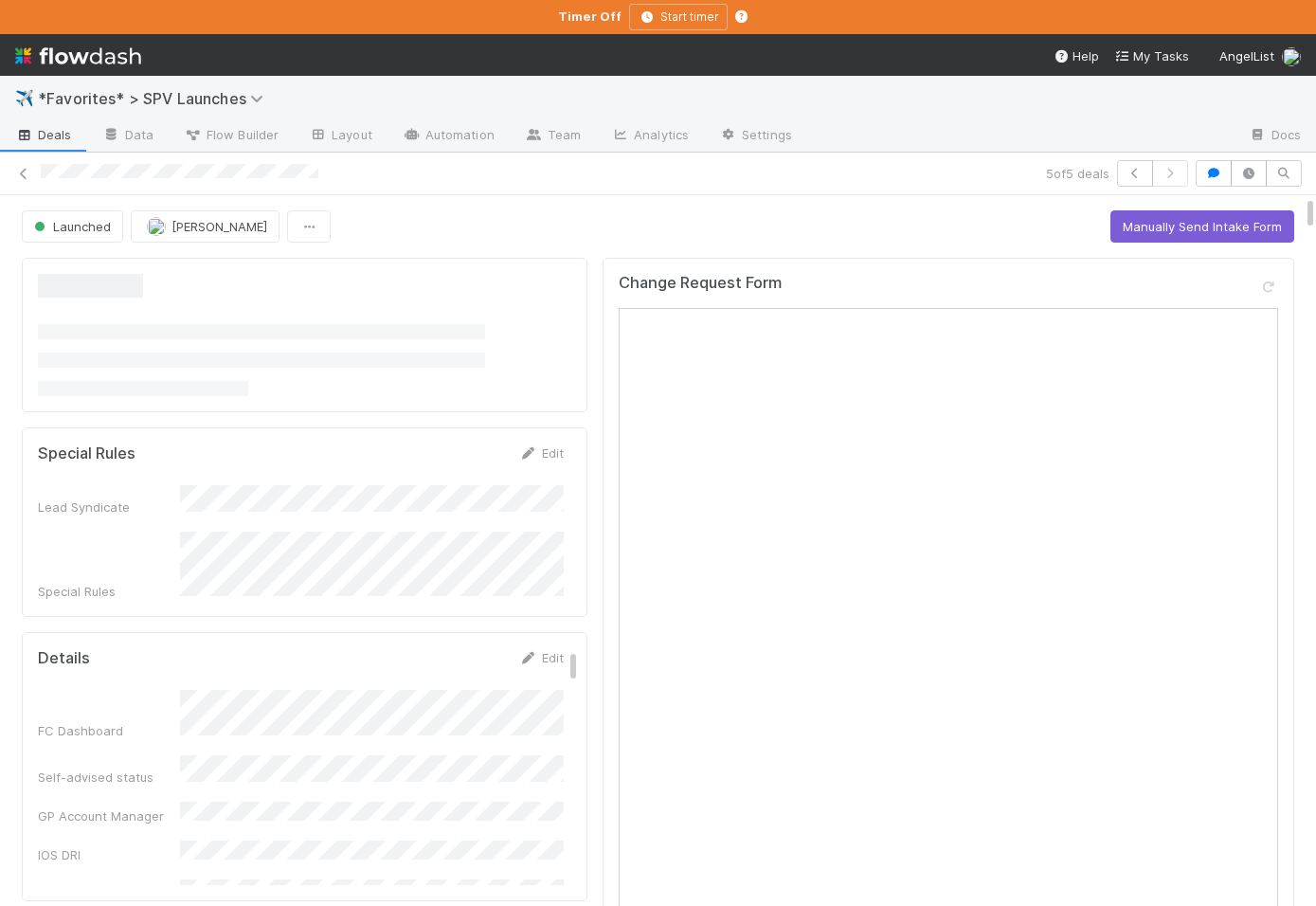
click at [50, 133] on span "Deals" at bounding box center [43, 134] width 57 height 19
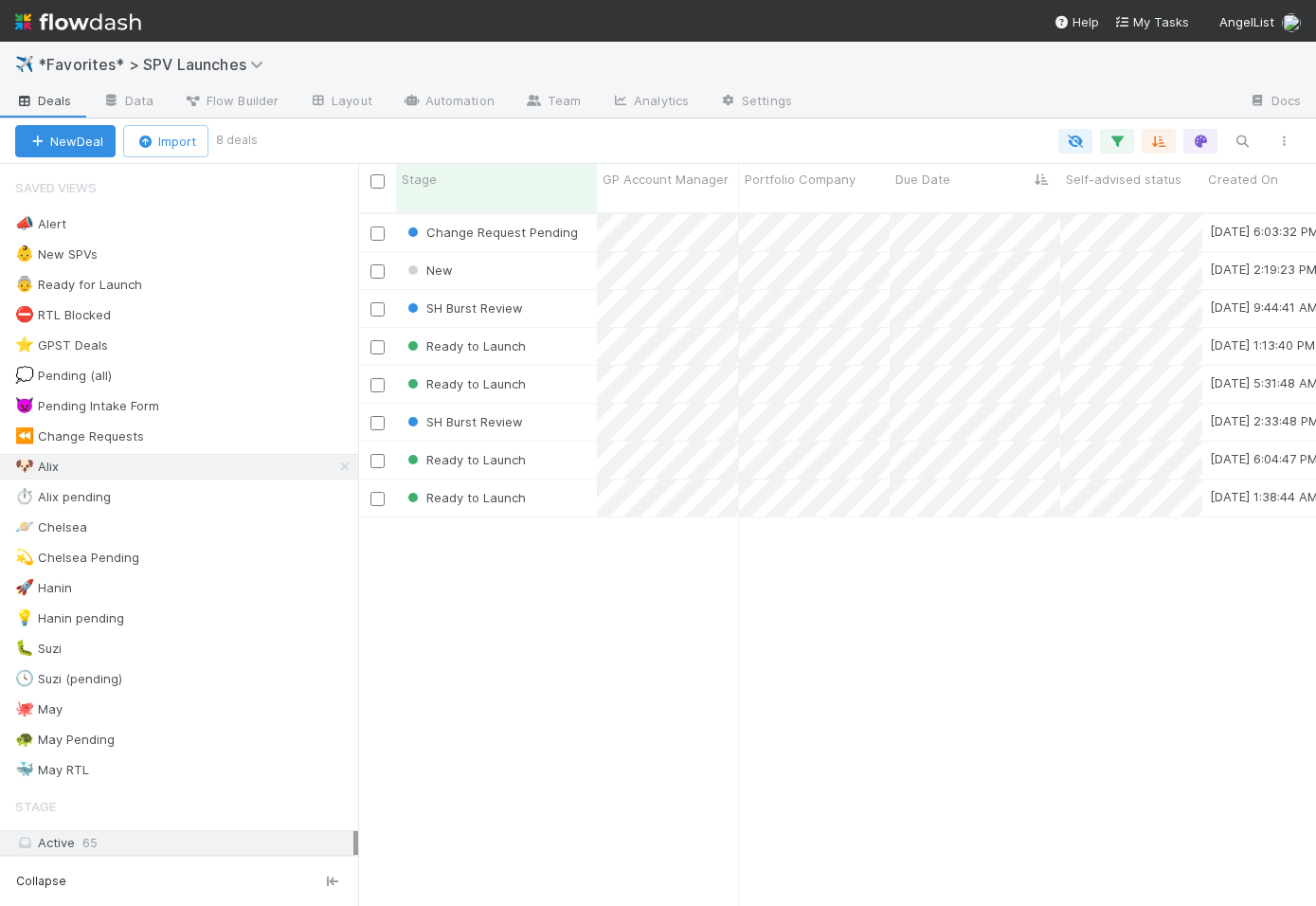
scroll to position [0, 1]
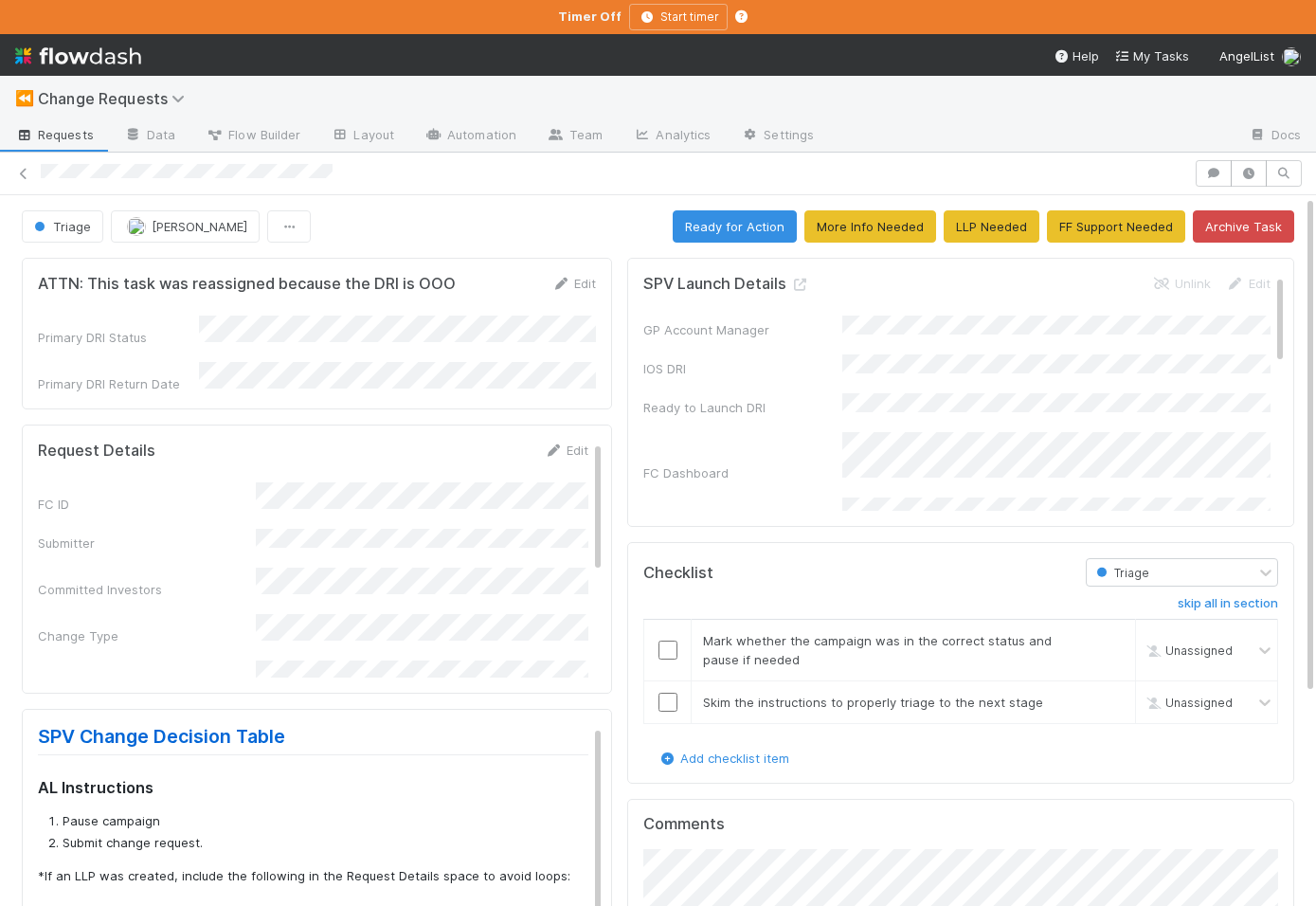
click at [156, 232] on span "[PERSON_NAME]" at bounding box center [199, 227] width 96 height 15
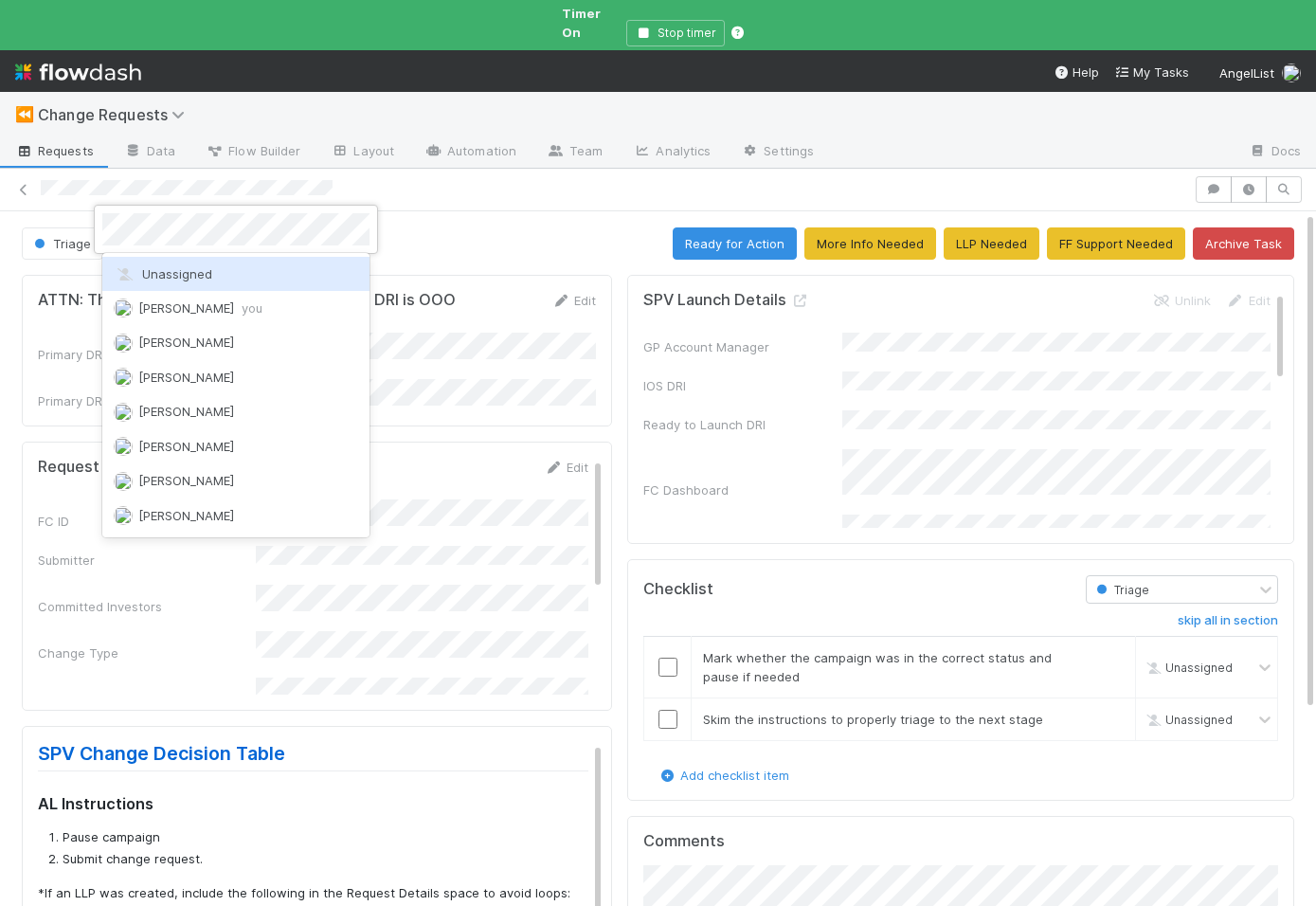
click at [154, 301] on span "[PERSON_NAME] you" at bounding box center [200, 308] width 124 height 15
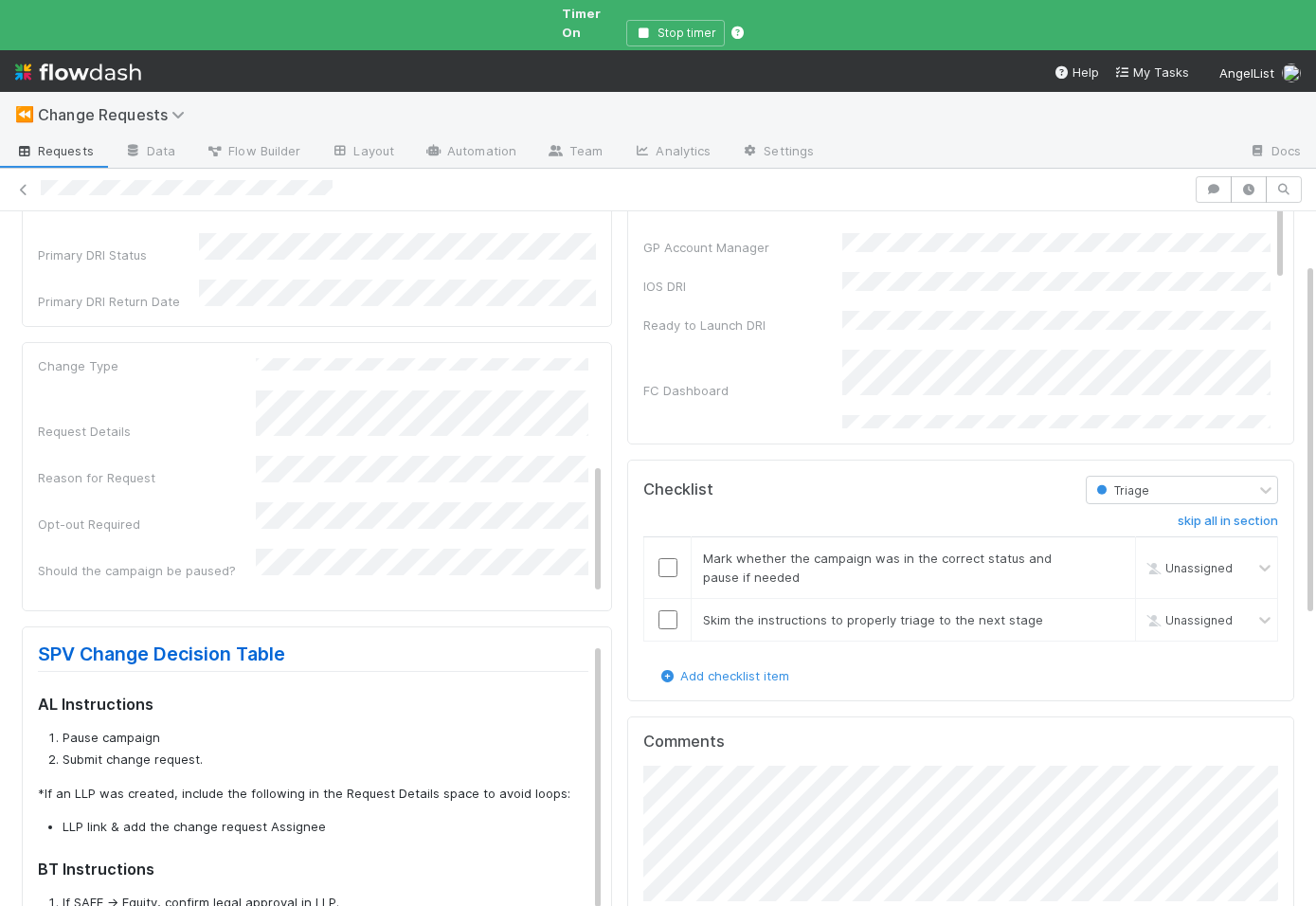
scroll to position [101, 0]
click at [665, 556] on input "checkbox" at bounding box center [669, 566] width 19 height 19
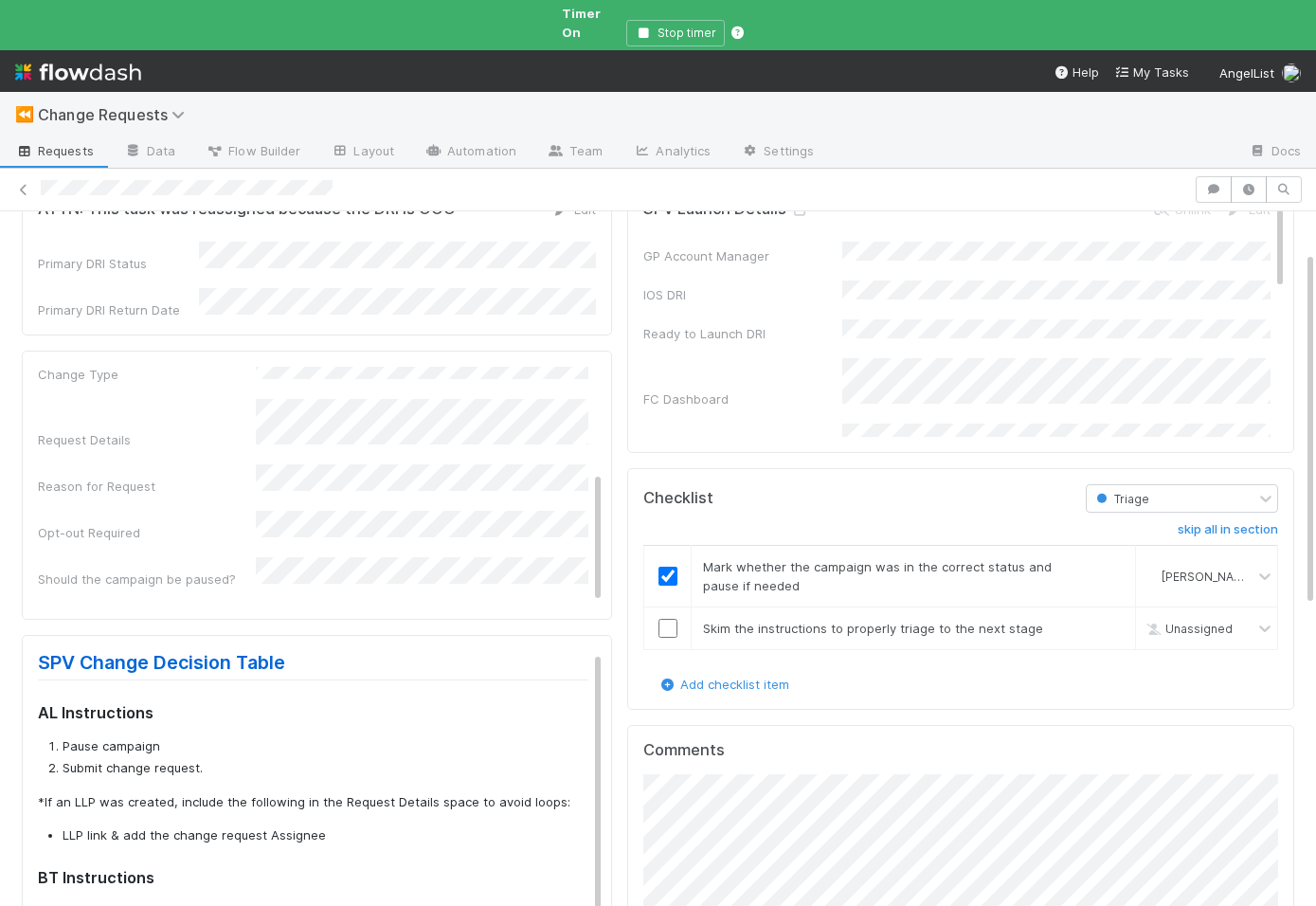
scroll to position [73, 0]
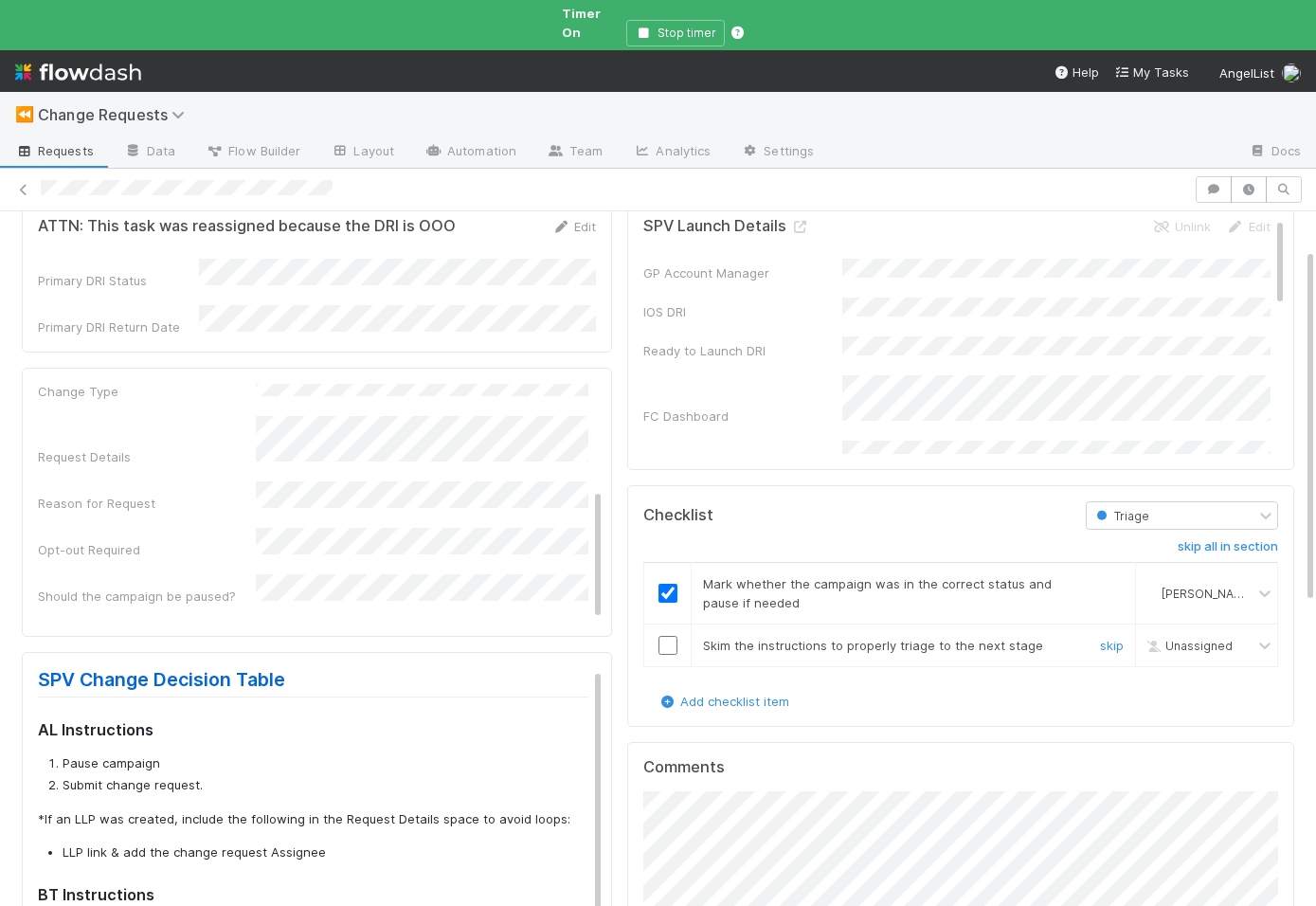
click at [664, 638] on td at bounding box center [668, 644] width 47 height 42
click at [664, 636] on input "checkbox" at bounding box center [669, 645] width 19 height 19
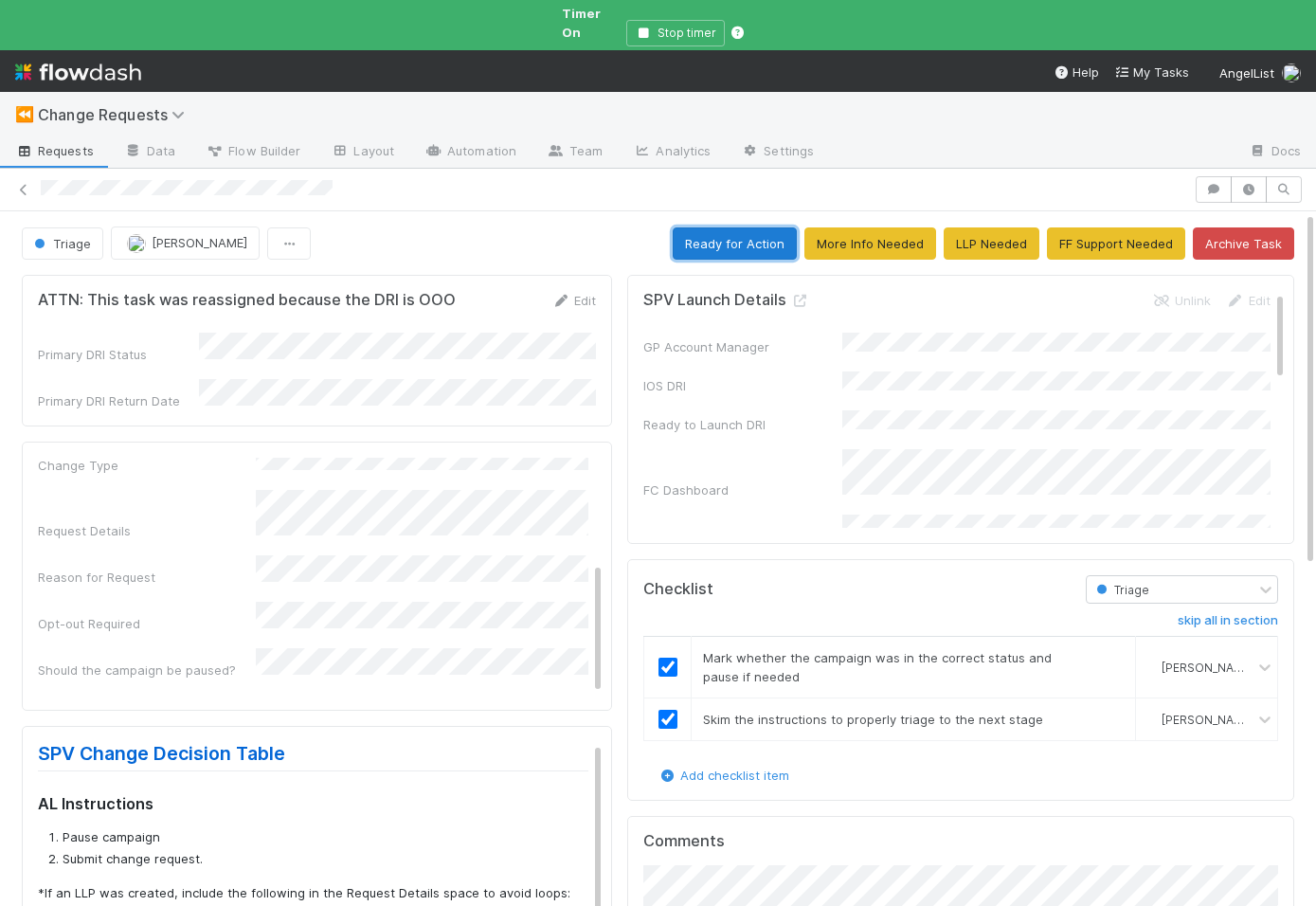
click at [757, 228] on button "Ready for Action" at bounding box center [734, 242] width 124 height 32
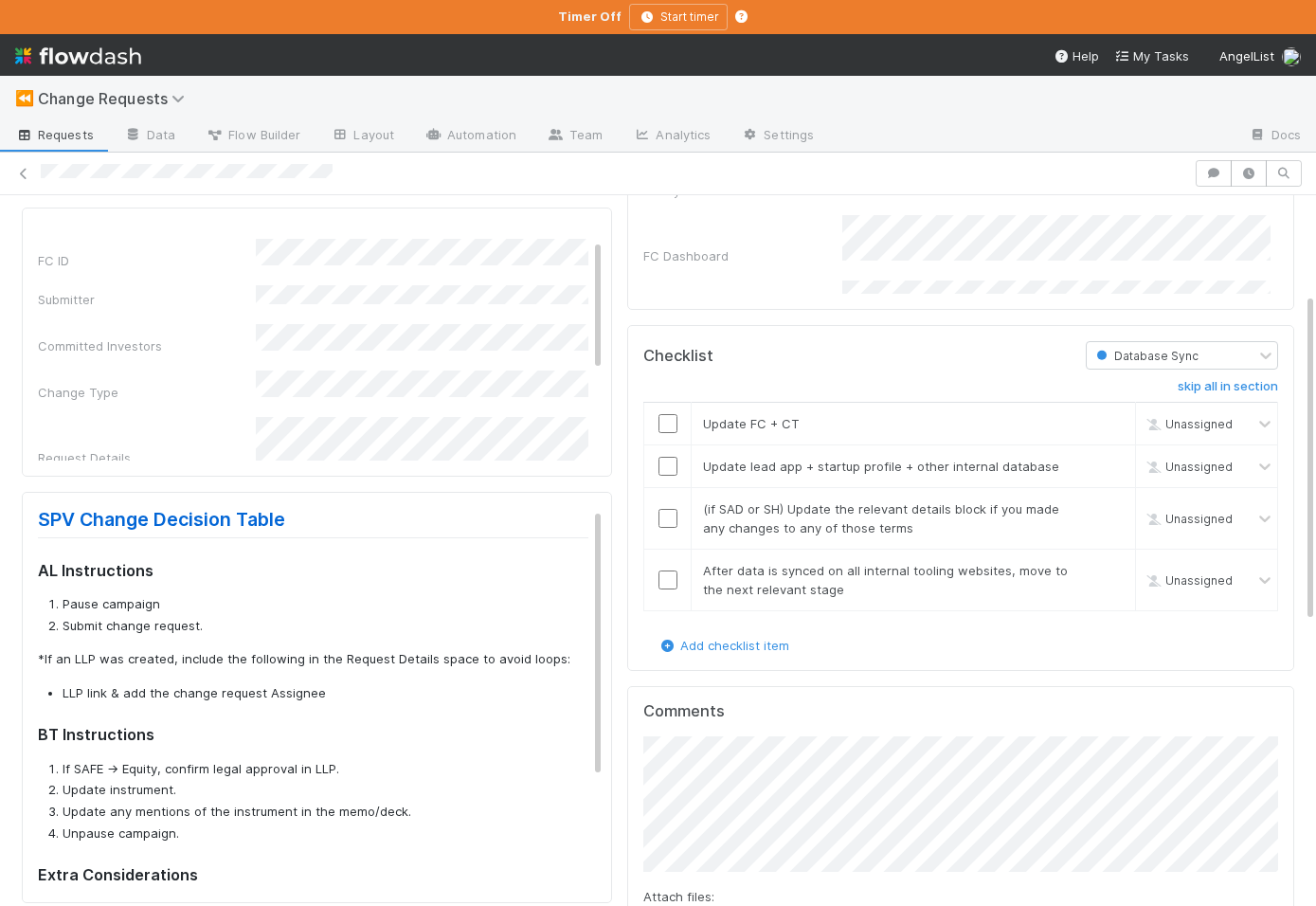
scroll to position [218, 0]
click at [620, 750] on div "SPV Launch Details Unlink Edit GP Account Manager IOS DRI Ready to Launch DRI F…" at bounding box center [960, 768] width 682 height 1473
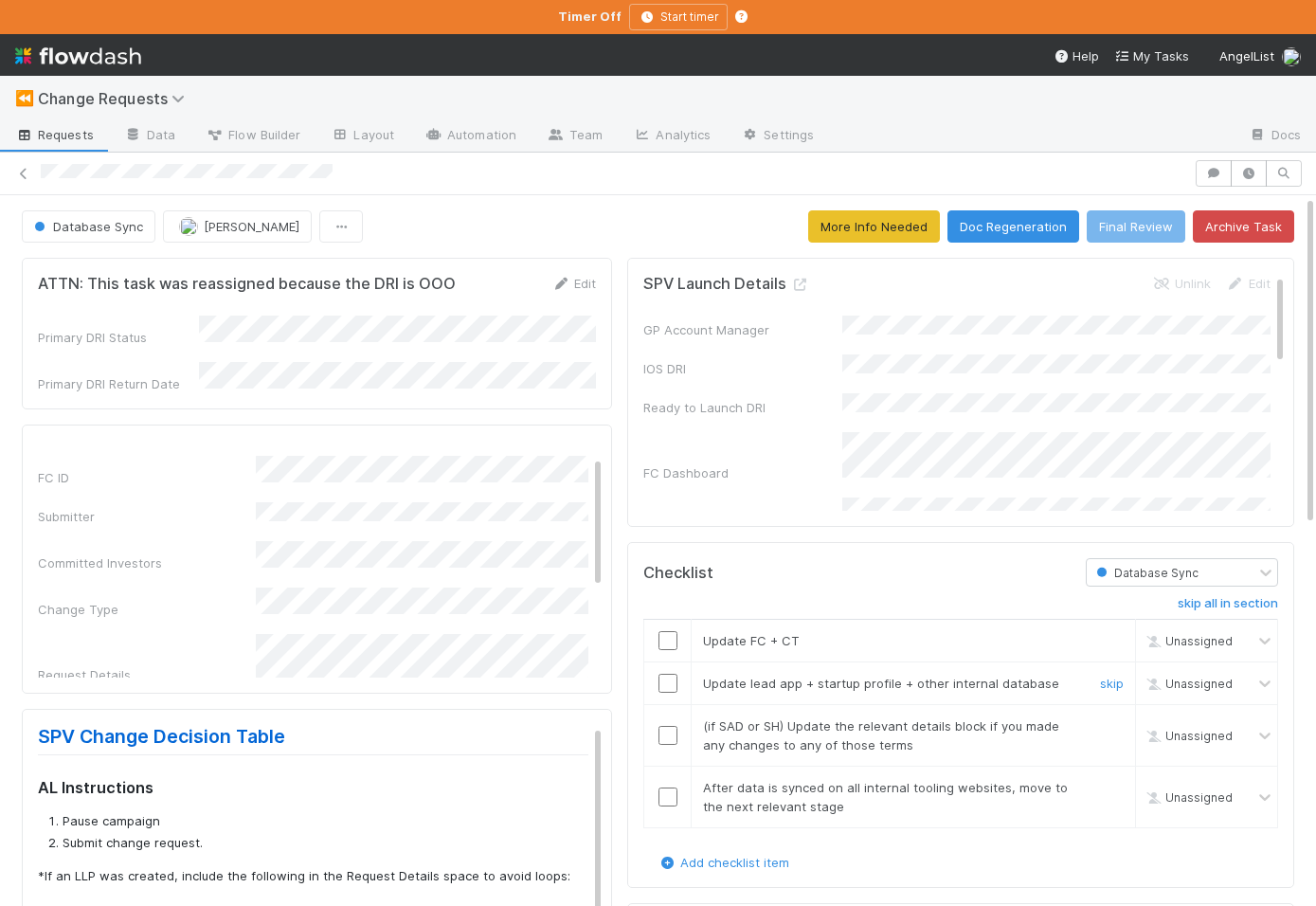
click at [670, 636] on input "checkbox" at bounding box center [669, 640] width 19 height 19
checkbox input "true"
click at [1106, 681] on link "skip" at bounding box center [1112, 683] width 24 height 15
click at [1113, 724] on link "skip" at bounding box center [1112, 725] width 24 height 15
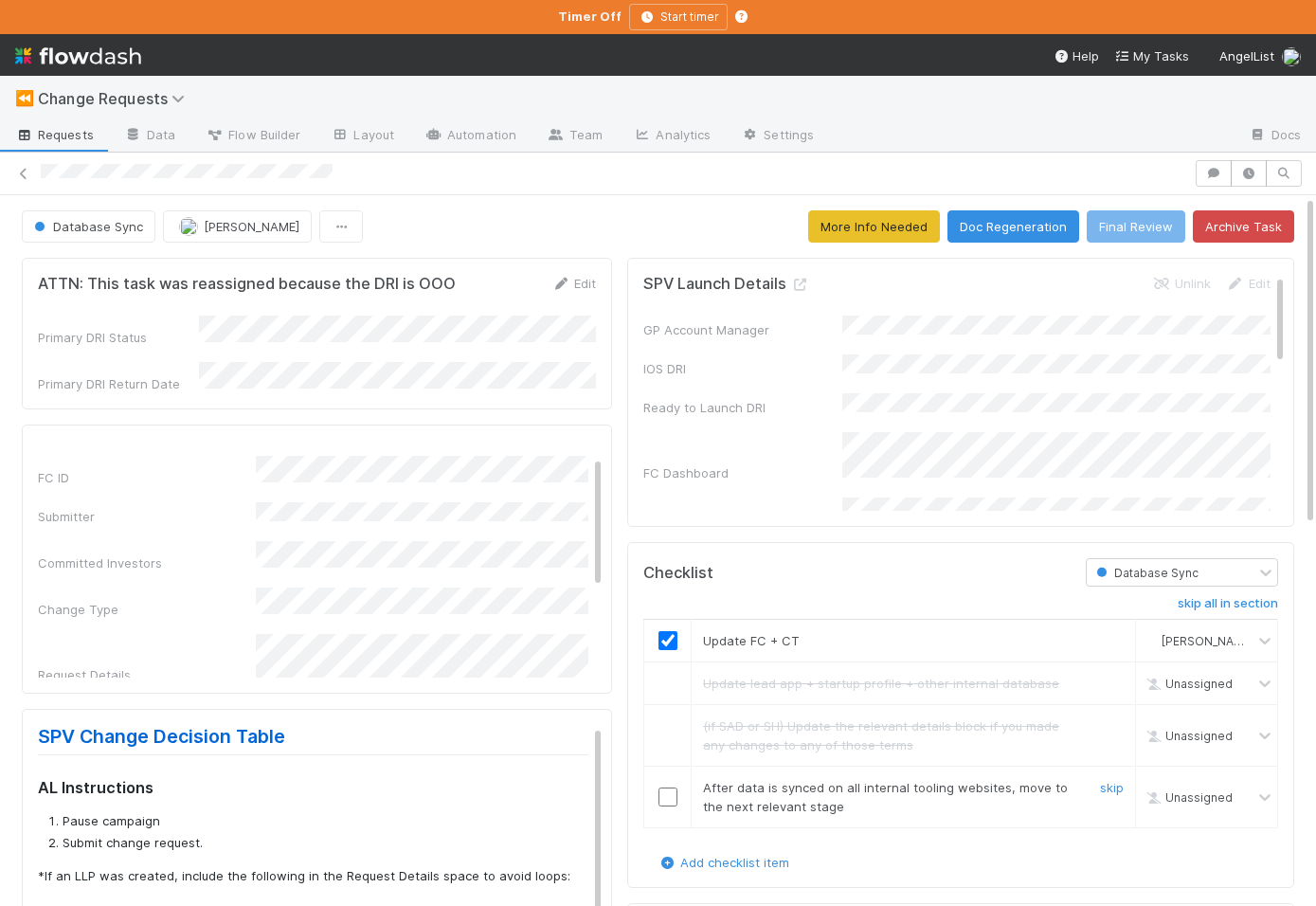
click at [666, 797] on input "checkbox" at bounding box center [669, 797] width 19 height 19
click at [1116, 232] on button "Final Review" at bounding box center [1136, 226] width 99 height 32
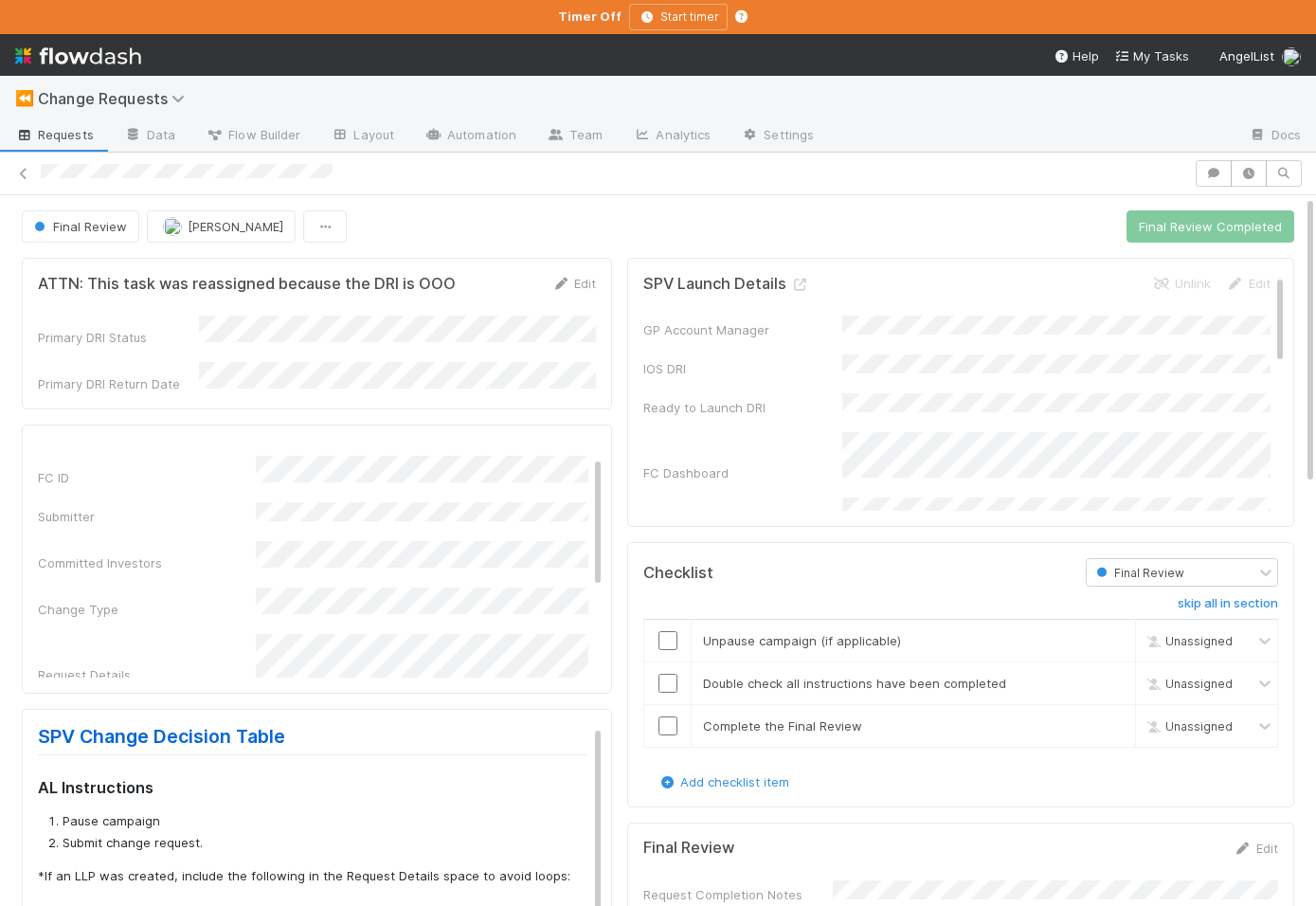
click at [250, 636] on div "Request Details" at bounding box center [313, 659] width 551 height 50
click at [674, 634] on input "checkbox" at bounding box center [669, 640] width 19 height 19
click at [667, 681] on input "checkbox" at bounding box center [669, 683] width 19 height 19
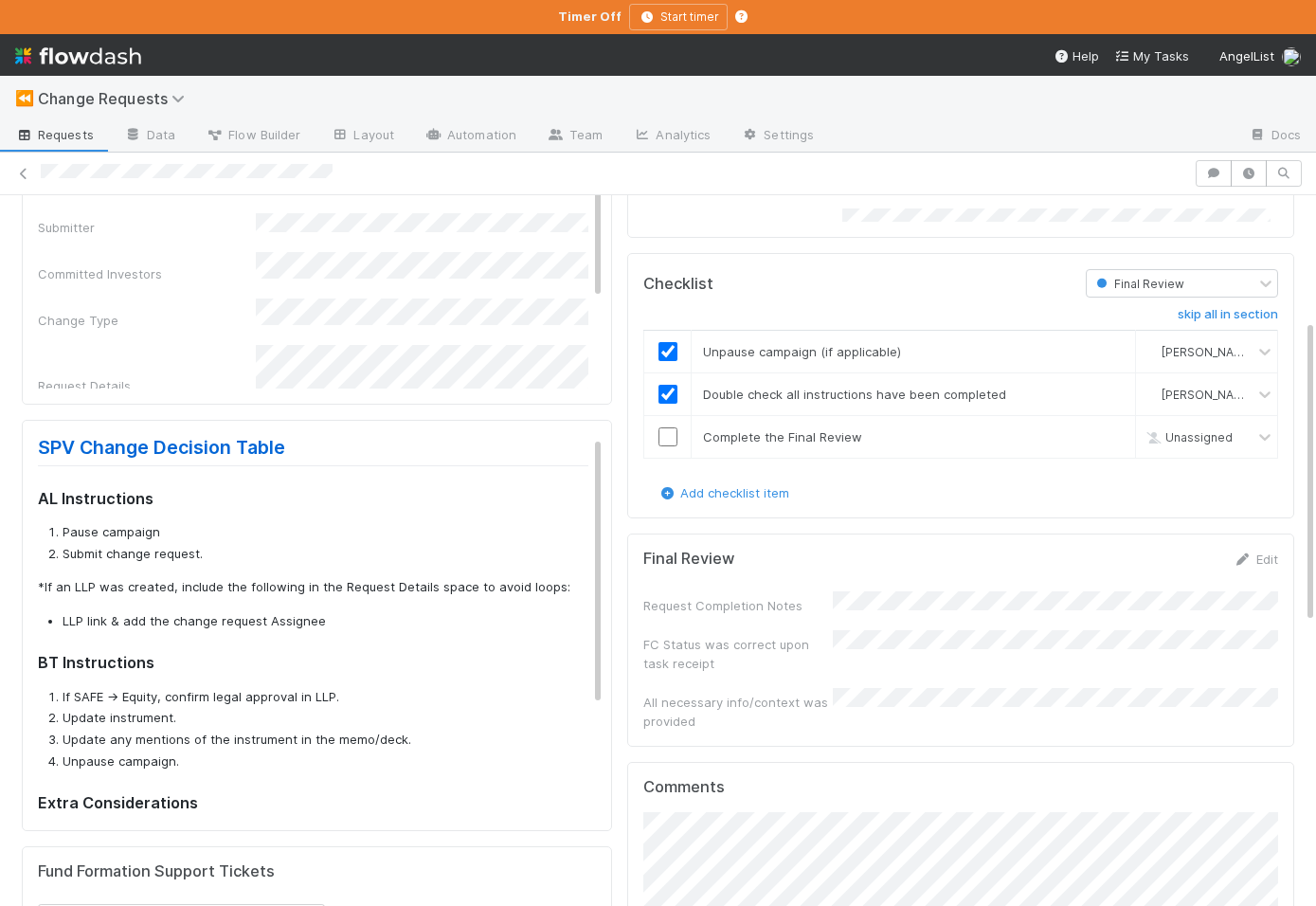
scroll to position [291, 0]
click at [748, 657] on div "FC Status was correct upon task receipt" at bounding box center [738, 651] width 189 height 38
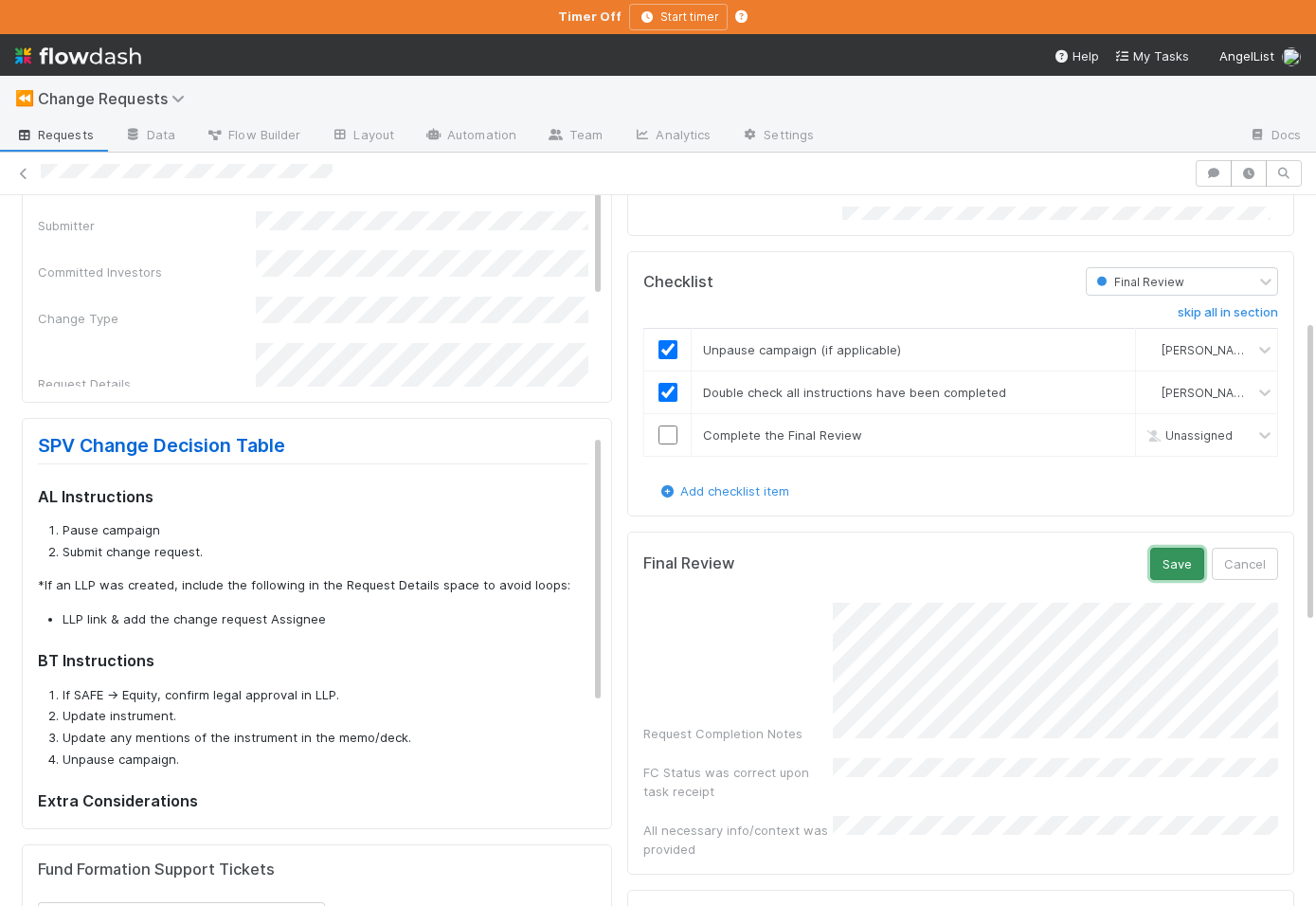
click at [1170, 565] on button "Save" at bounding box center [1178, 563] width 54 height 32
click at [1173, 568] on button "Save" at bounding box center [1178, 563] width 54 height 32
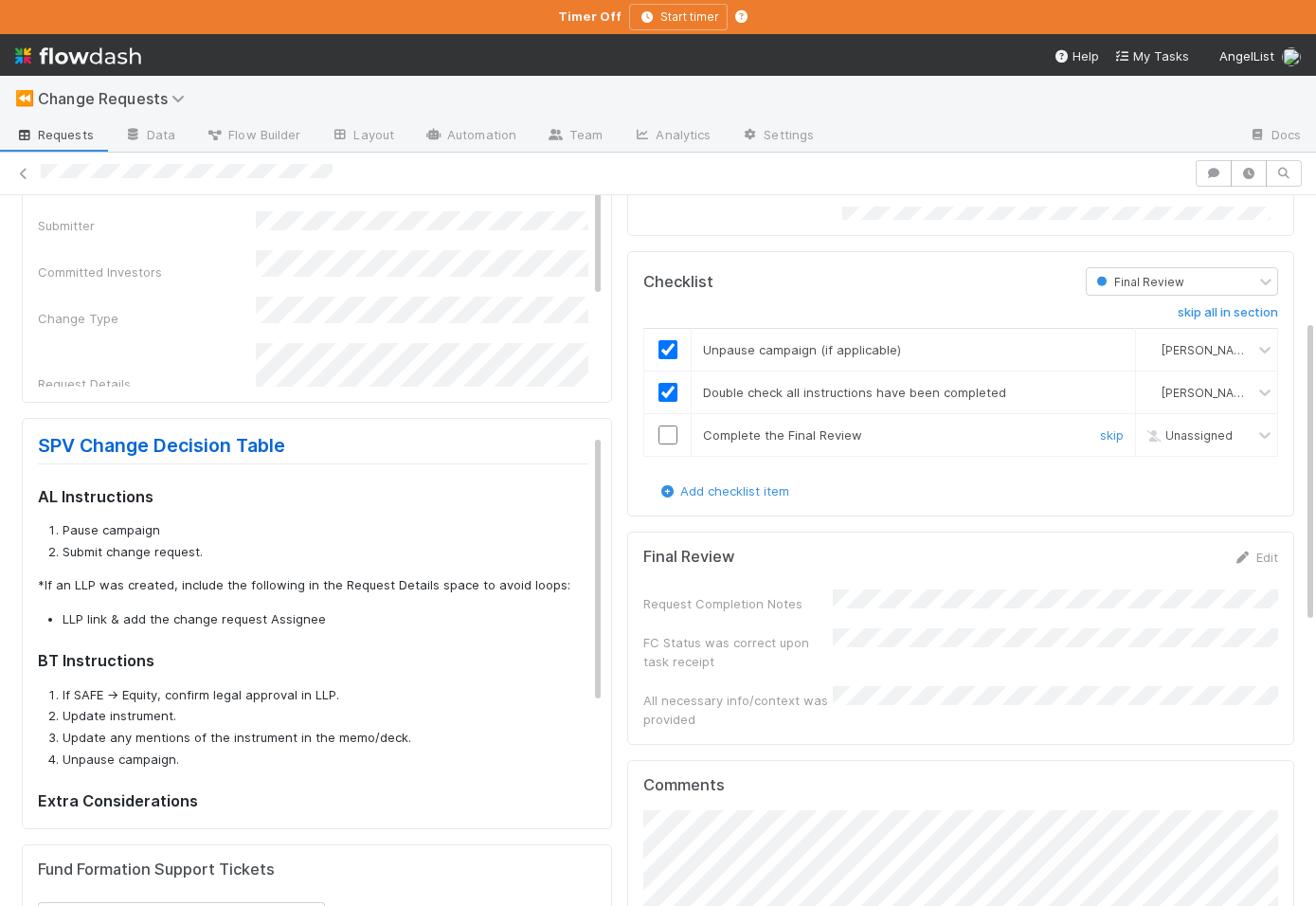
click at [671, 438] on input "checkbox" at bounding box center [669, 435] width 19 height 19
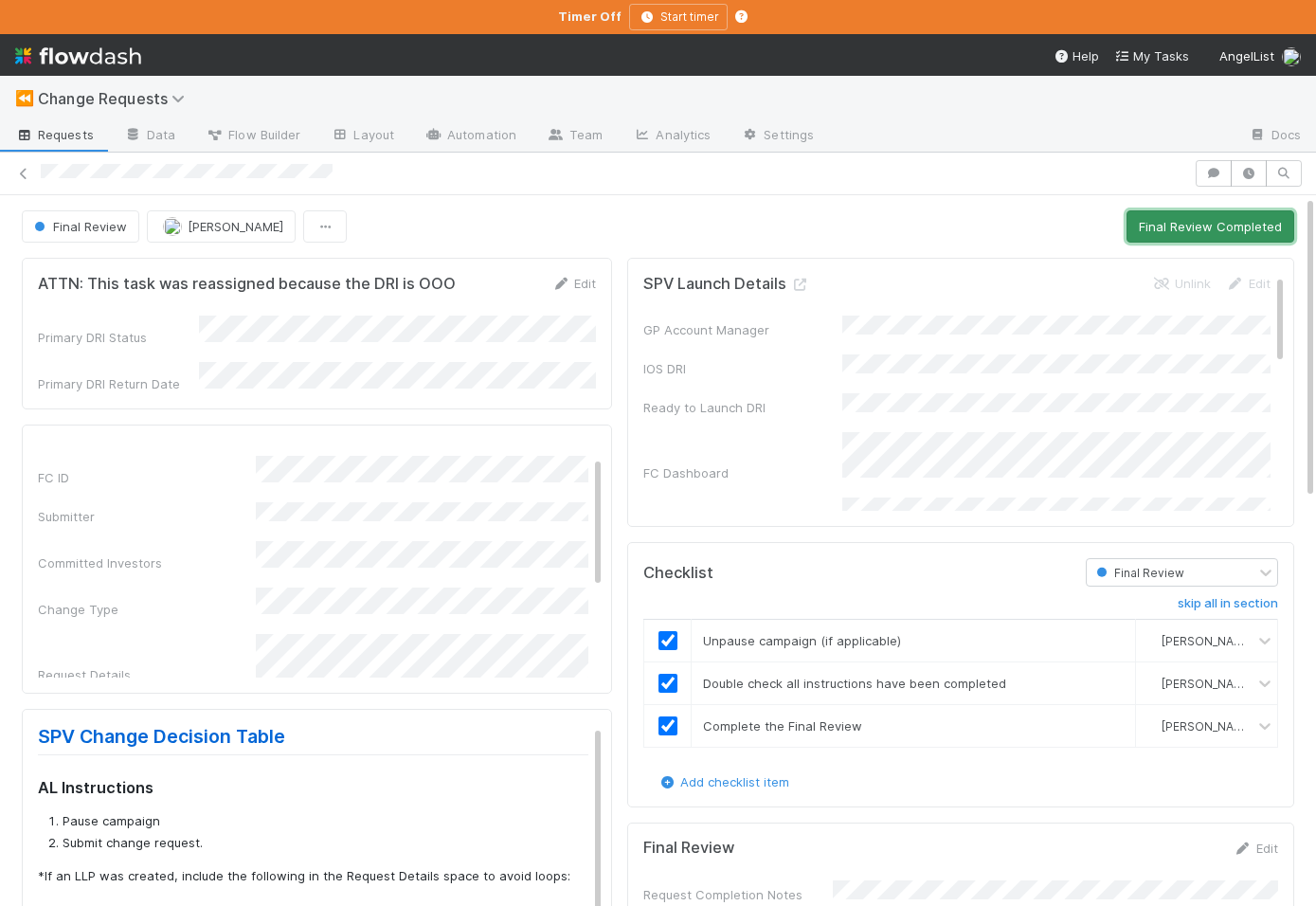
click at [1203, 214] on button "Final Review Completed" at bounding box center [1211, 226] width 168 height 32
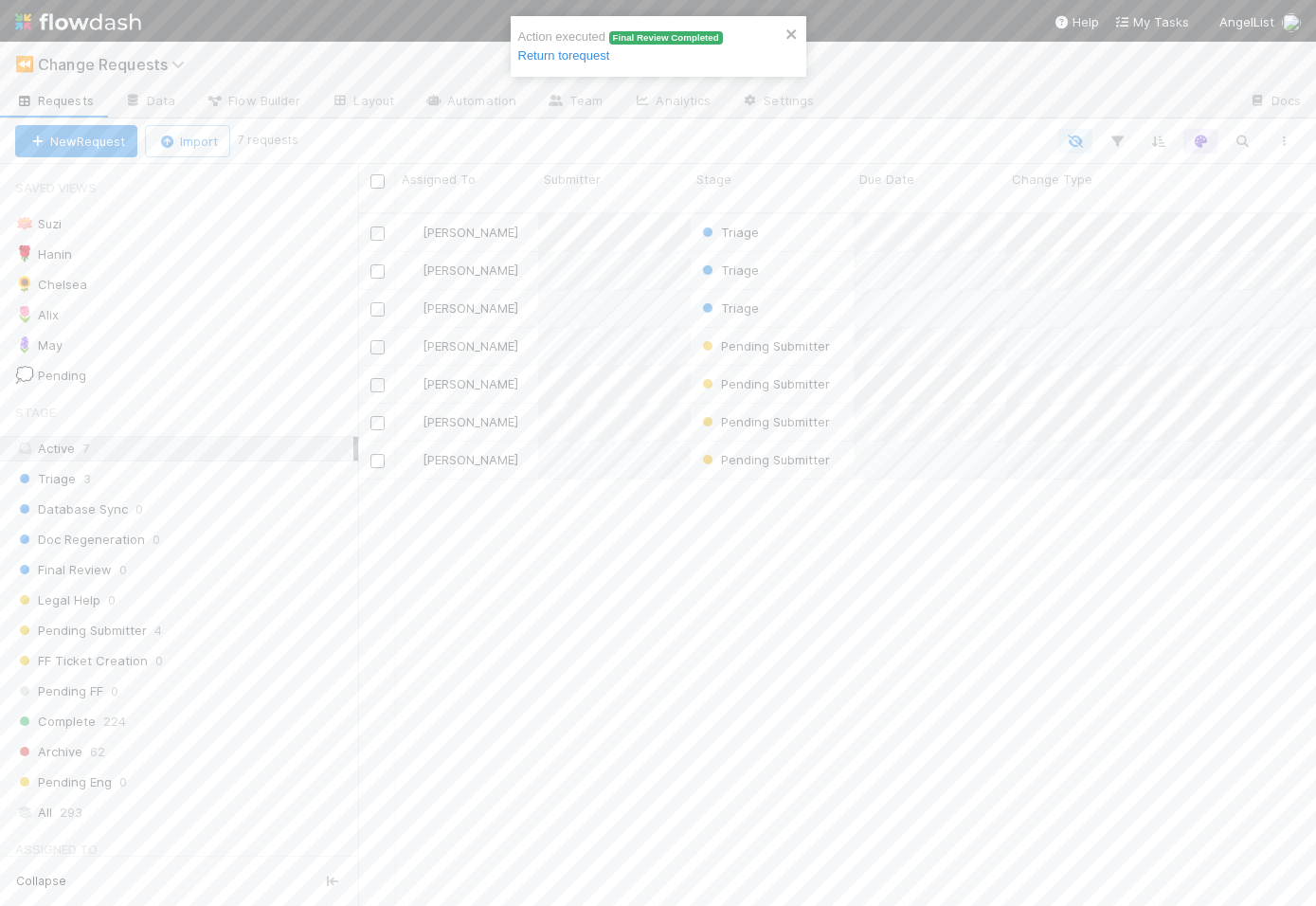
scroll to position [0, 1]
click at [121, 67] on span "Change Requests" at bounding box center [116, 65] width 157 height 19
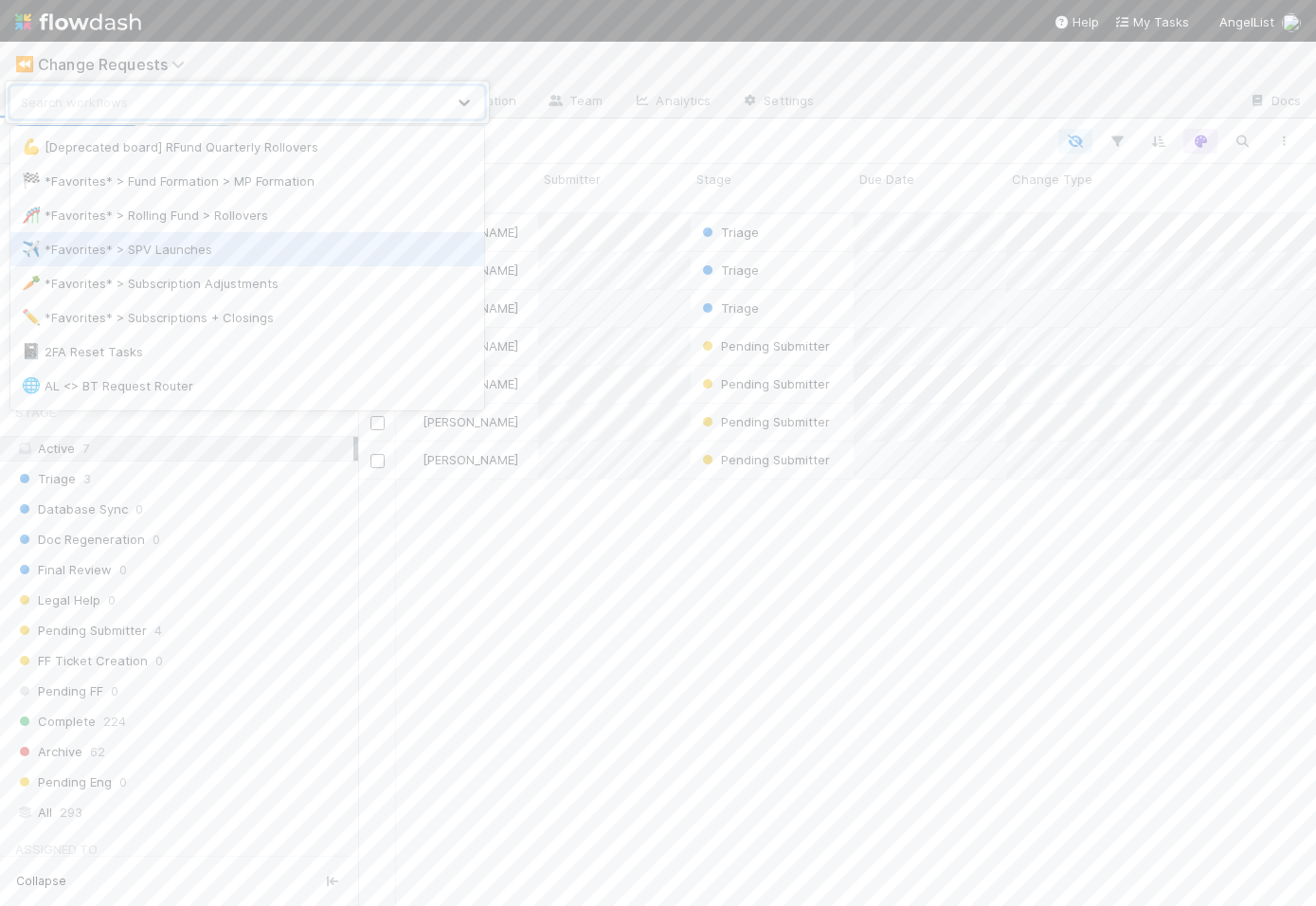
click at [130, 237] on div "✈️ *Favorites* > SPV Launches" at bounding box center [247, 248] width 473 height 34
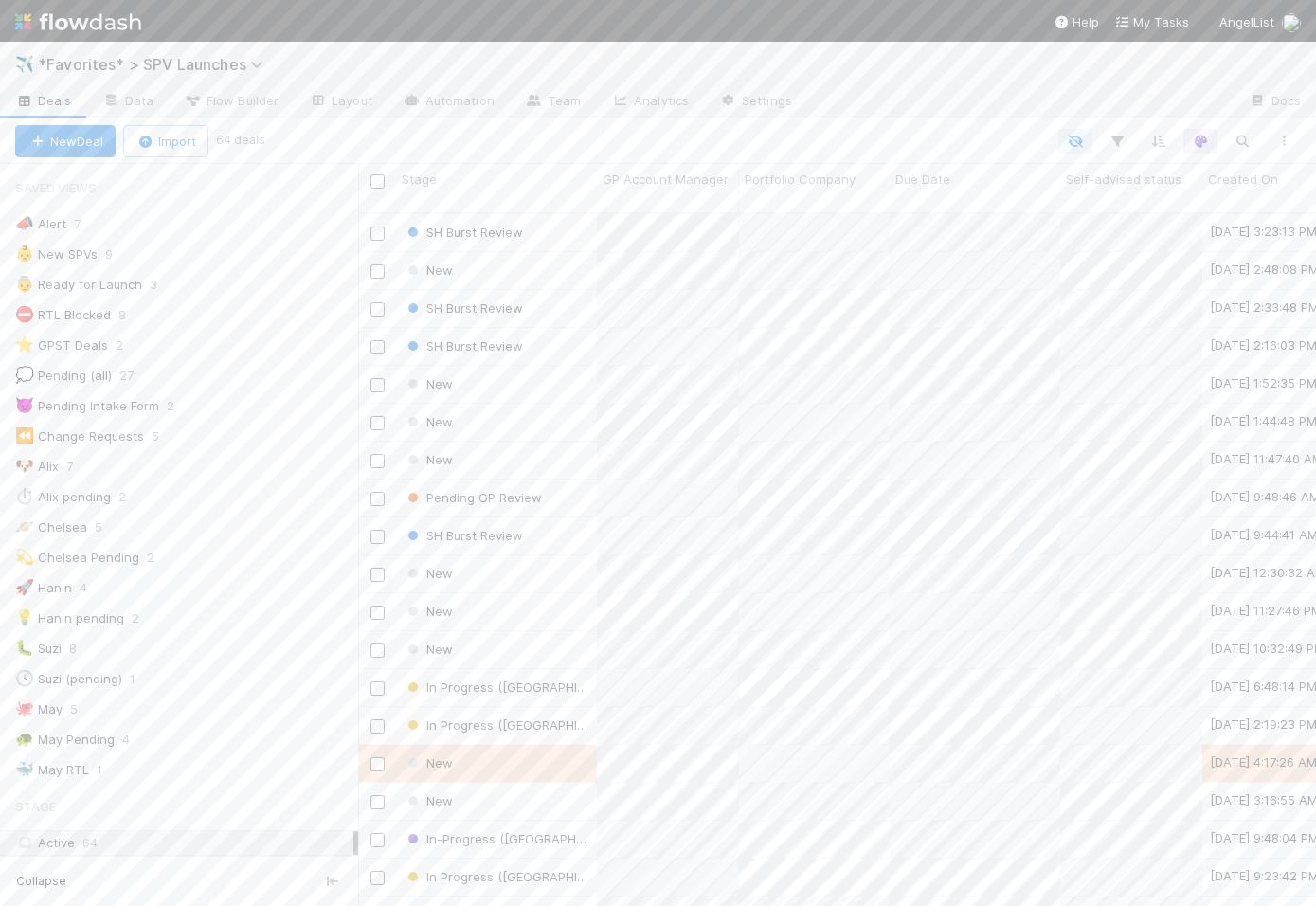
scroll to position [0, 1]
click at [223, 283] on div "👵 Ready for Launch 3" at bounding box center [186, 284] width 343 height 24
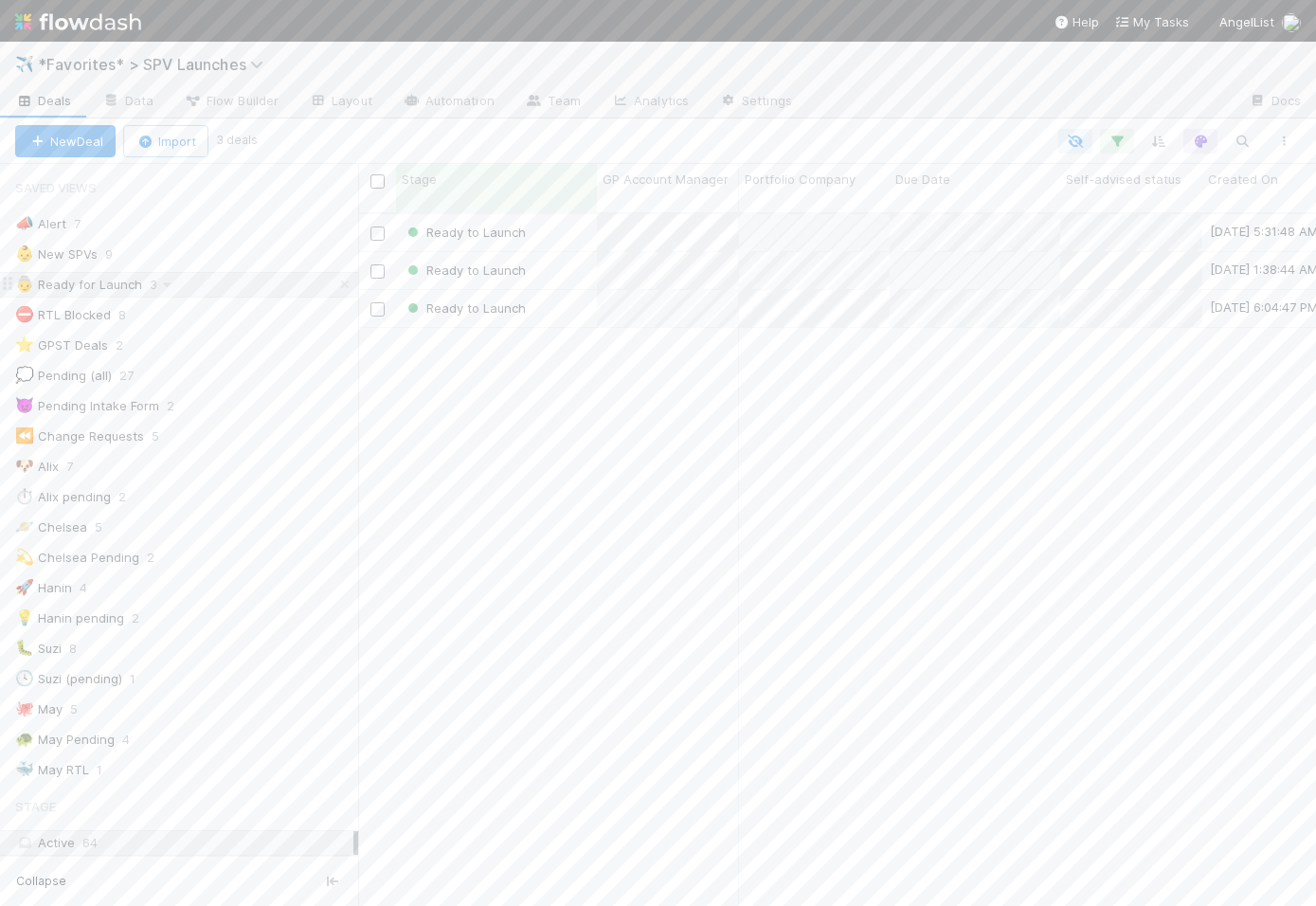
scroll to position [708, 958]
click at [578, 221] on div "Ready to Launch" at bounding box center [497, 233] width 201 height 37
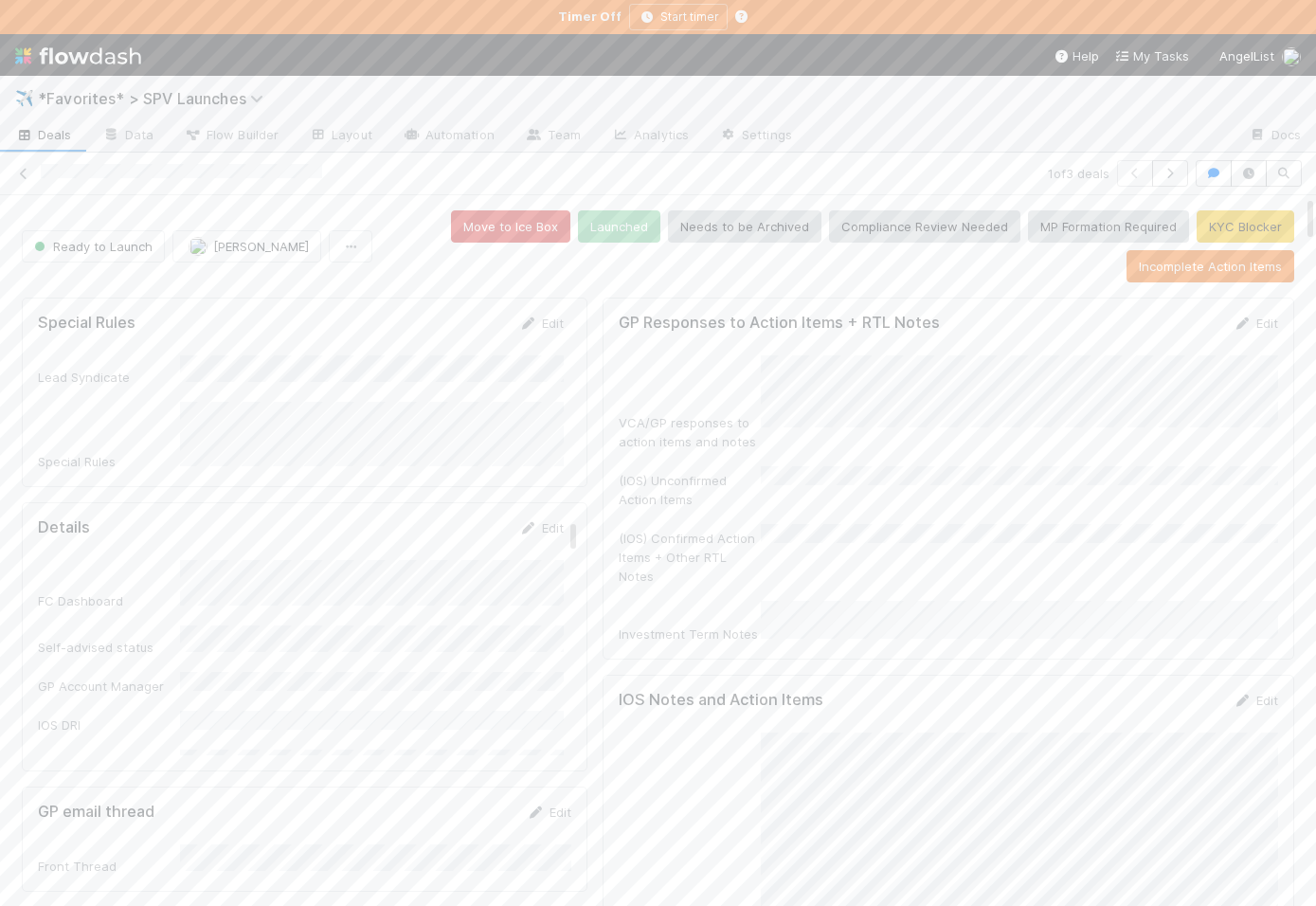
click at [61, 142] on span "Deals" at bounding box center [43, 134] width 57 height 19
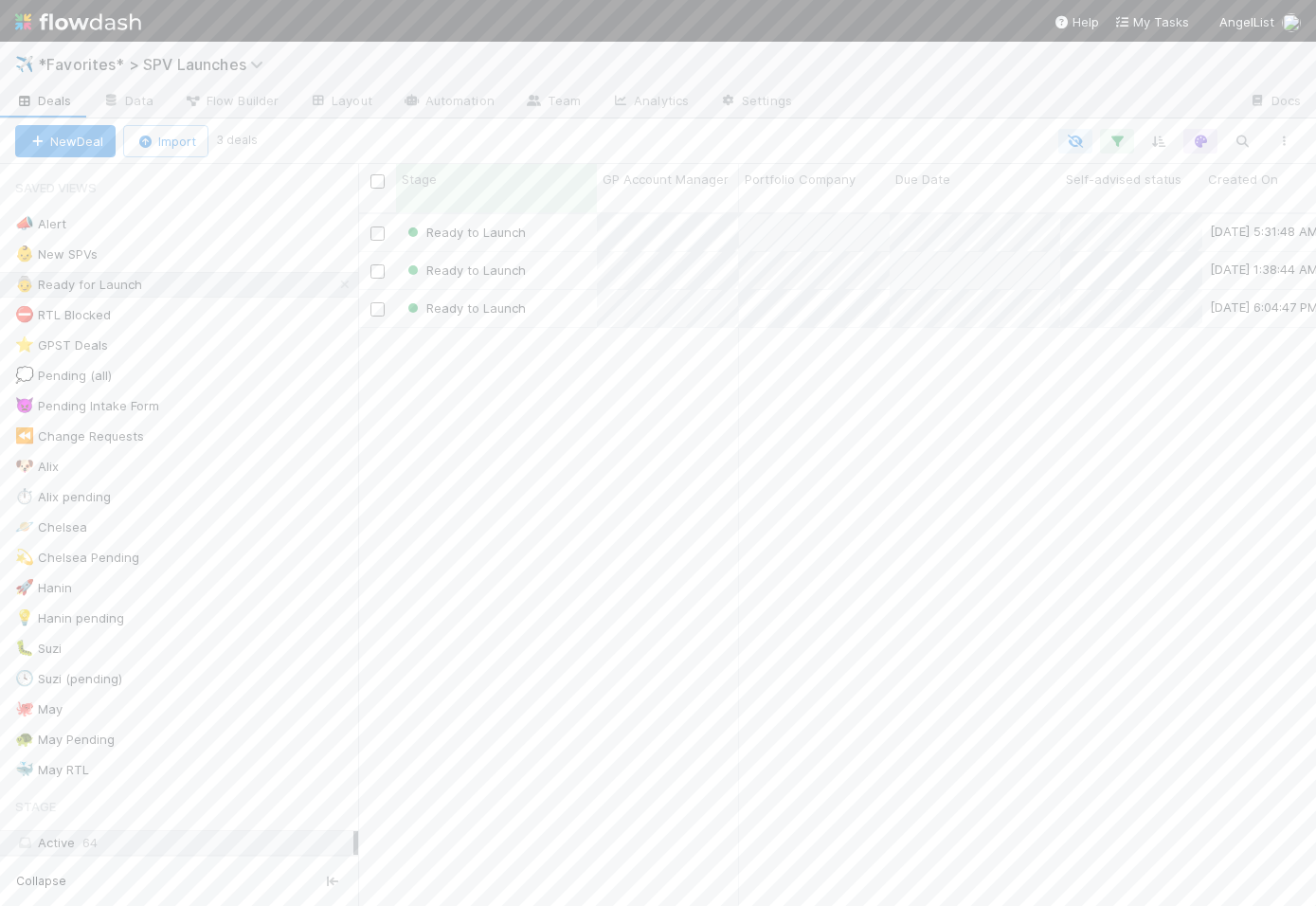
scroll to position [708, 958]
